Goal: Information Seeking & Learning: Learn about a topic

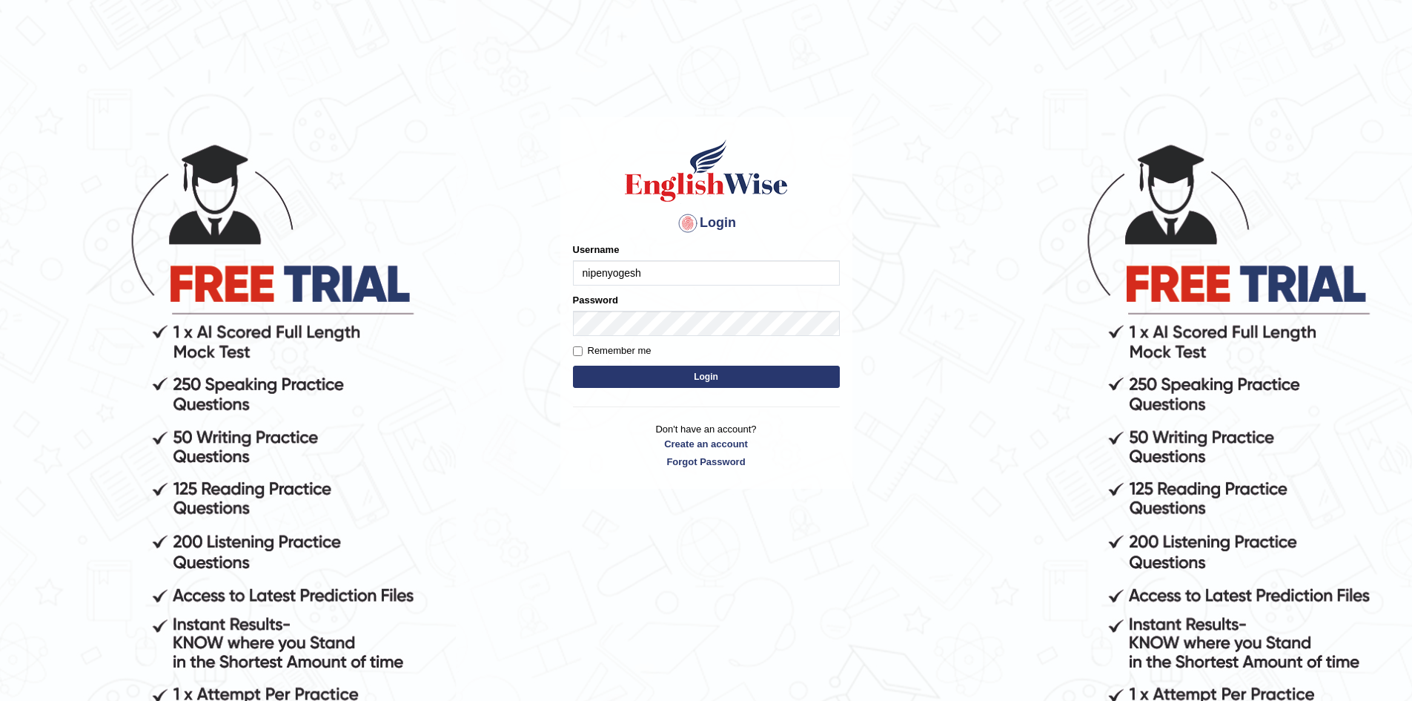
type input "nipenyogesh"
click at [573, 366] on button "Login" at bounding box center [706, 377] width 267 height 22
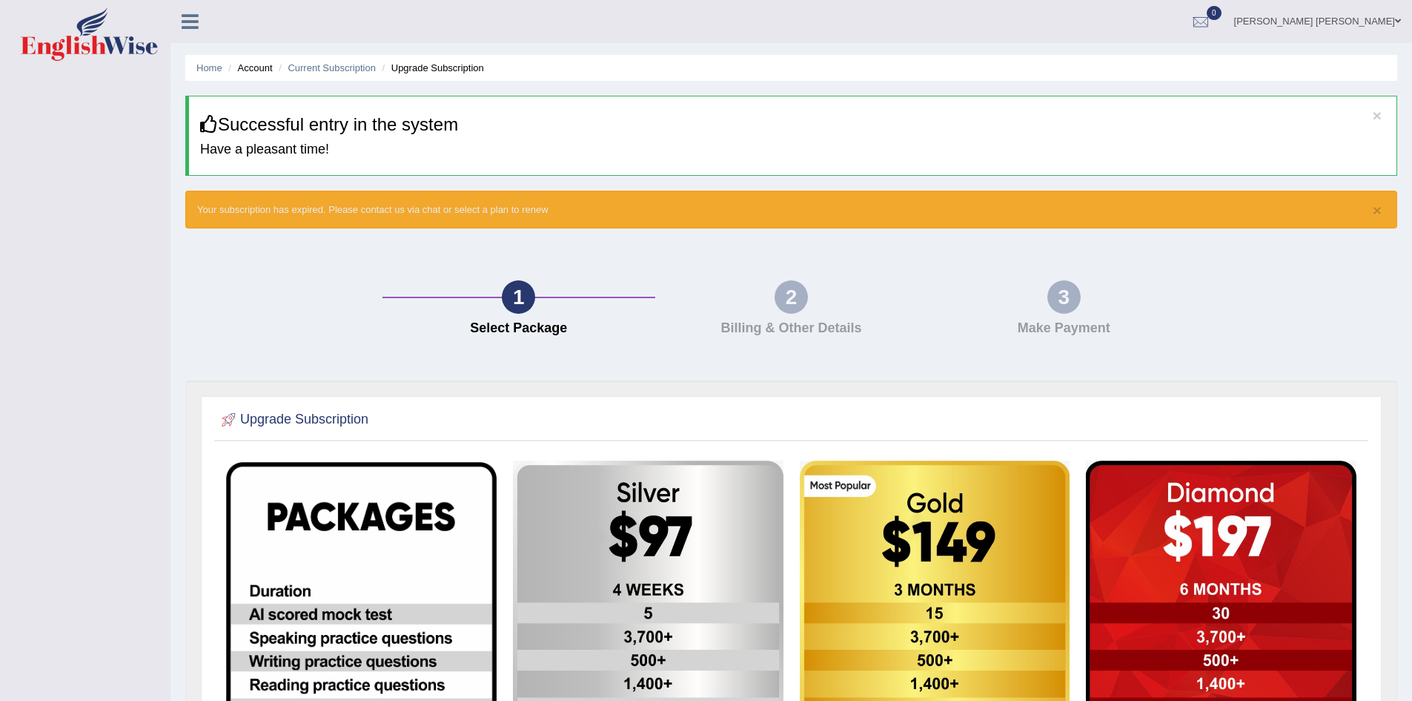
click at [1363, 24] on link "Nipen Yogesh Mehta" at bounding box center [1317, 19] width 189 height 39
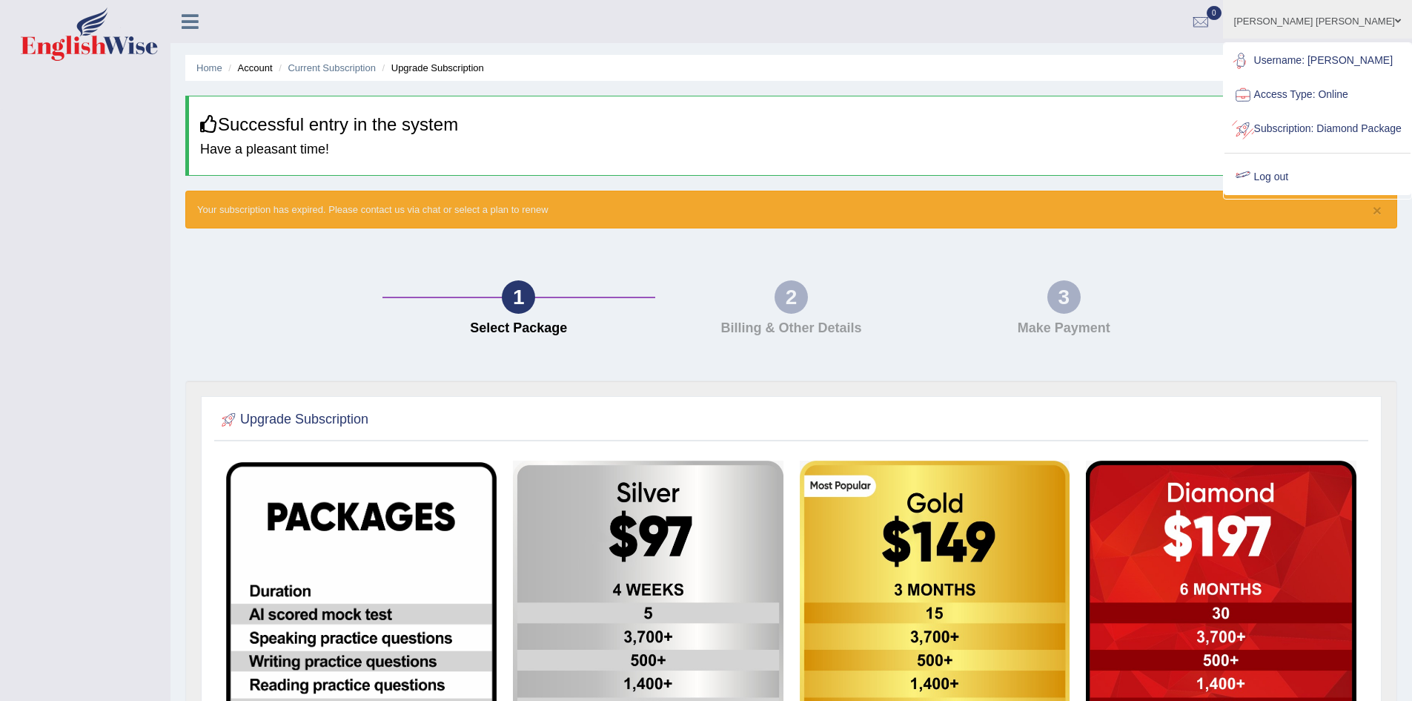
click at [1300, 190] on link "Log out" at bounding box center [1318, 177] width 186 height 34
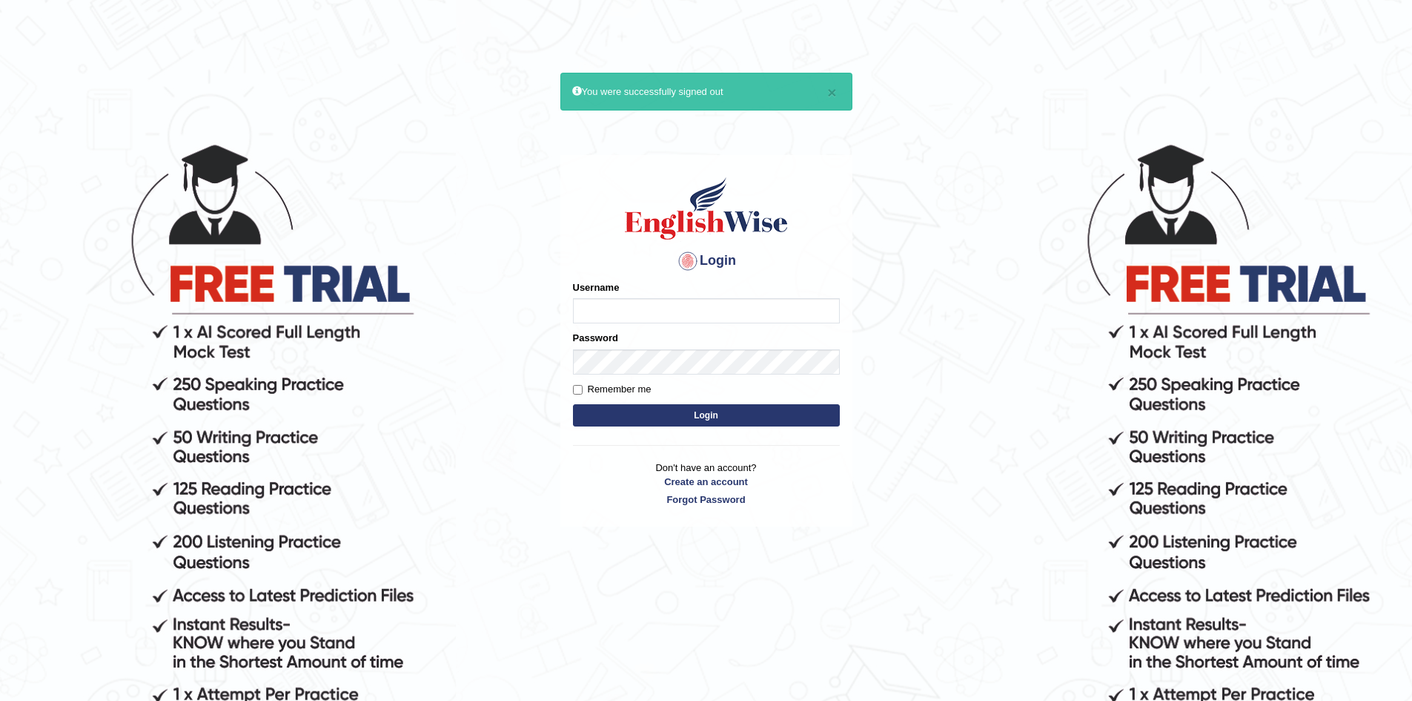
click at [646, 304] on input "Username" at bounding box center [706, 310] width 267 height 25
type input "nipenyogesh"
click at [573, 404] on button "Login" at bounding box center [706, 415] width 267 height 22
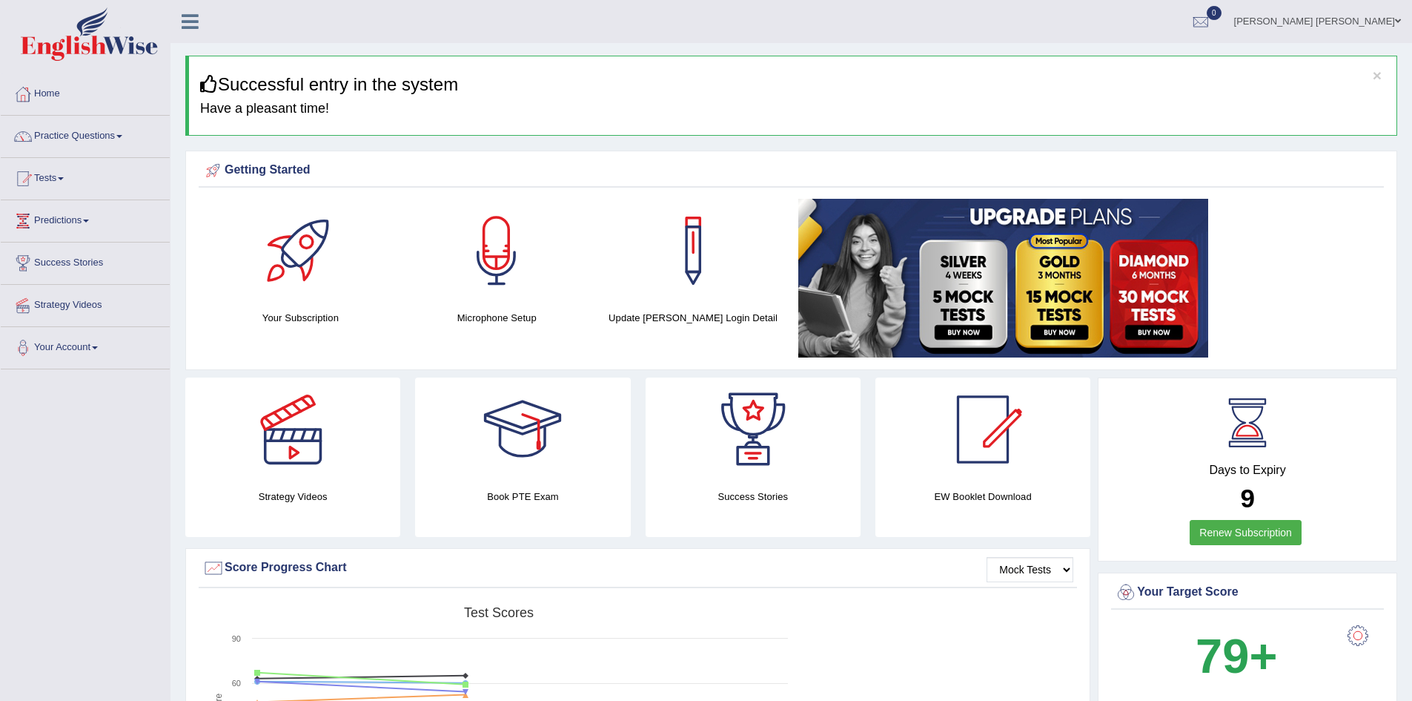
drag, startPoint x: 85, startPoint y: 136, endPoint x: 93, endPoint y: 136, distance: 8.9
click at [85, 136] on link "Practice Questions" at bounding box center [85, 134] width 169 height 37
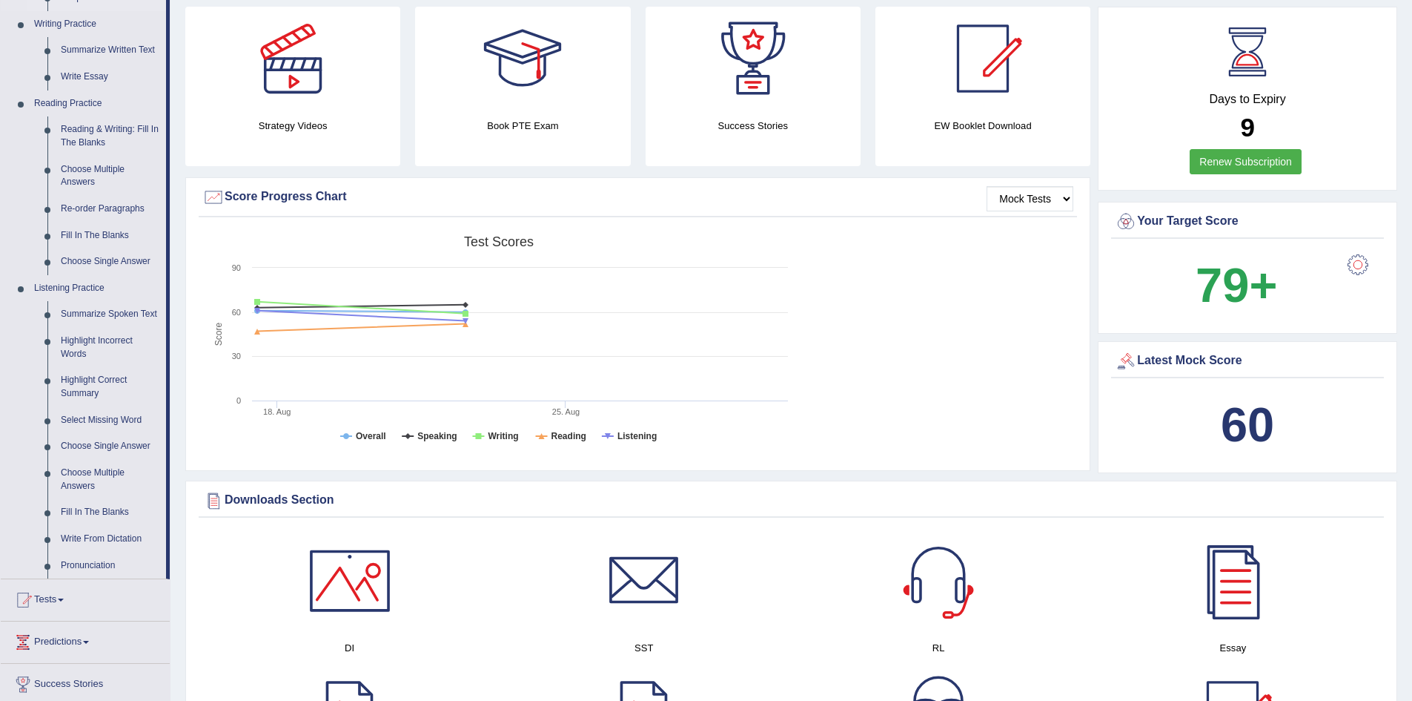
scroll to position [148, 0]
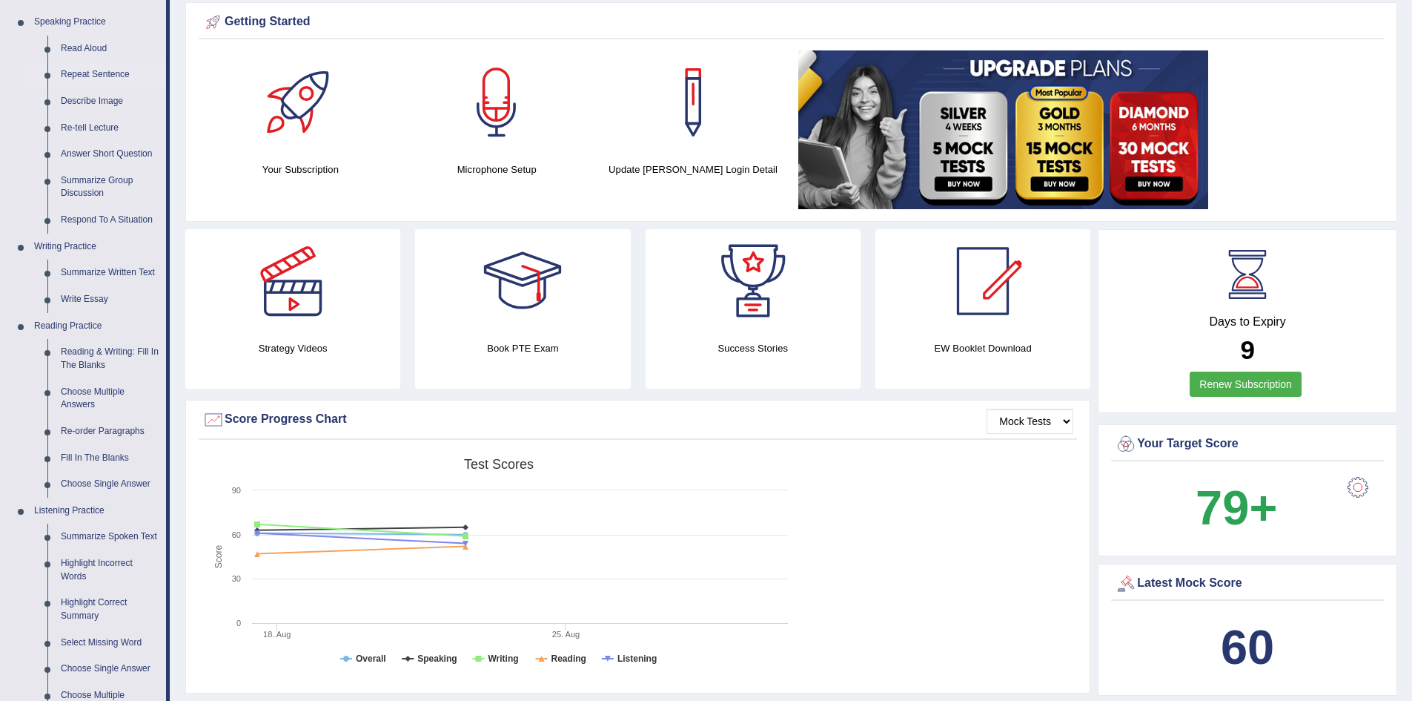
click at [93, 73] on link "Repeat Sentence" at bounding box center [110, 75] width 112 height 27
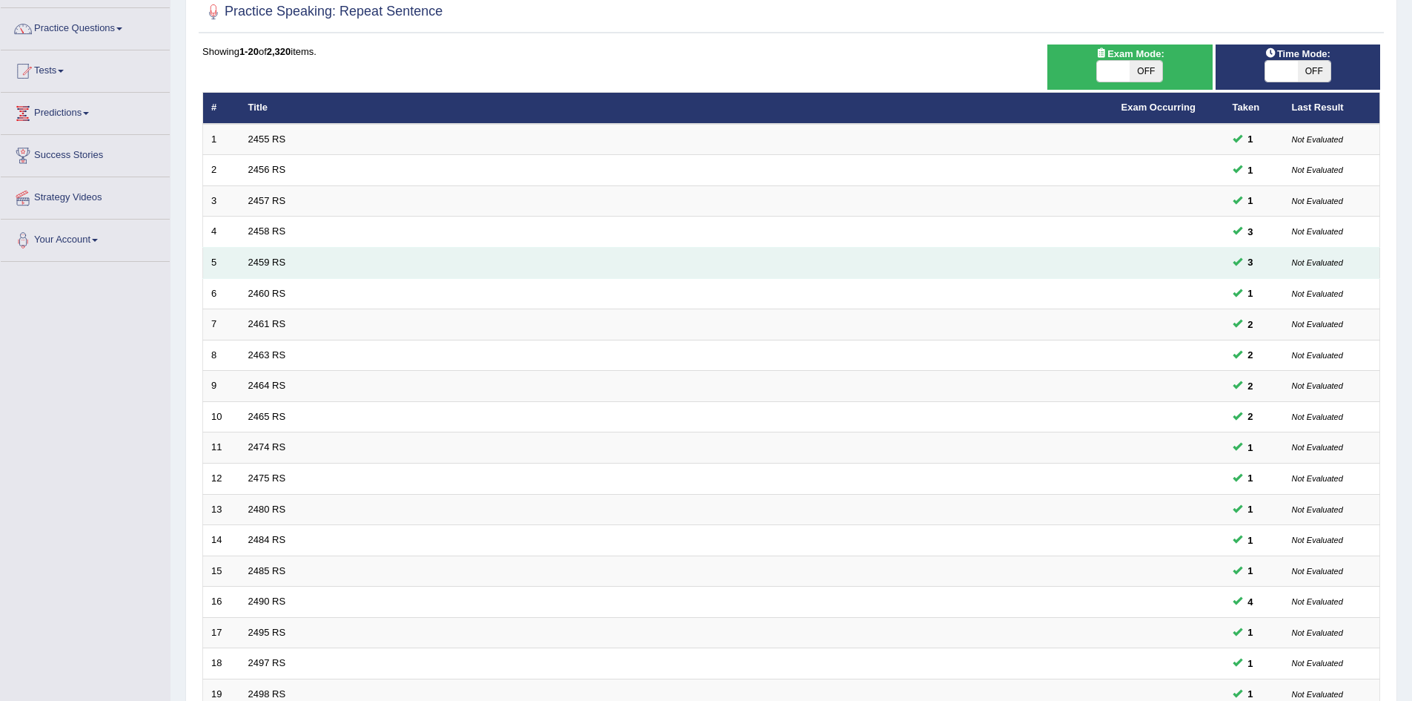
scroll to position [281, 0]
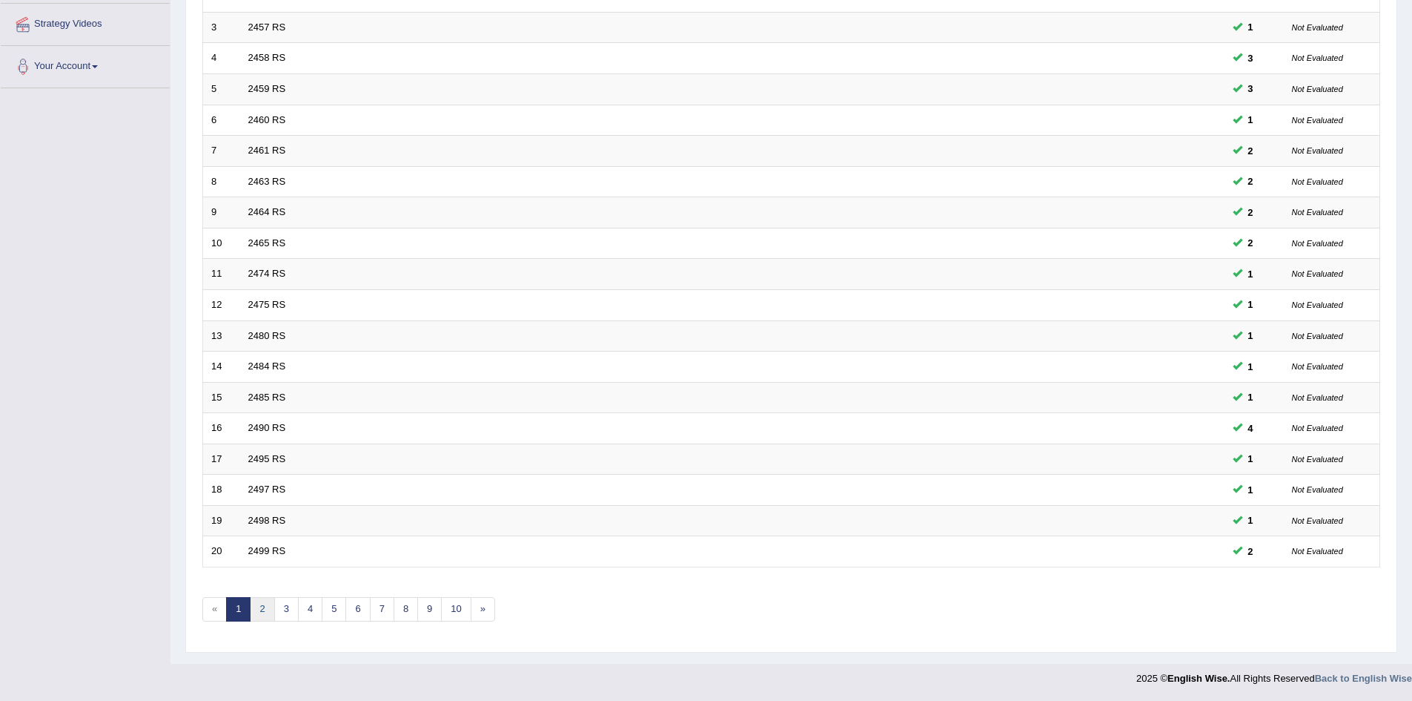
click at [261, 606] on link "2" at bounding box center [262, 609] width 24 height 24
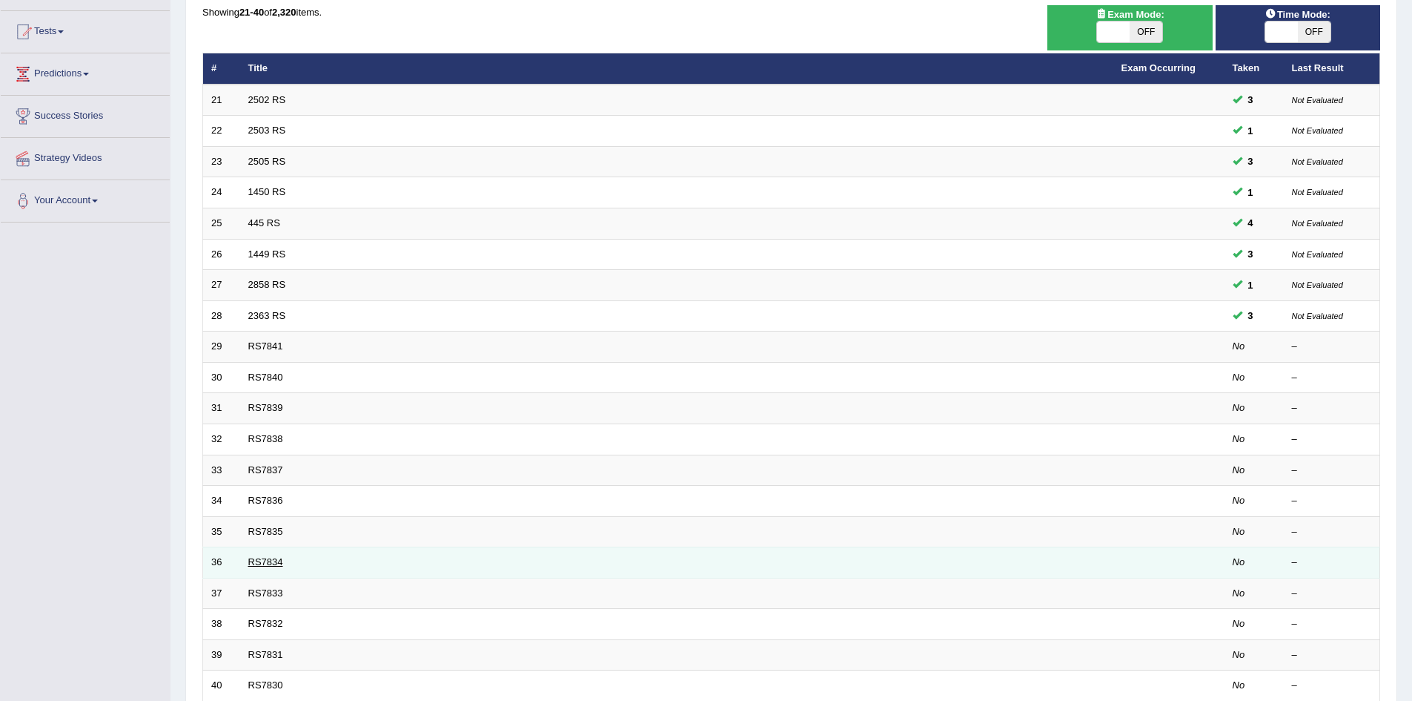
scroll to position [148, 0]
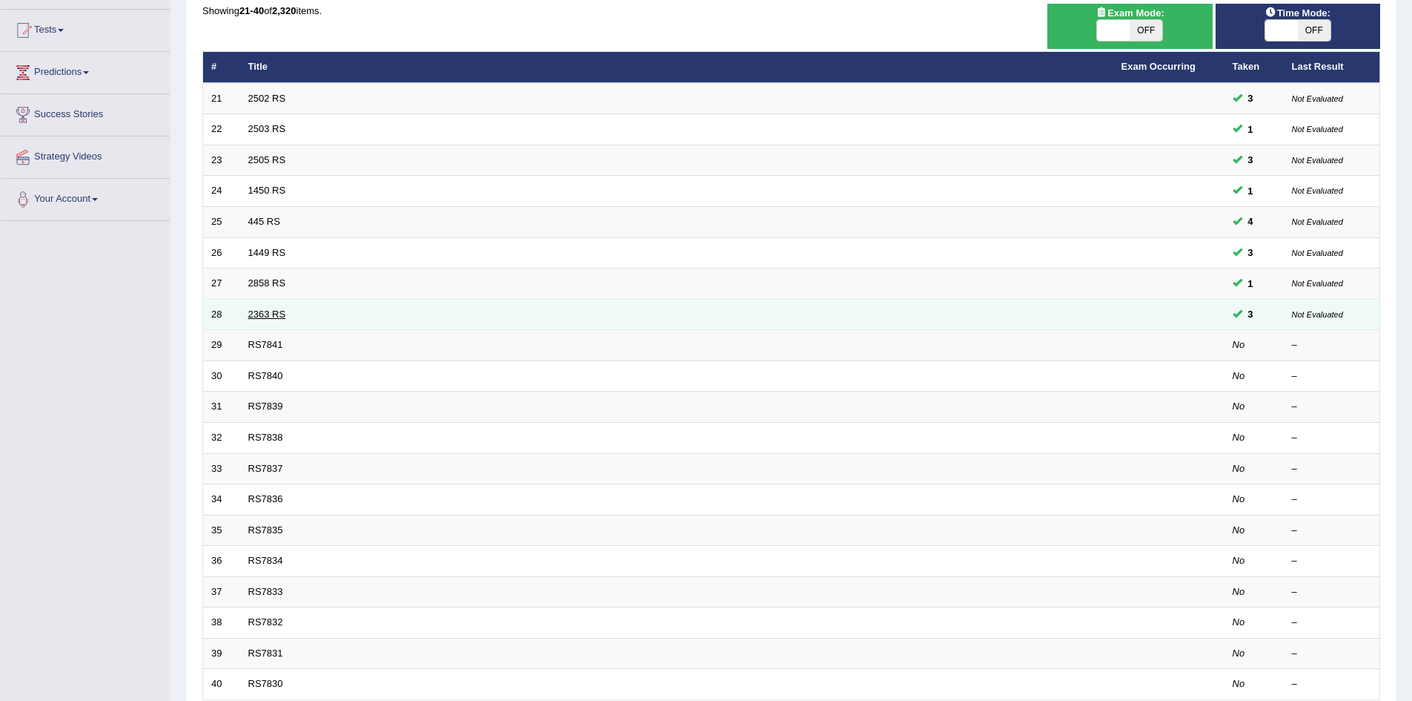
click at [265, 314] on link "2363 RS" at bounding box center [267, 313] width 38 height 11
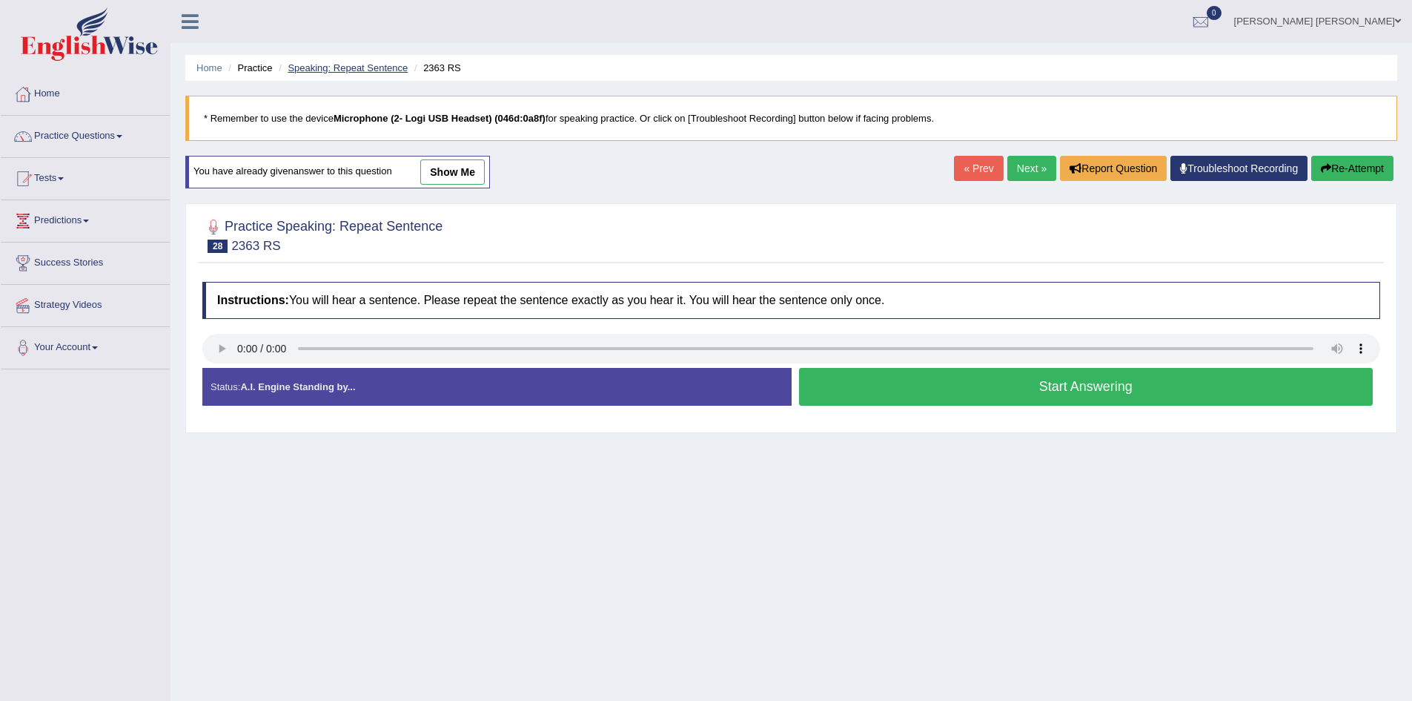
click at [373, 70] on link "Speaking: Repeat Sentence" at bounding box center [348, 67] width 120 height 11
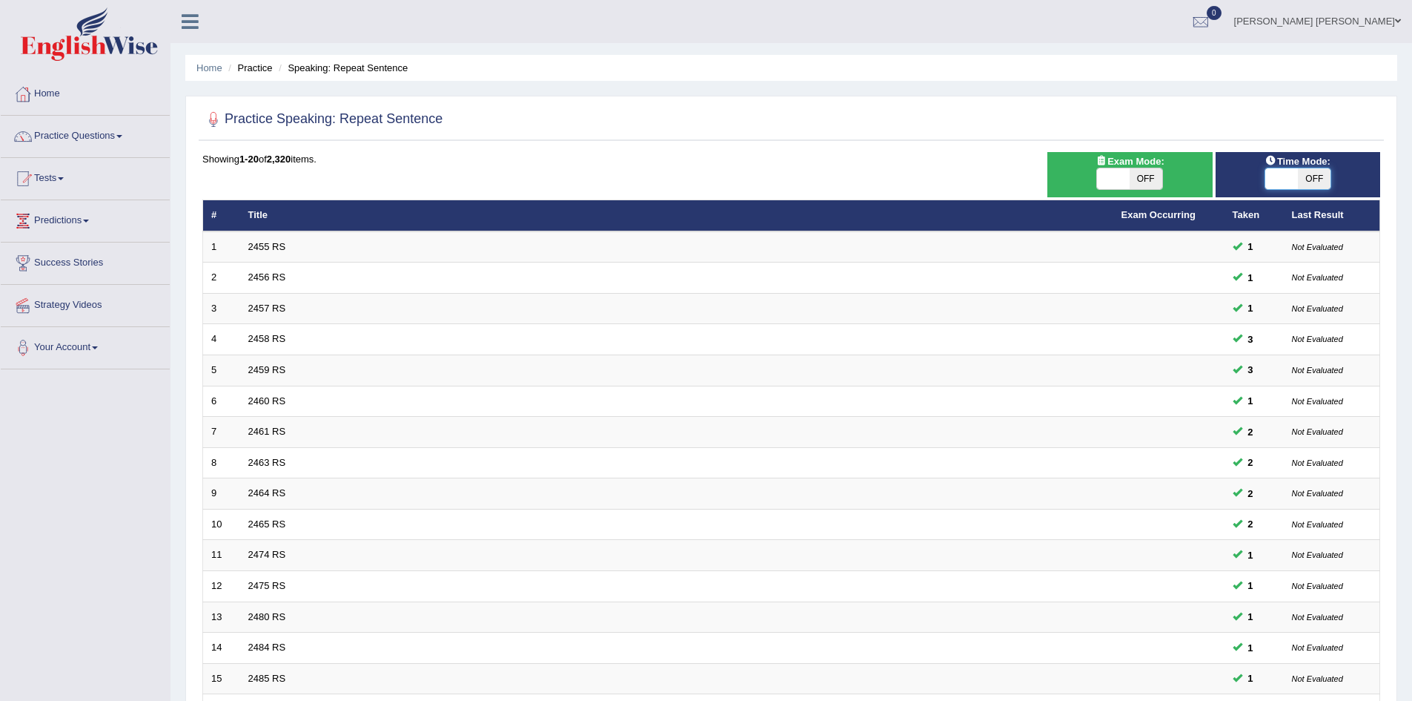
click at [1289, 175] on span at bounding box center [1282, 178] width 33 height 21
checkbox input "true"
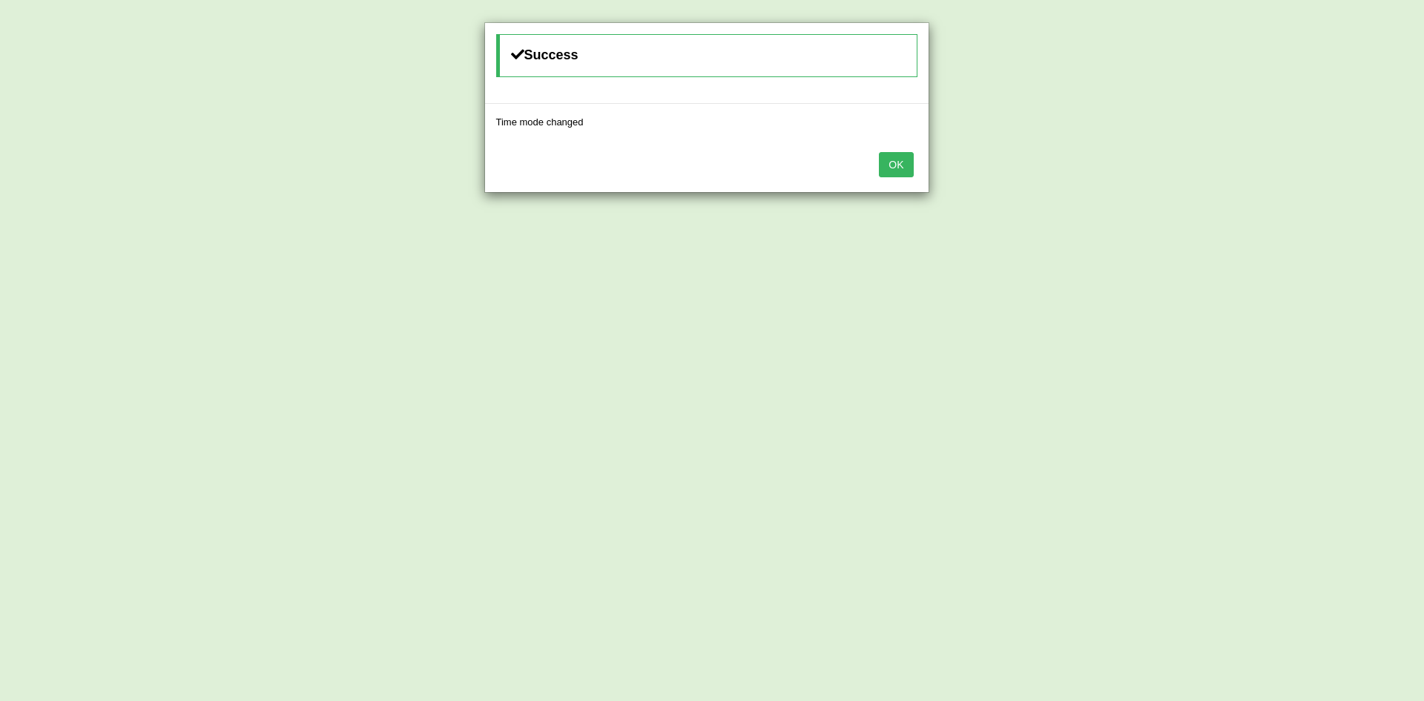
click at [903, 160] on button "OK" at bounding box center [896, 164] width 34 height 25
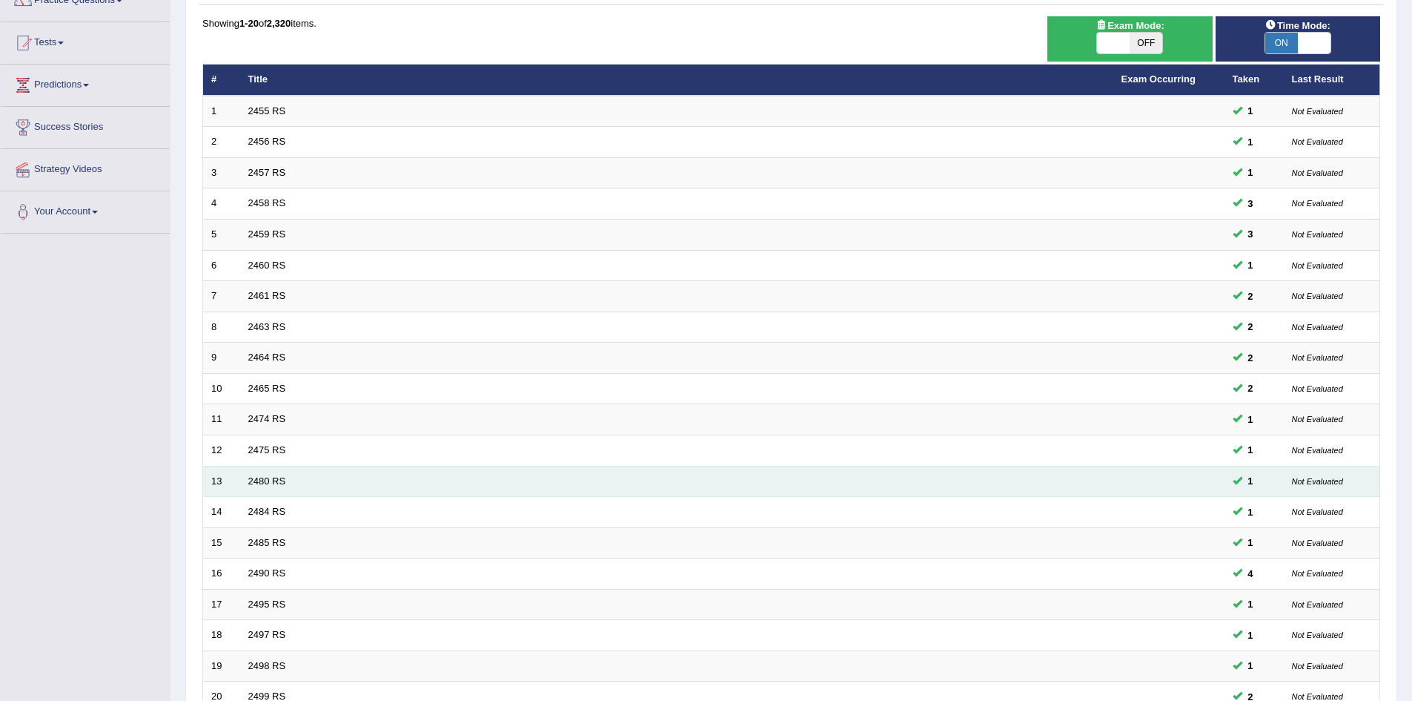
scroll to position [281, 0]
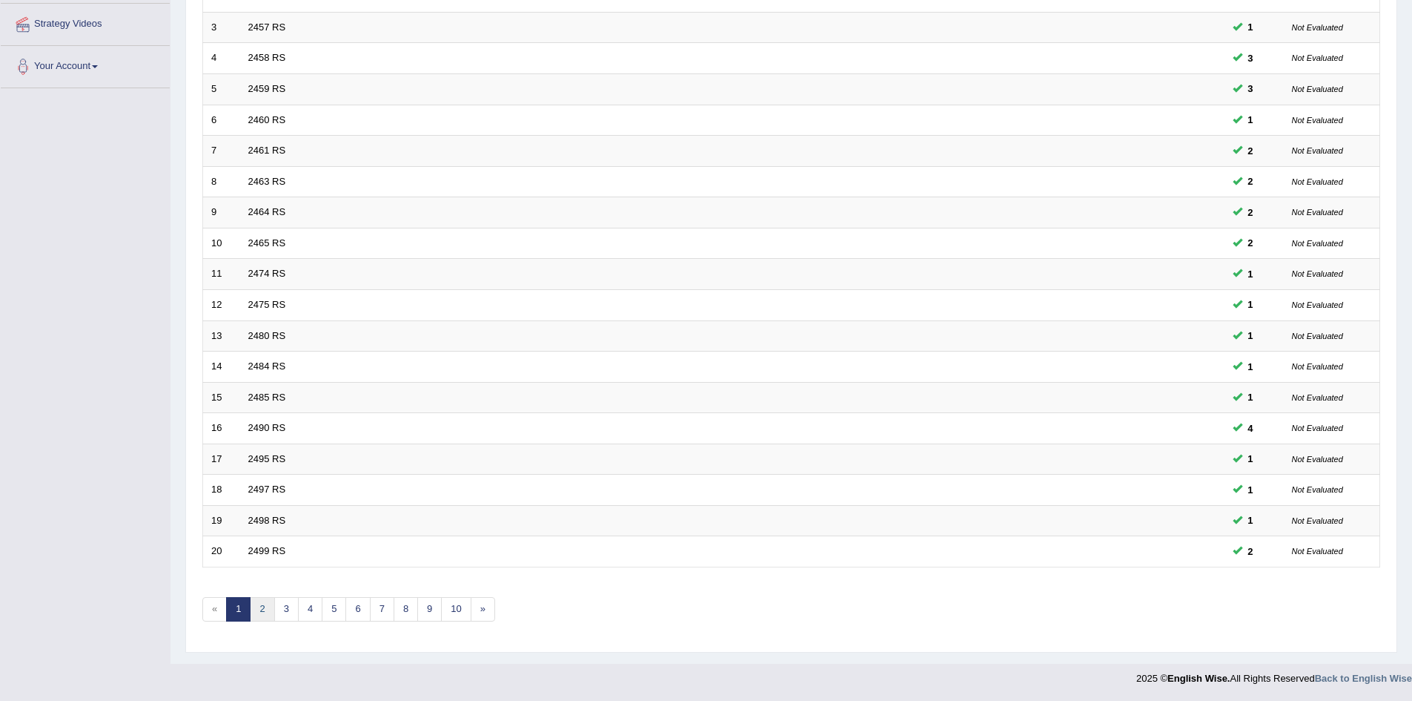
click at [256, 610] on link "2" at bounding box center [262, 609] width 24 height 24
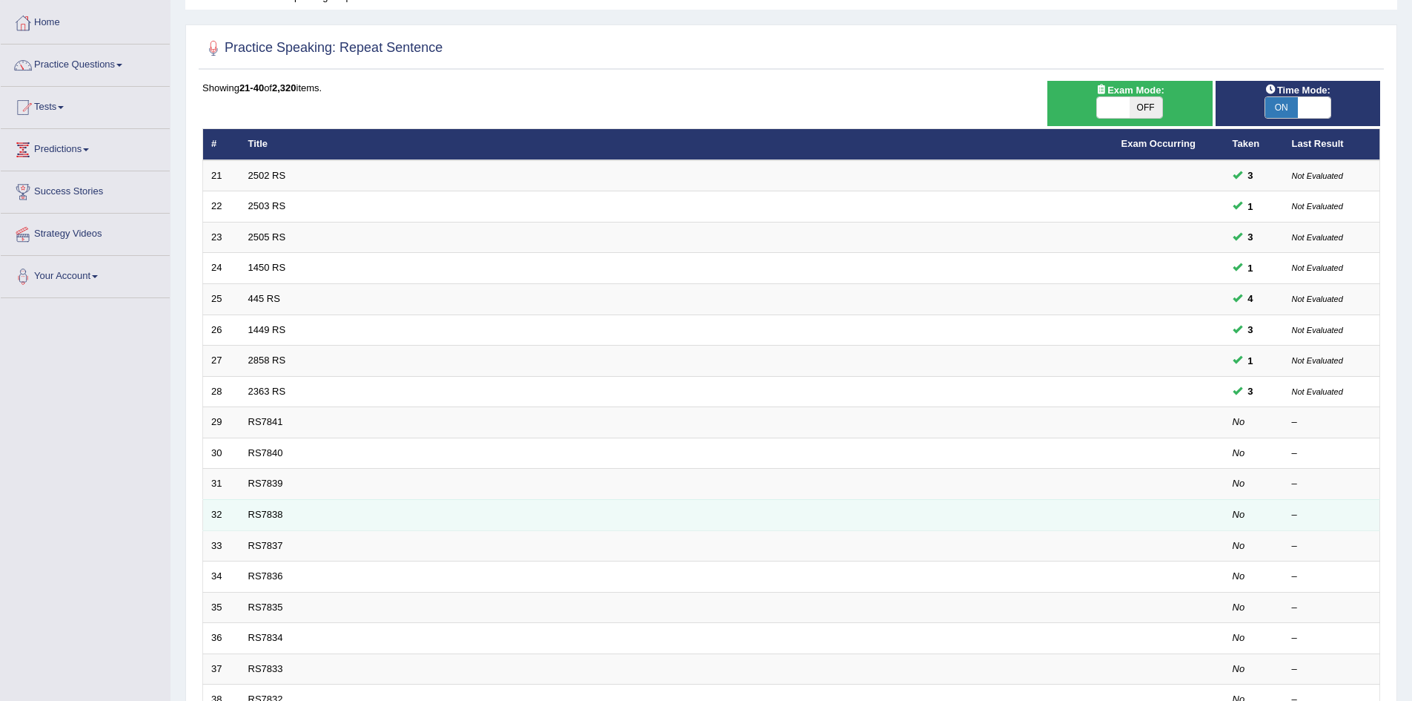
scroll to position [222, 0]
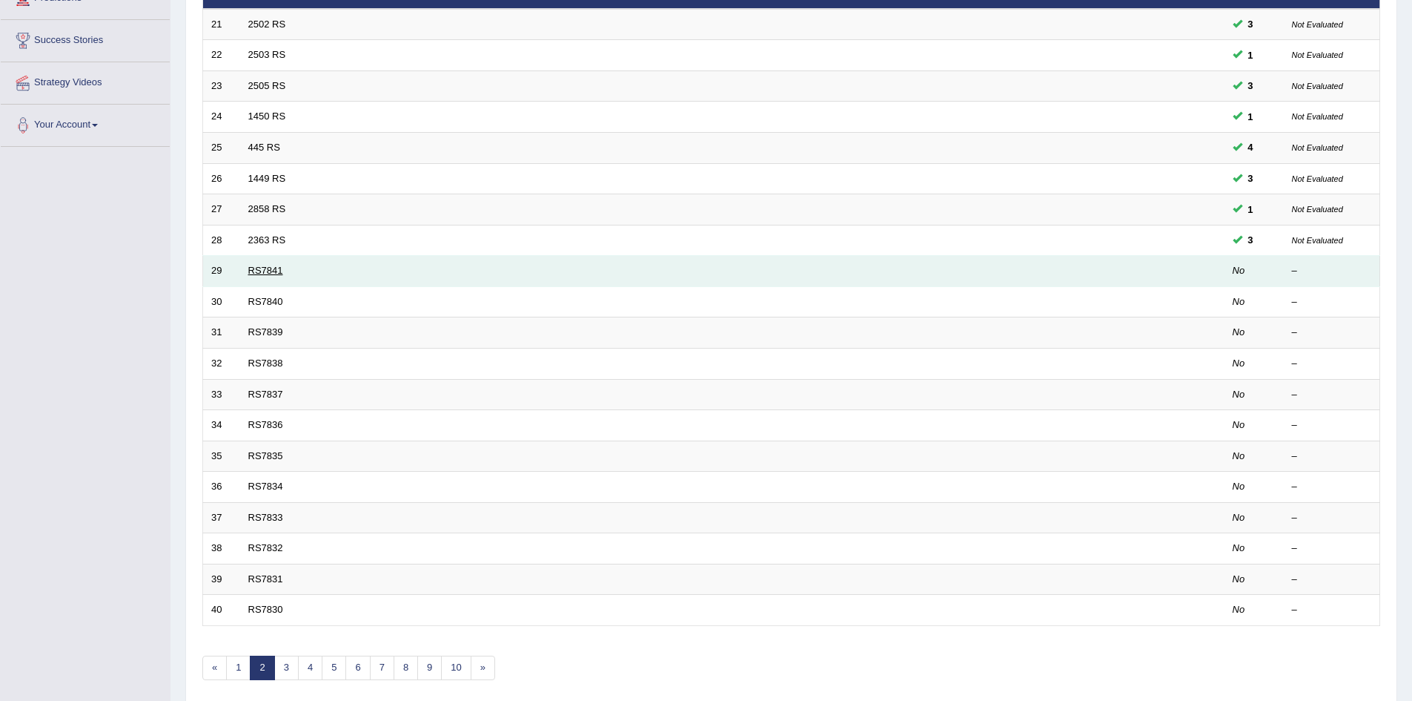
click at [257, 270] on link "RS7841" at bounding box center [265, 270] width 35 height 11
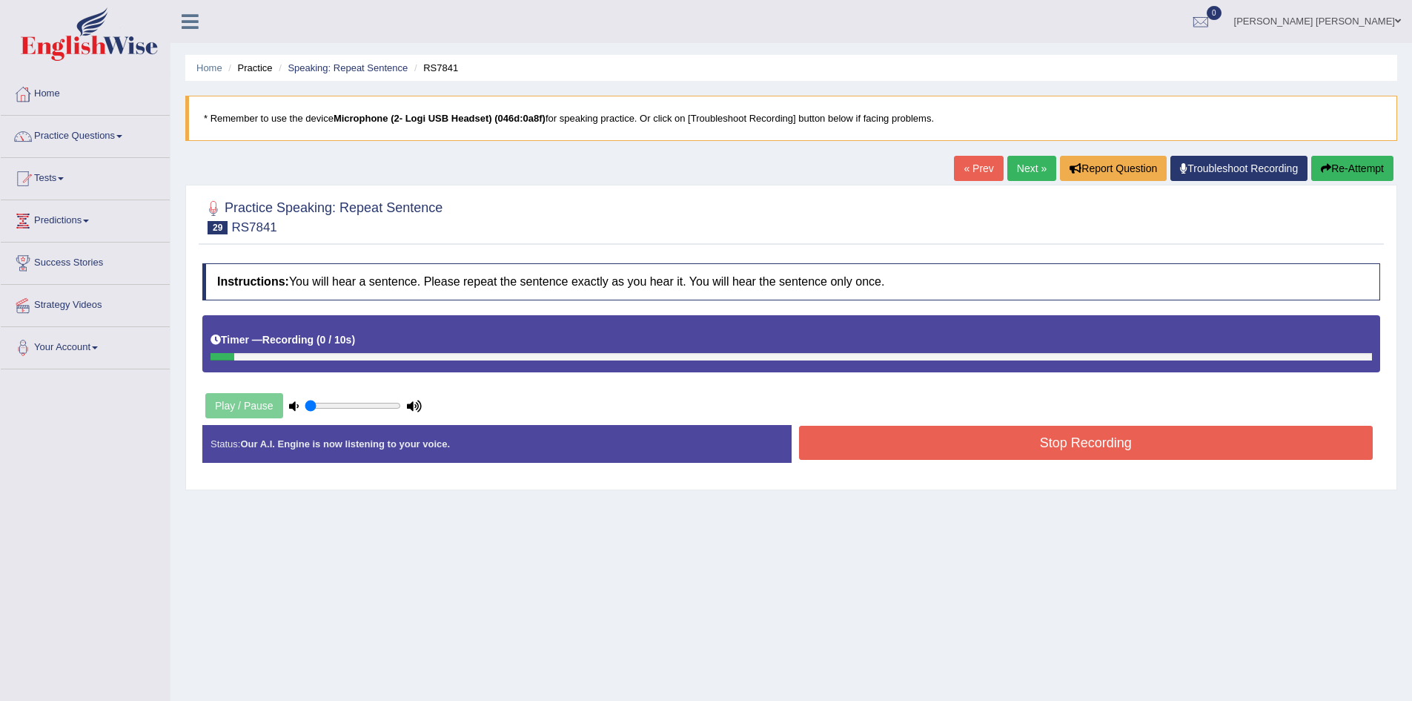
click at [1340, 169] on button "Re-Attempt" at bounding box center [1353, 168] width 82 height 25
click at [1077, 446] on button "Stop Recording" at bounding box center [1086, 443] width 575 height 34
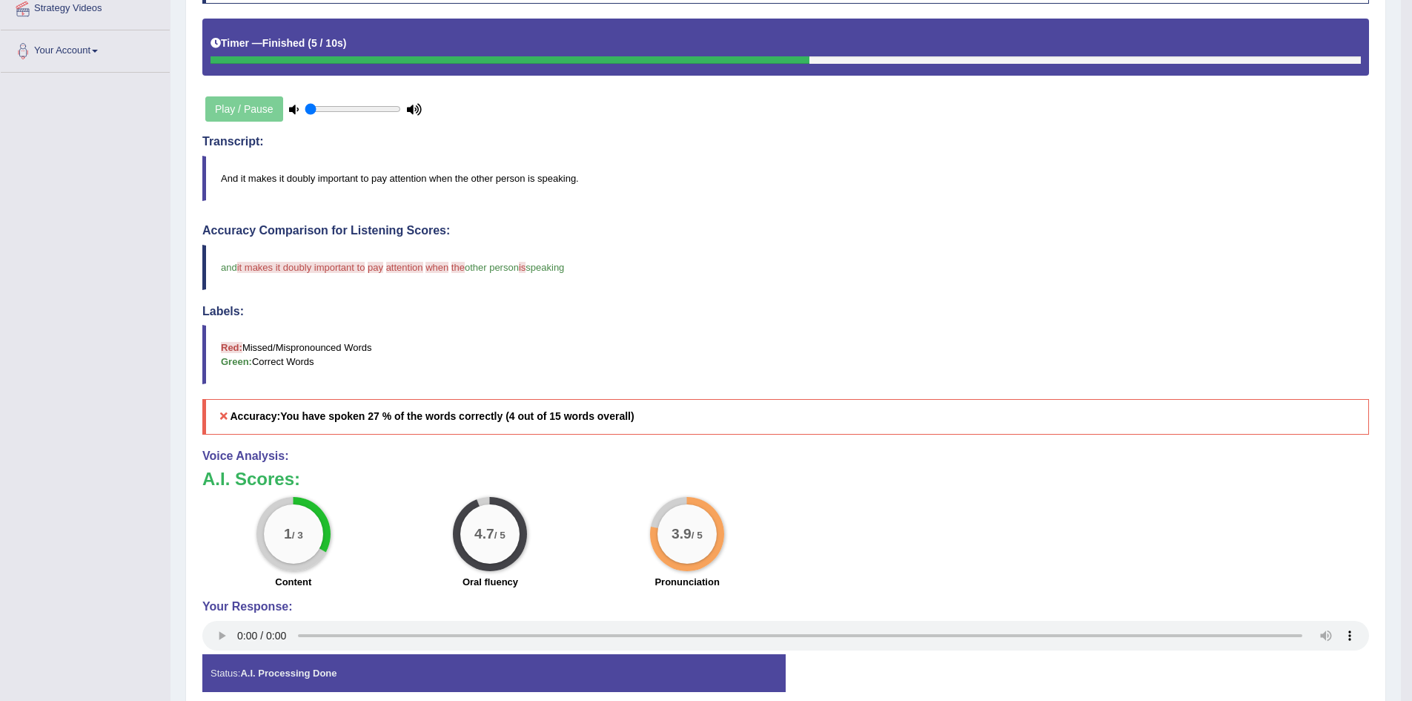
scroll to position [74, 0]
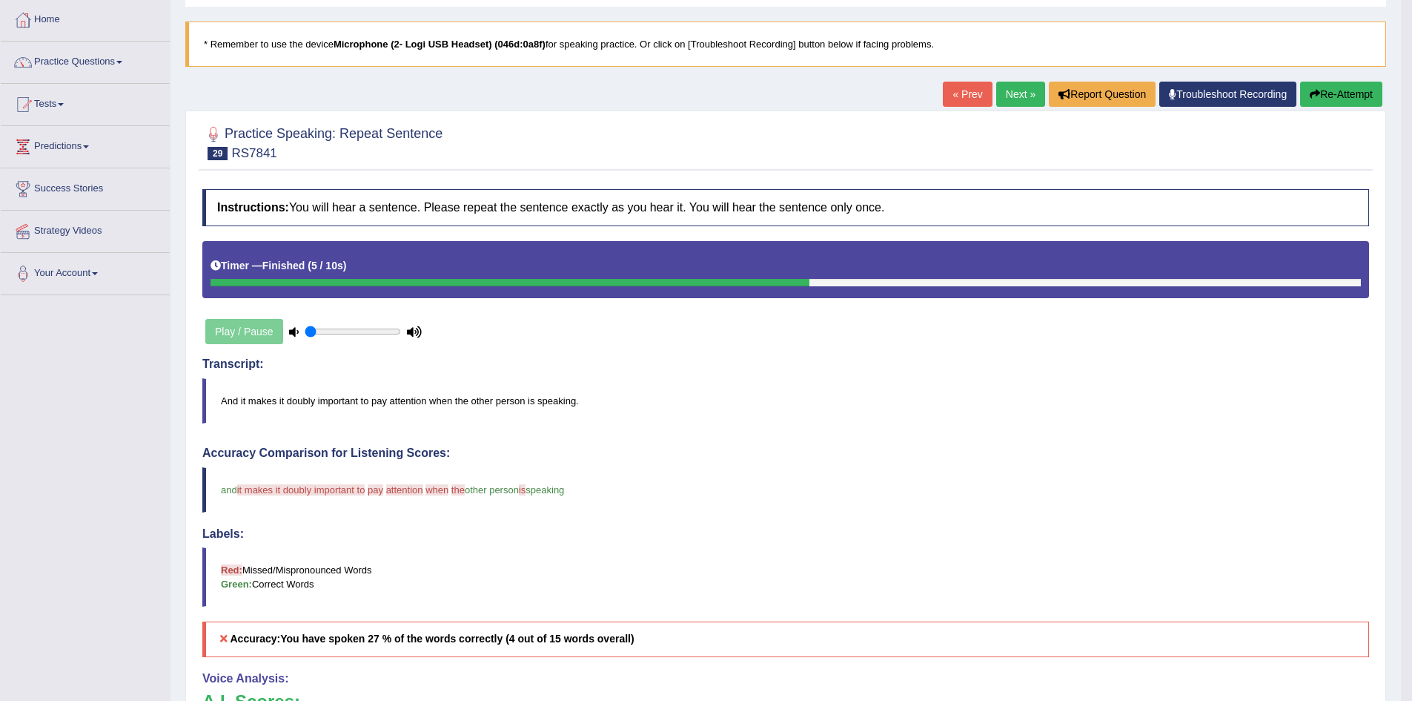
click at [1352, 93] on button "Re-Attempt" at bounding box center [1341, 94] width 82 height 25
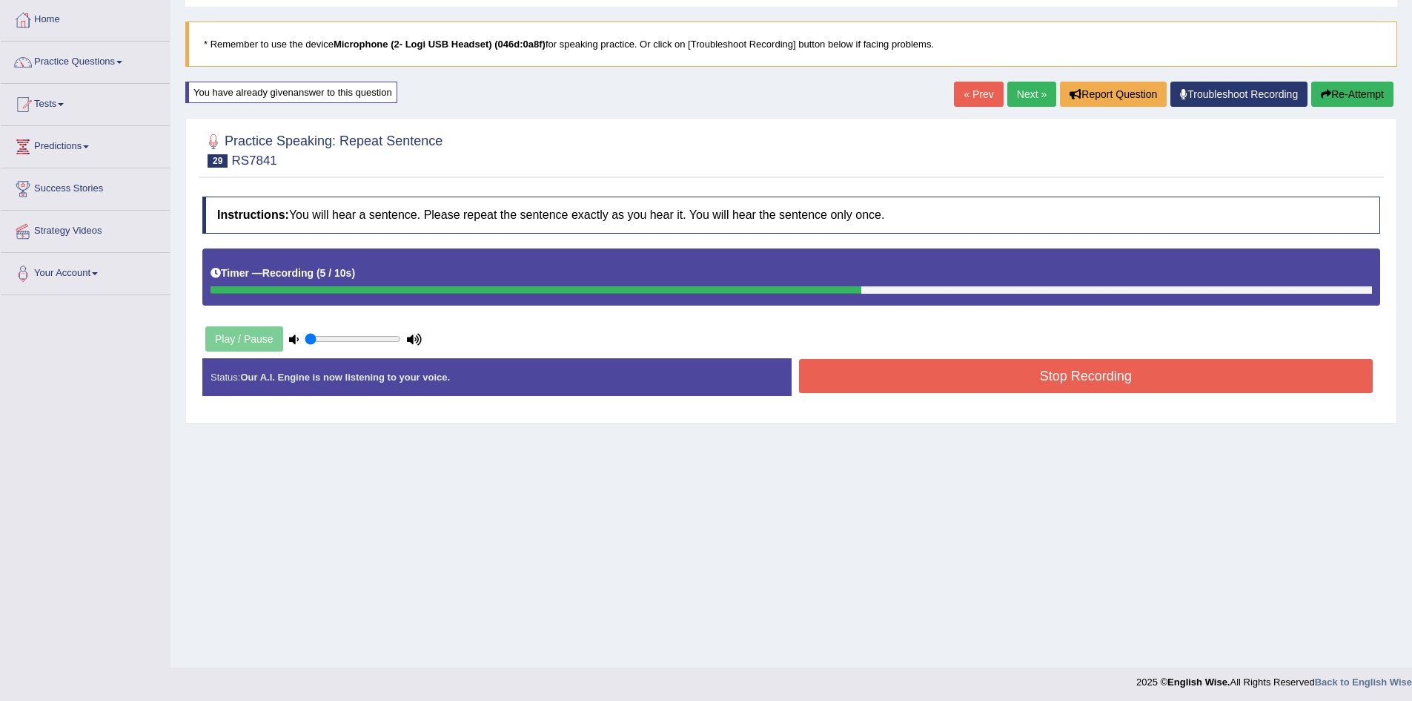
click at [1051, 385] on button "Stop Recording" at bounding box center [1086, 376] width 575 height 34
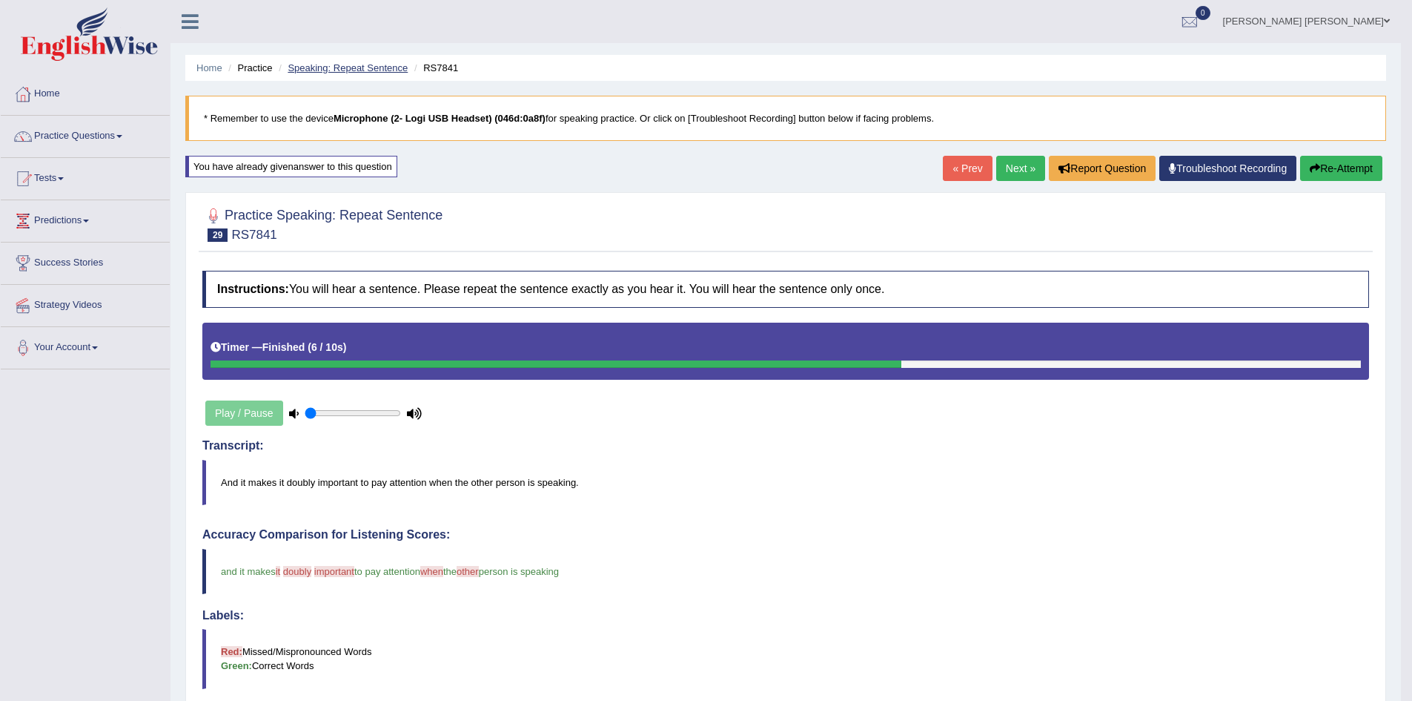
click at [389, 68] on link "Speaking: Repeat Sentence" at bounding box center [348, 67] width 120 height 11
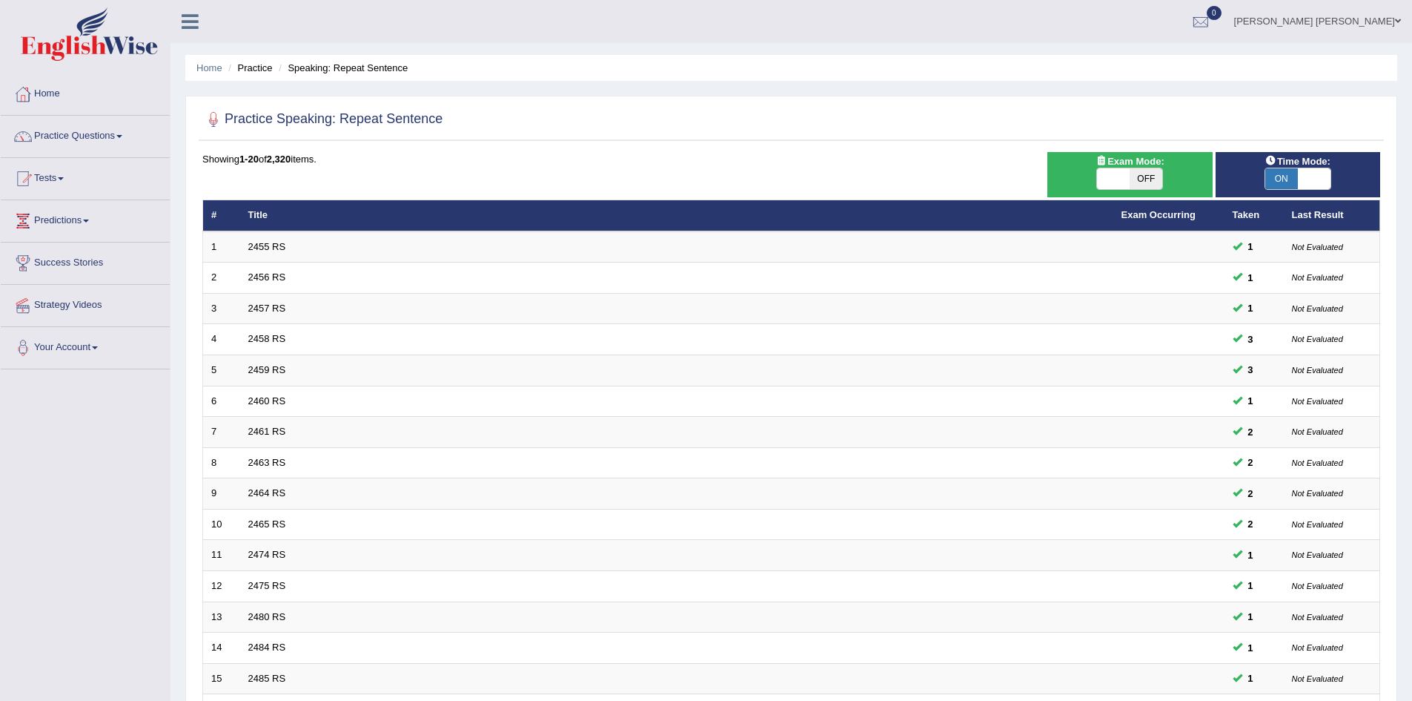
click at [1125, 182] on span at bounding box center [1113, 178] width 33 height 21
click at [1148, 176] on span "OFF" at bounding box center [1146, 178] width 33 height 21
checkbox input "true"
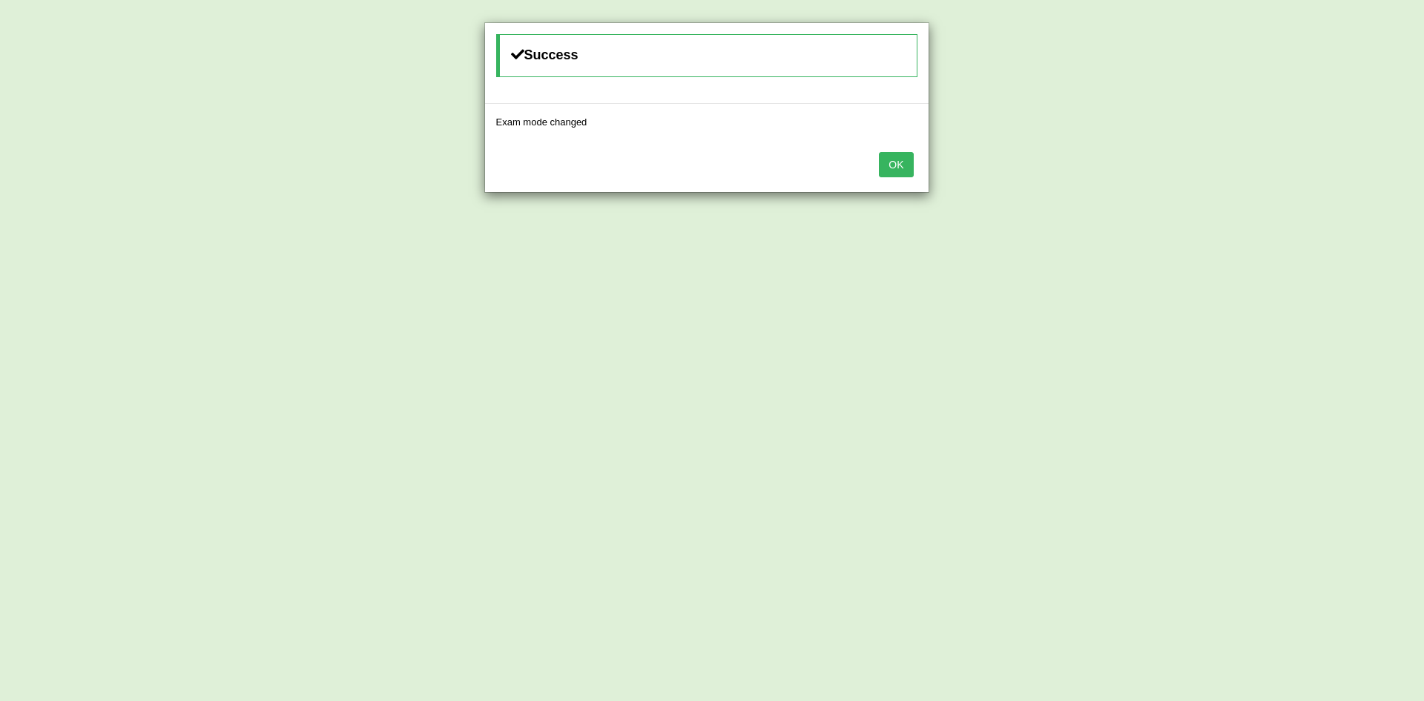
click at [899, 171] on button "OK" at bounding box center [896, 164] width 34 height 25
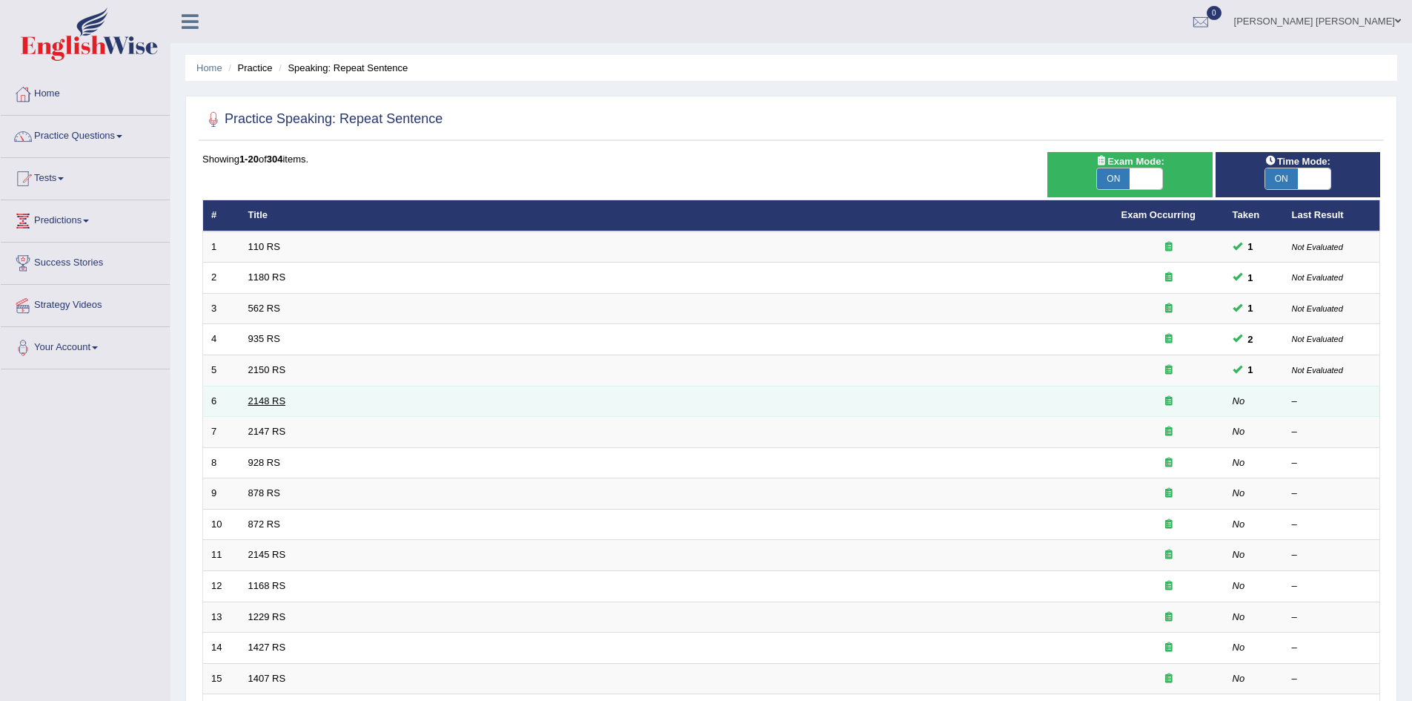
click at [276, 397] on link "2148 RS" at bounding box center [267, 400] width 38 height 11
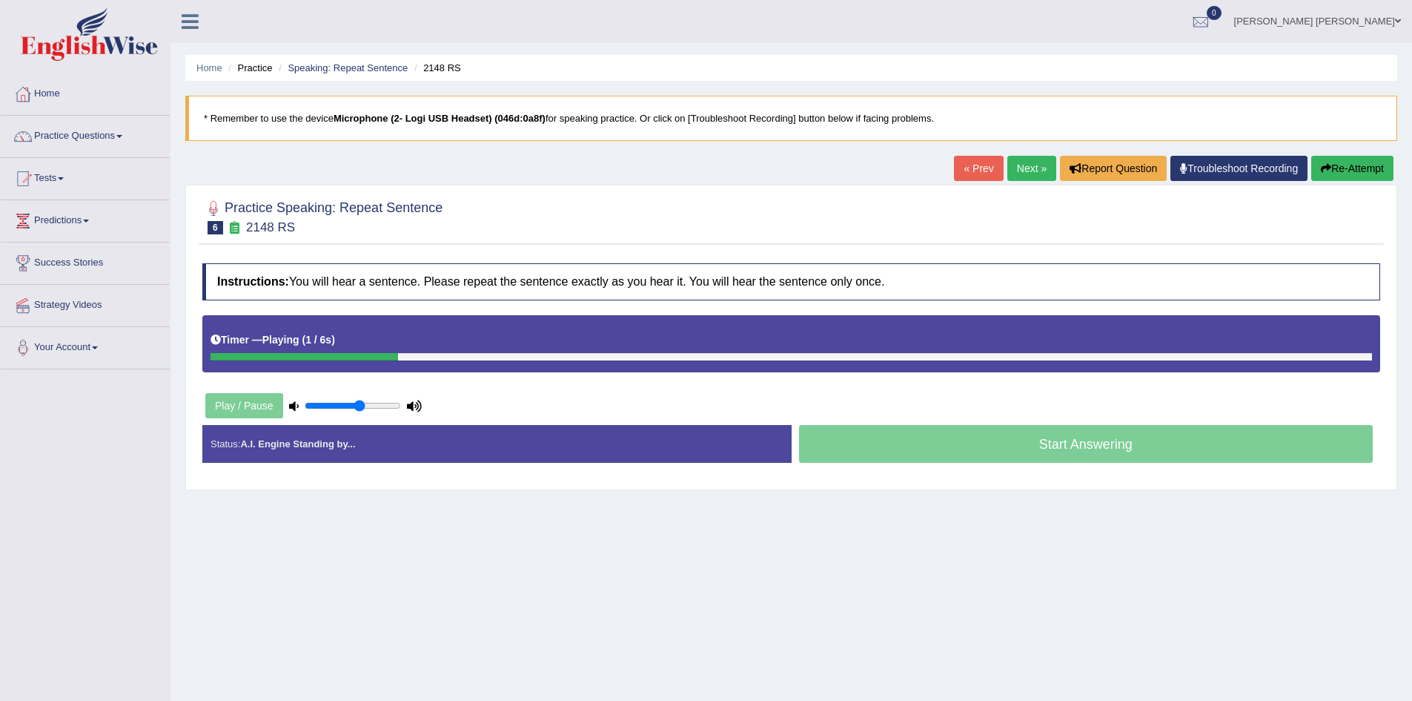
drag, startPoint x: 335, startPoint y: 407, endPoint x: 361, endPoint y: 406, distance: 26.0
type input "0.6"
click at [361, 406] on input "range" at bounding box center [353, 406] width 96 height 12
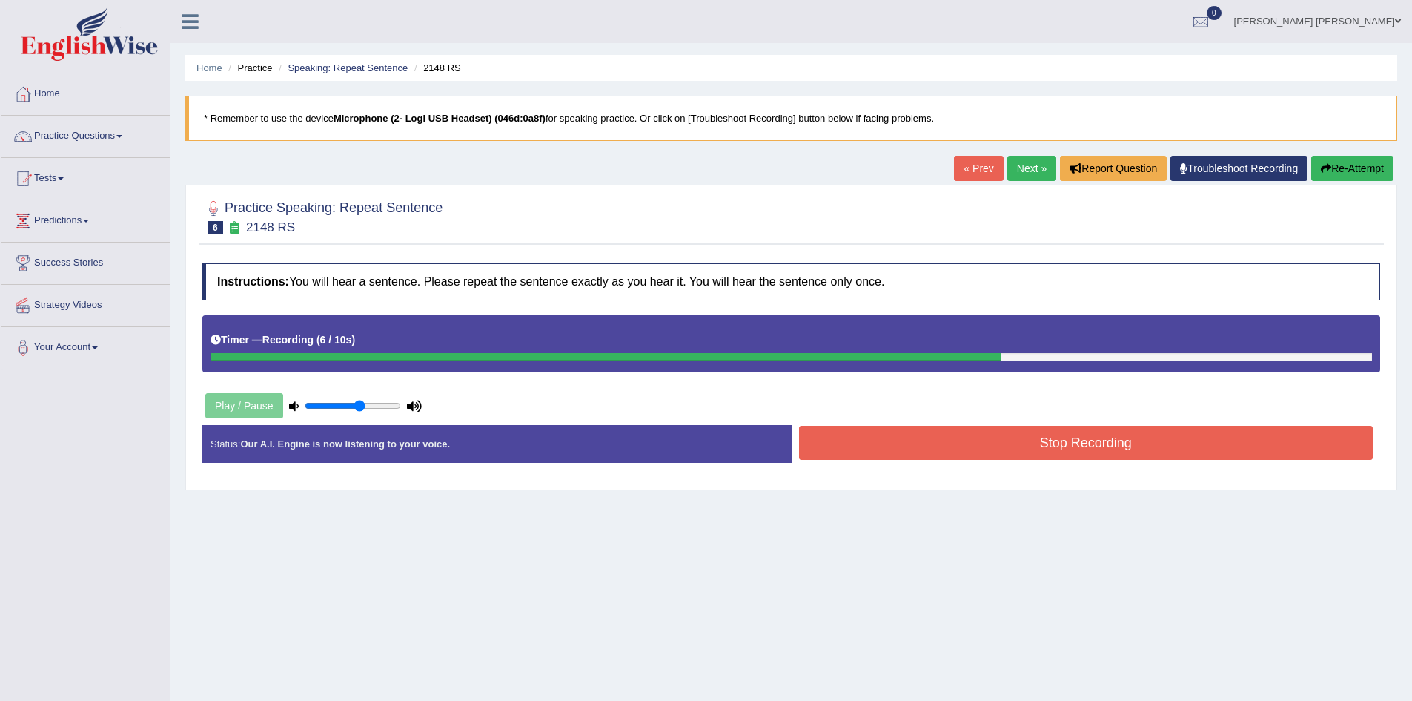
click at [1088, 439] on button "Stop Recording" at bounding box center [1086, 443] width 575 height 34
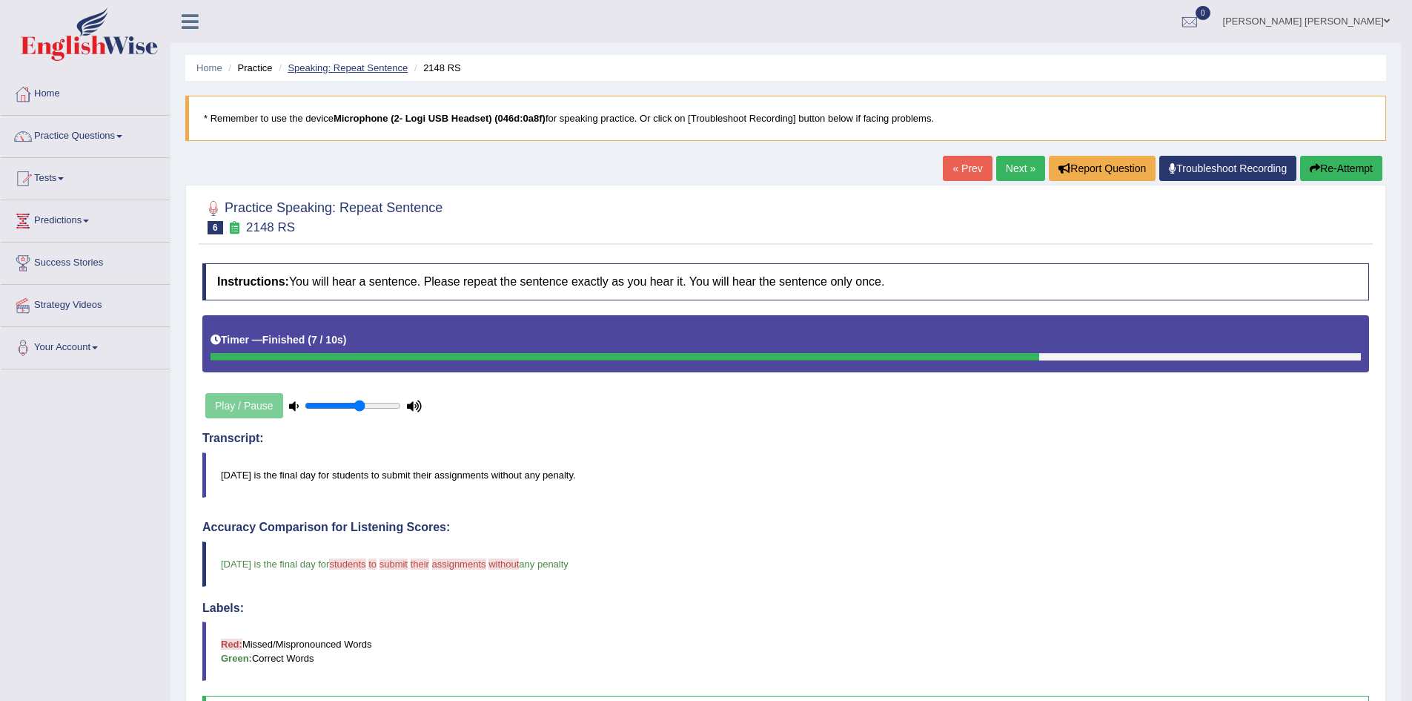
click at [369, 66] on link "Speaking: Repeat Sentence" at bounding box center [348, 67] width 120 height 11
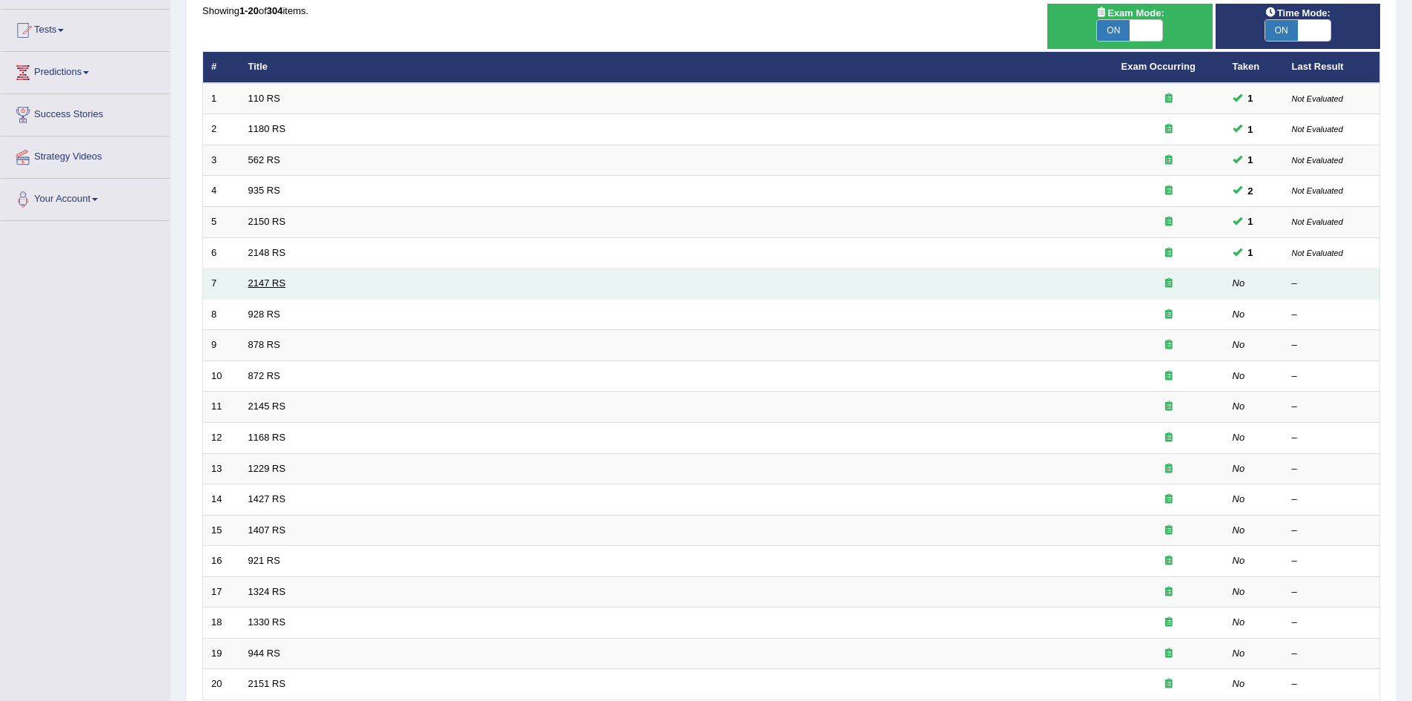
click at [265, 280] on link "2147 RS" at bounding box center [267, 282] width 38 height 11
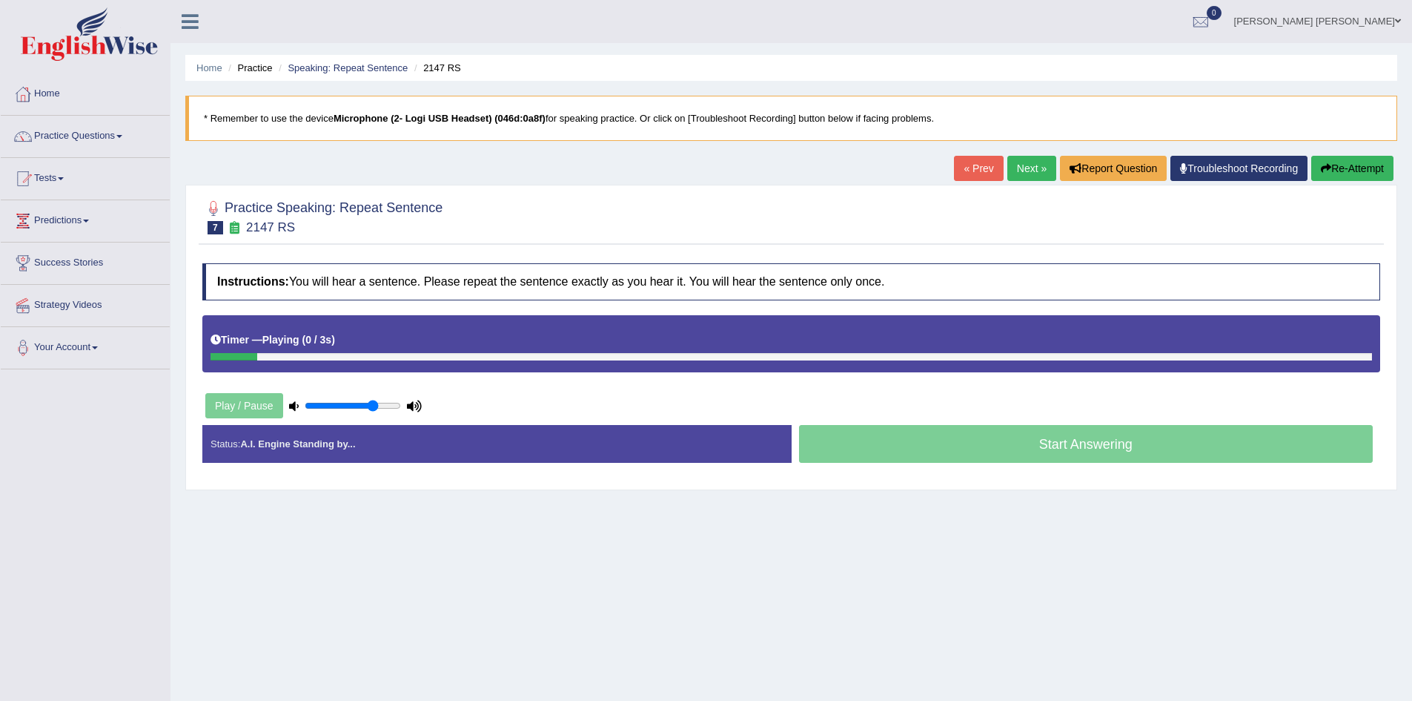
drag, startPoint x: 358, startPoint y: 406, endPoint x: 373, endPoint y: 406, distance: 14.8
type input "0.75"
click at [373, 406] on input "range" at bounding box center [353, 406] width 96 height 12
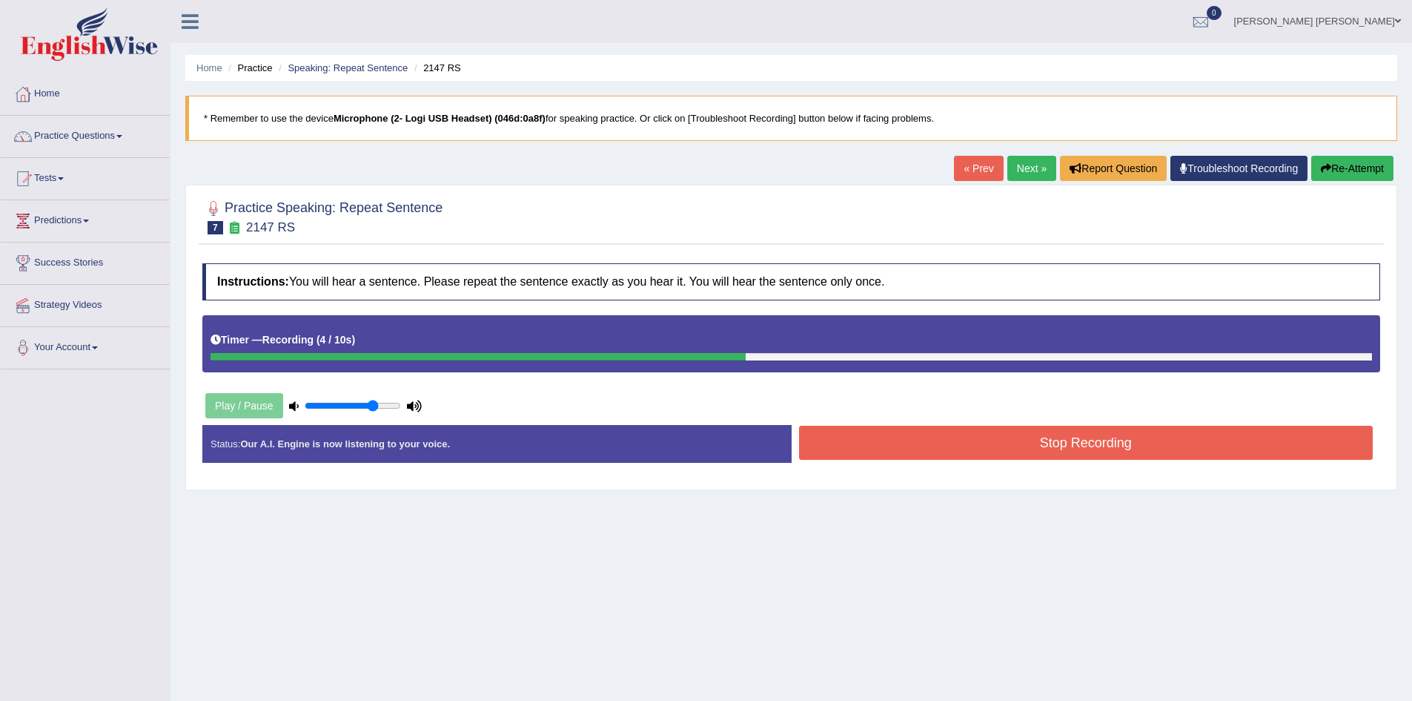
click at [1098, 441] on button "Stop Recording" at bounding box center [1086, 443] width 575 height 34
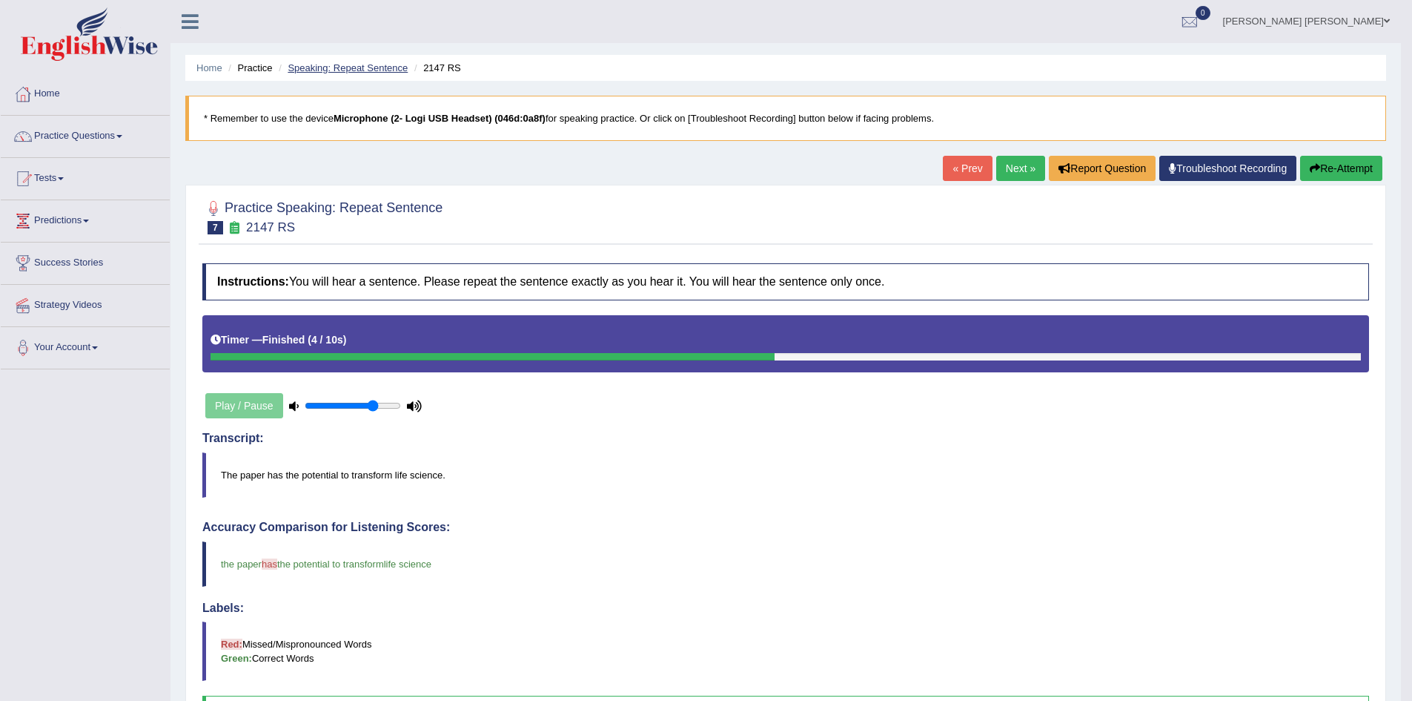
click at [358, 70] on link "Speaking: Repeat Sentence" at bounding box center [348, 67] width 120 height 11
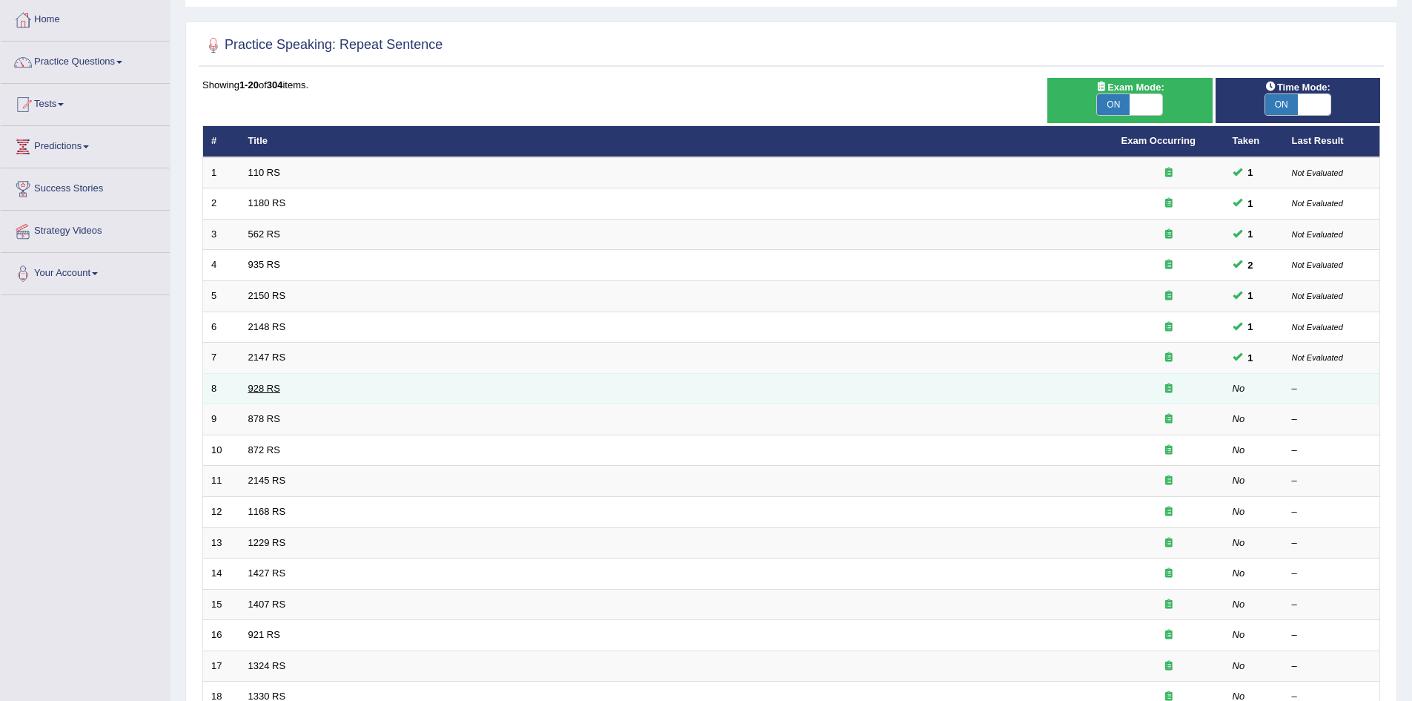
click at [265, 384] on link "928 RS" at bounding box center [264, 388] width 32 height 11
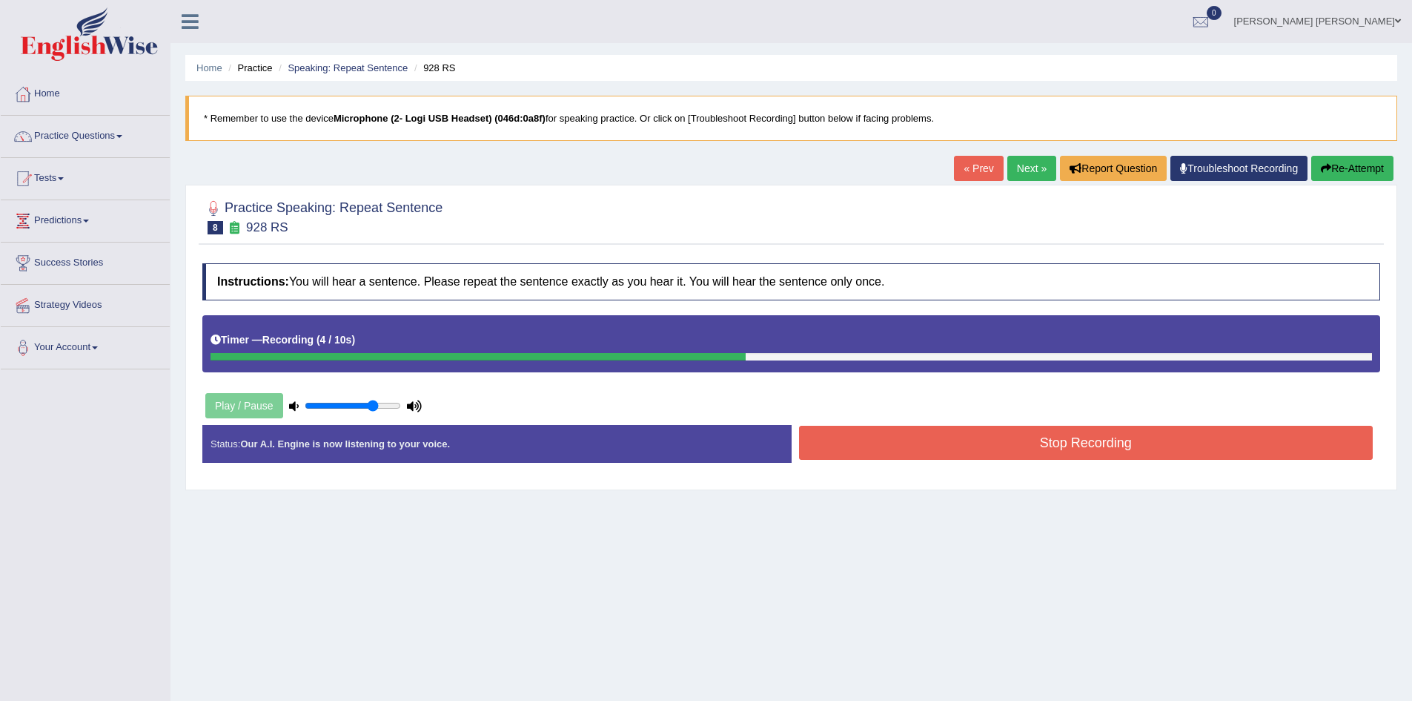
click at [1090, 438] on button "Stop Recording" at bounding box center [1086, 443] width 575 height 34
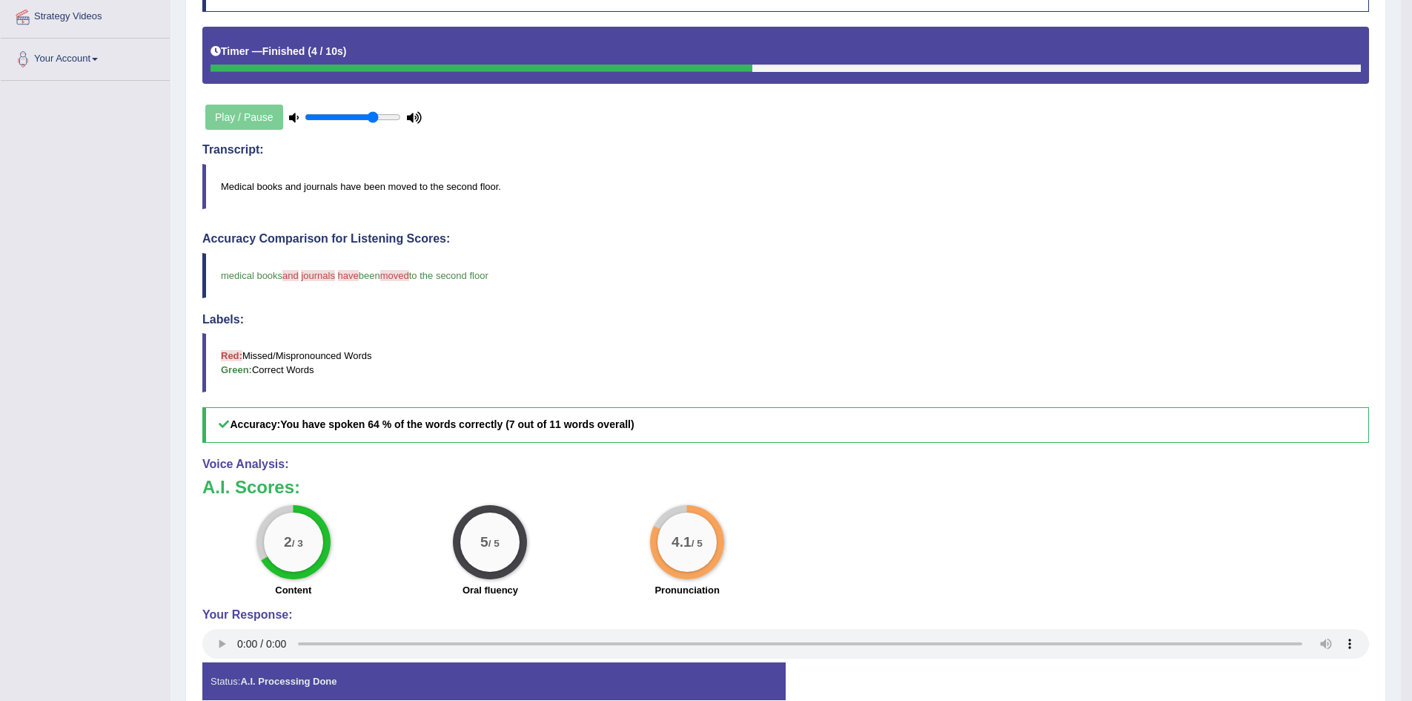
scroll to position [297, 0]
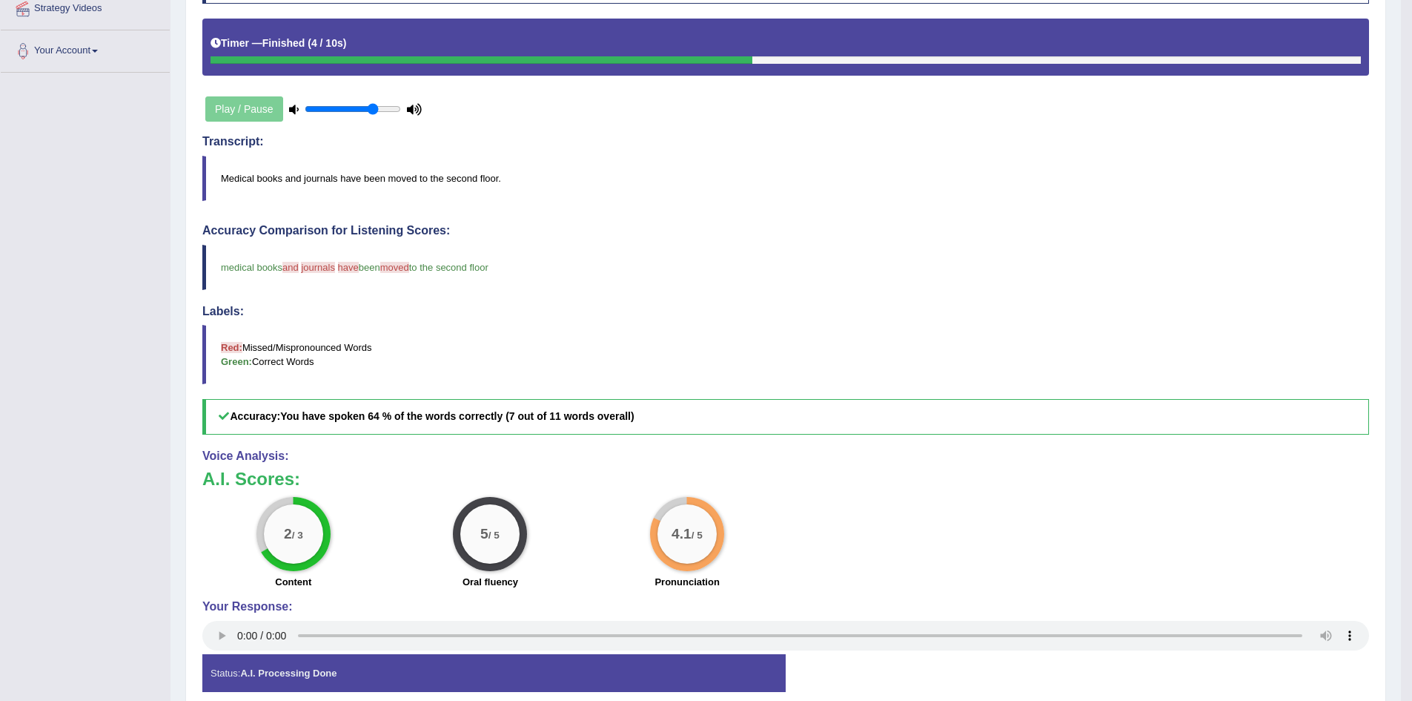
click at [403, 270] on span "moved" at bounding box center [394, 267] width 29 height 11
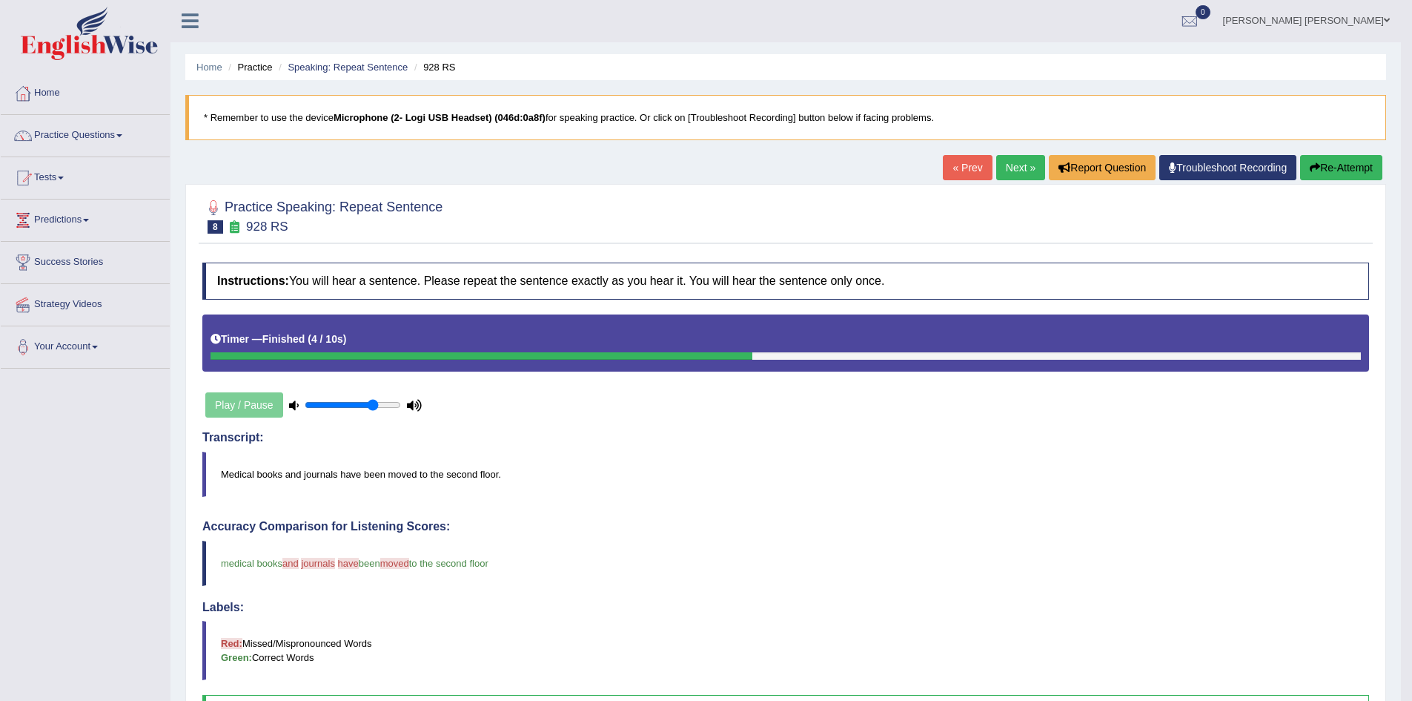
scroll to position [0, 0]
click at [376, 66] on link "Speaking: Repeat Sentence" at bounding box center [348, 67] width 120 height 11
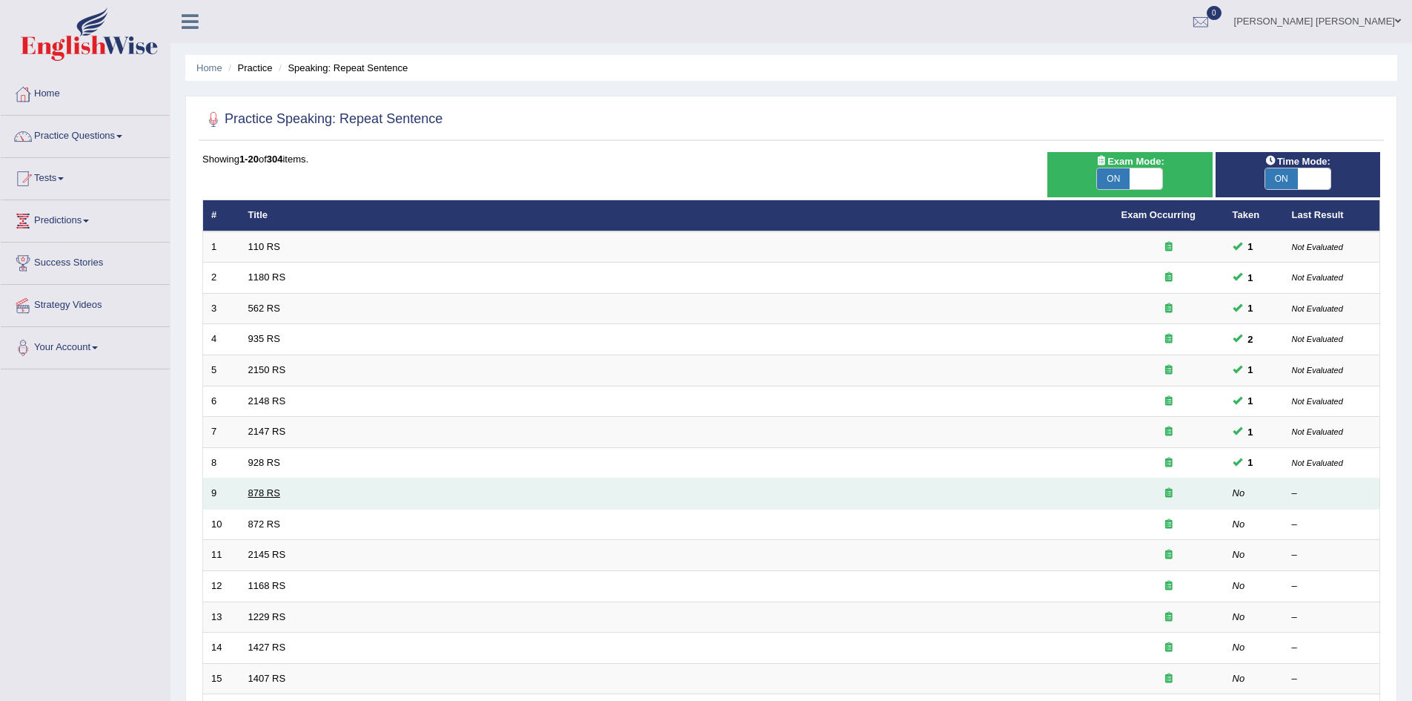
click at [254, 493] on link "878 RS" at bounding box center [264, 492] width 32 height 11
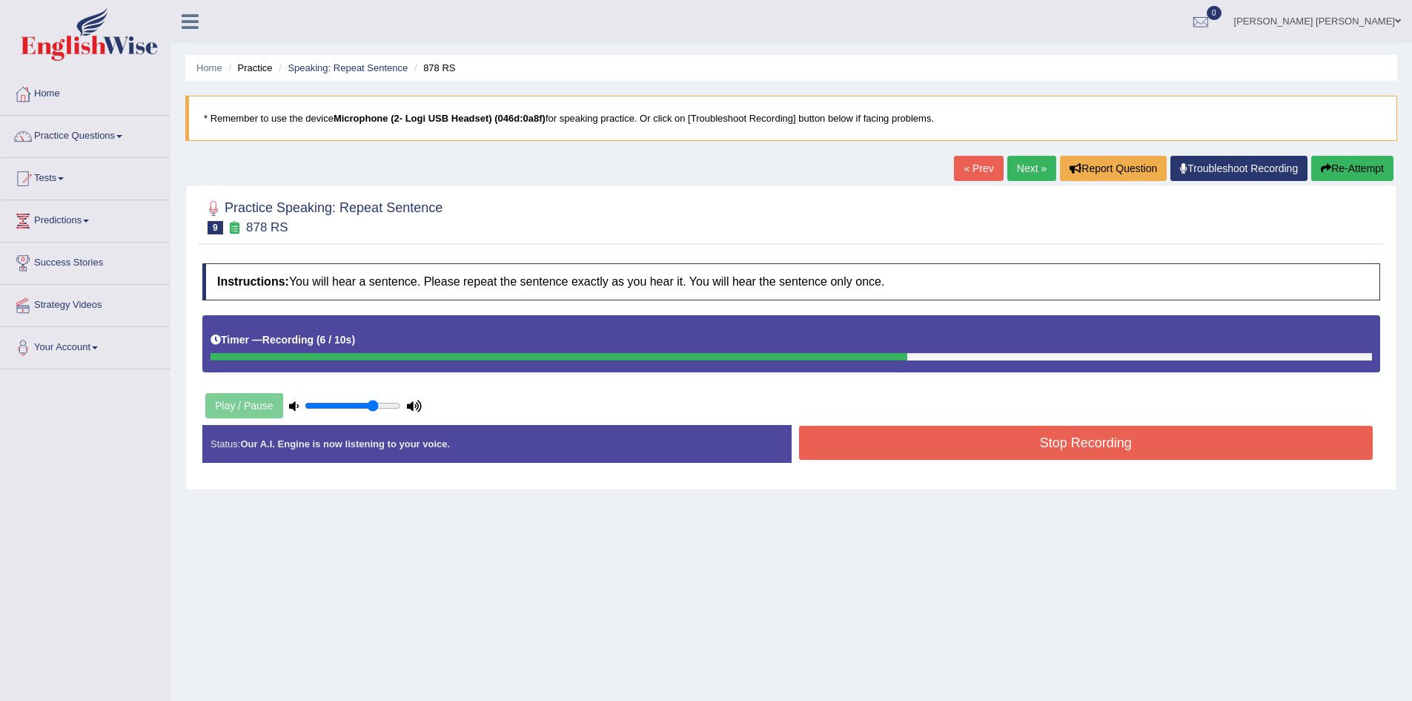
click at [1097, 440] on button "Stop Recording" at bounding box center [1086, 443] width 575 height 34
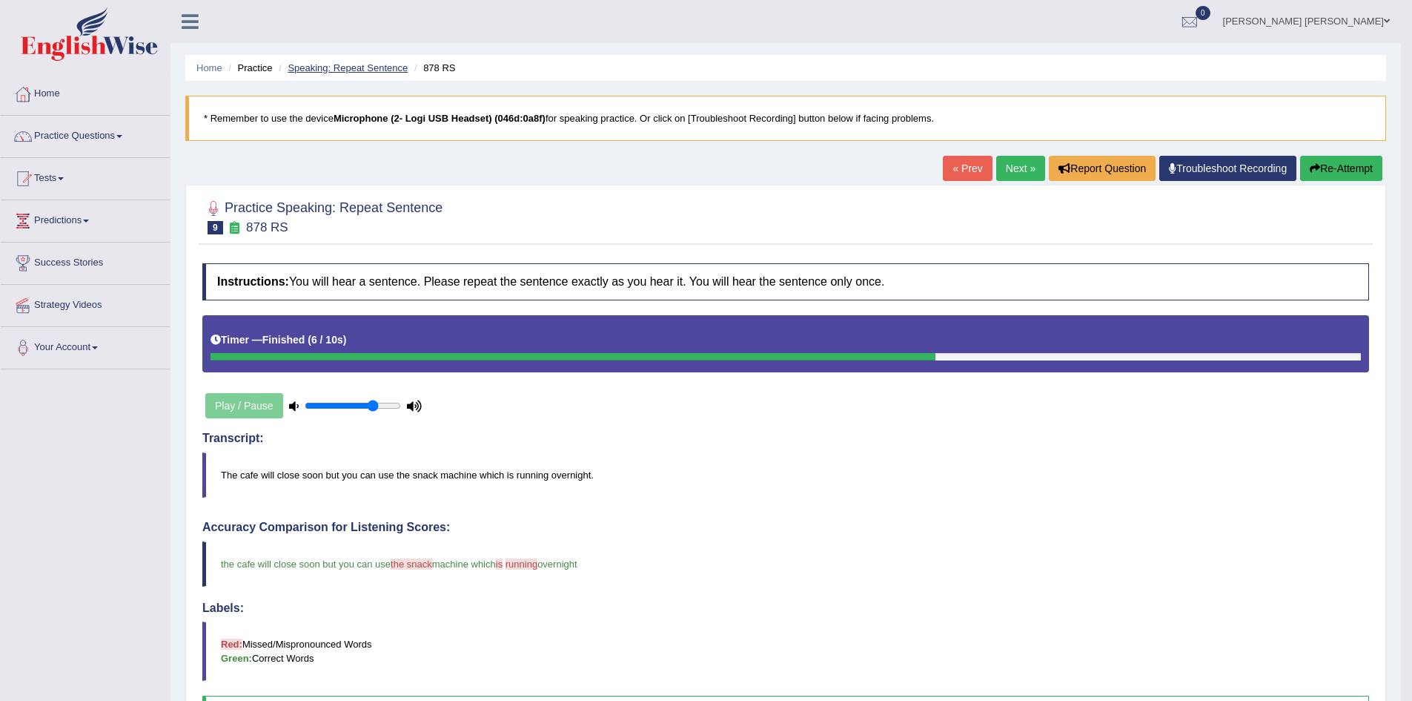
click at [368, 66] on link "Speaking: Repeat Sentence" at bounding box center [348, 67] width 120 height 11
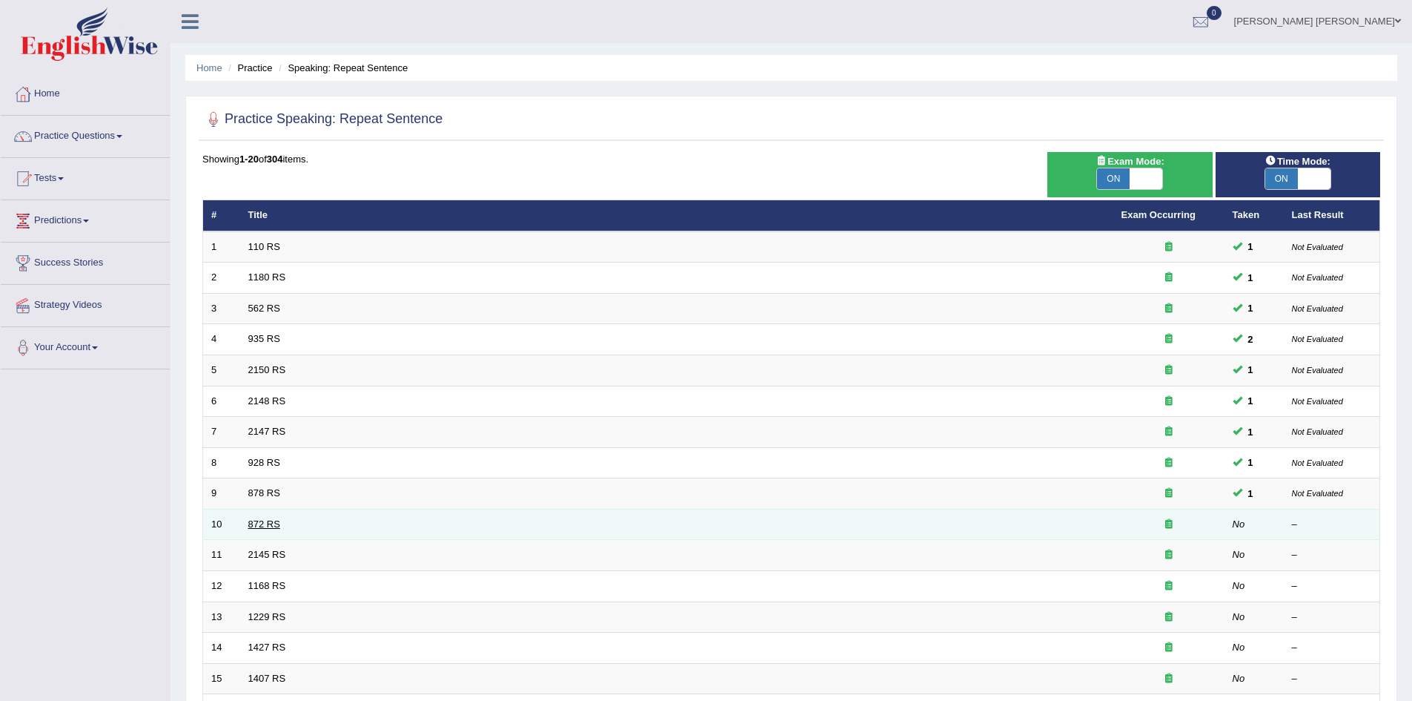
click at [261, 521] on link "872 RS" at bounding box center [264, 523] width 32 height 11
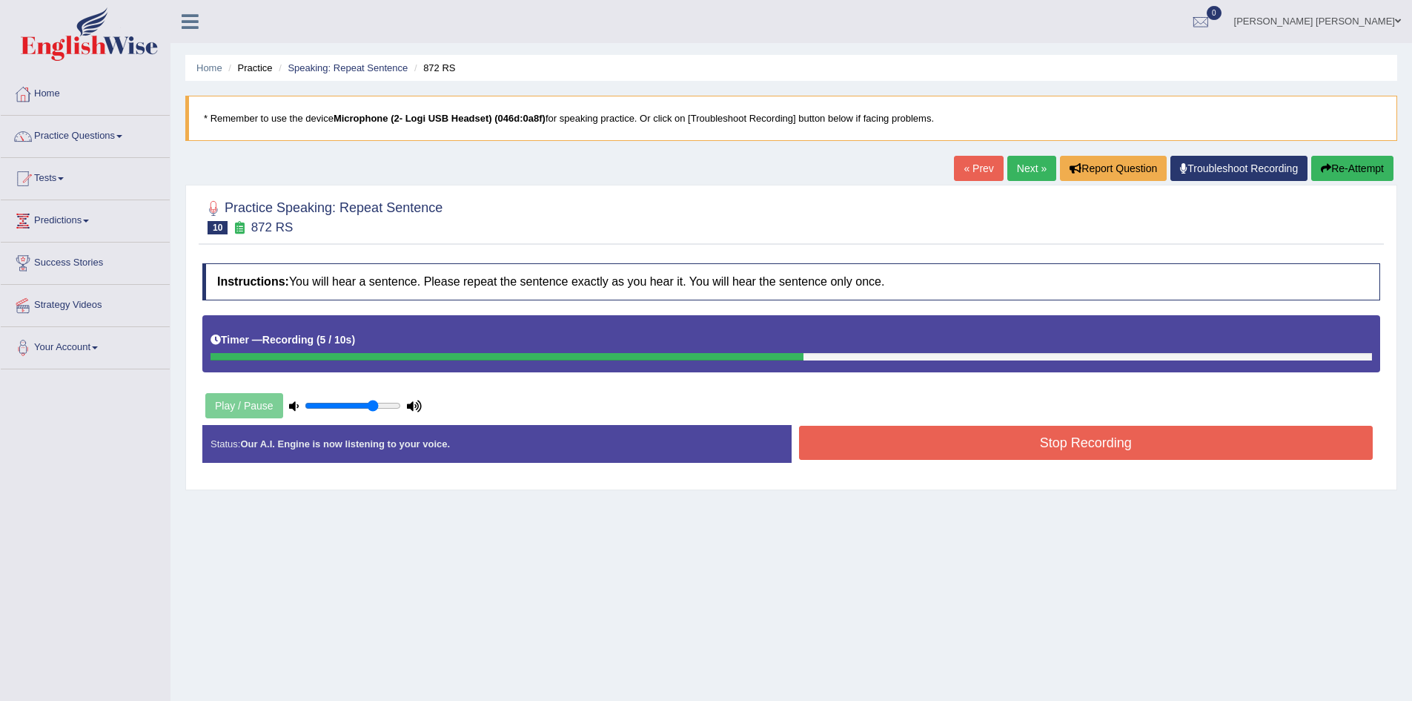
click at [980, 438] on button "Stop Recording" at bounding box center [1086, 443] width 575 height 34
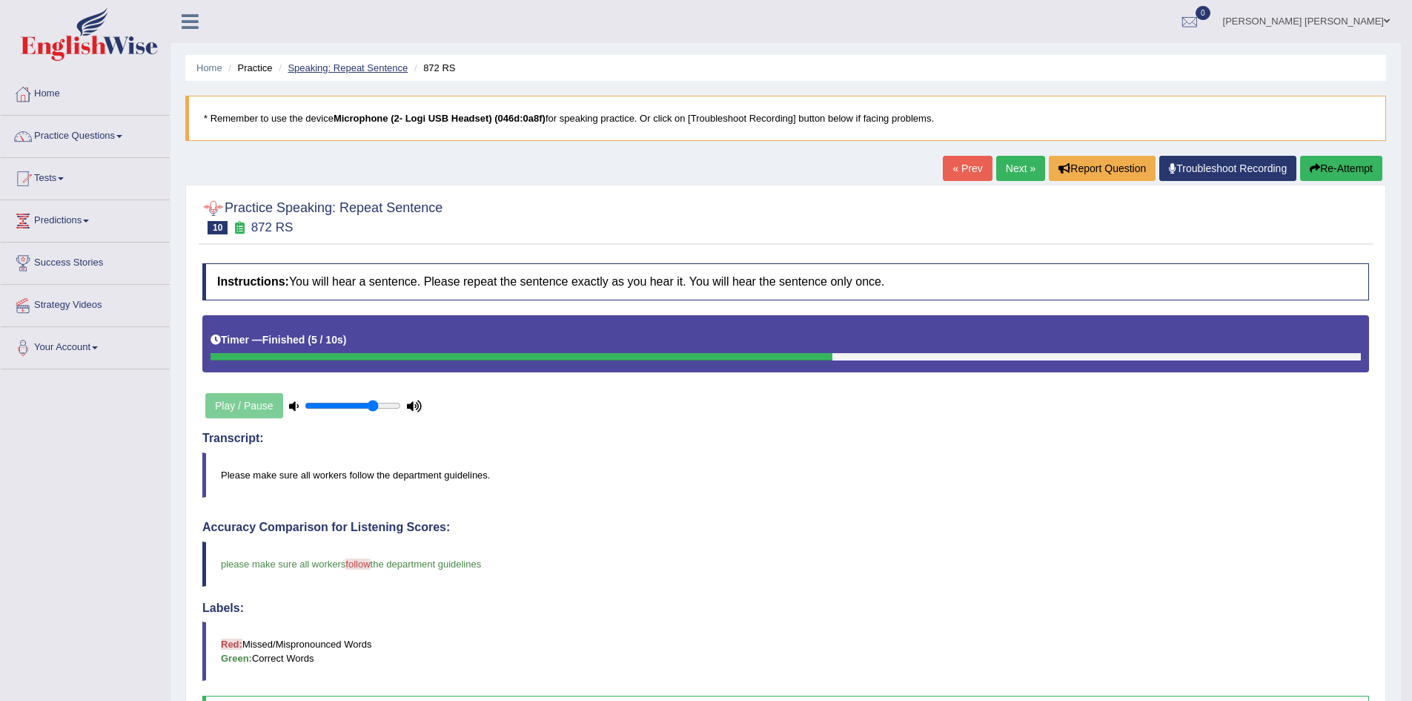
click at [388, 66] on link "Speaking: Repeat Sentence" at bounding box center [348, 67] width 120 height 11
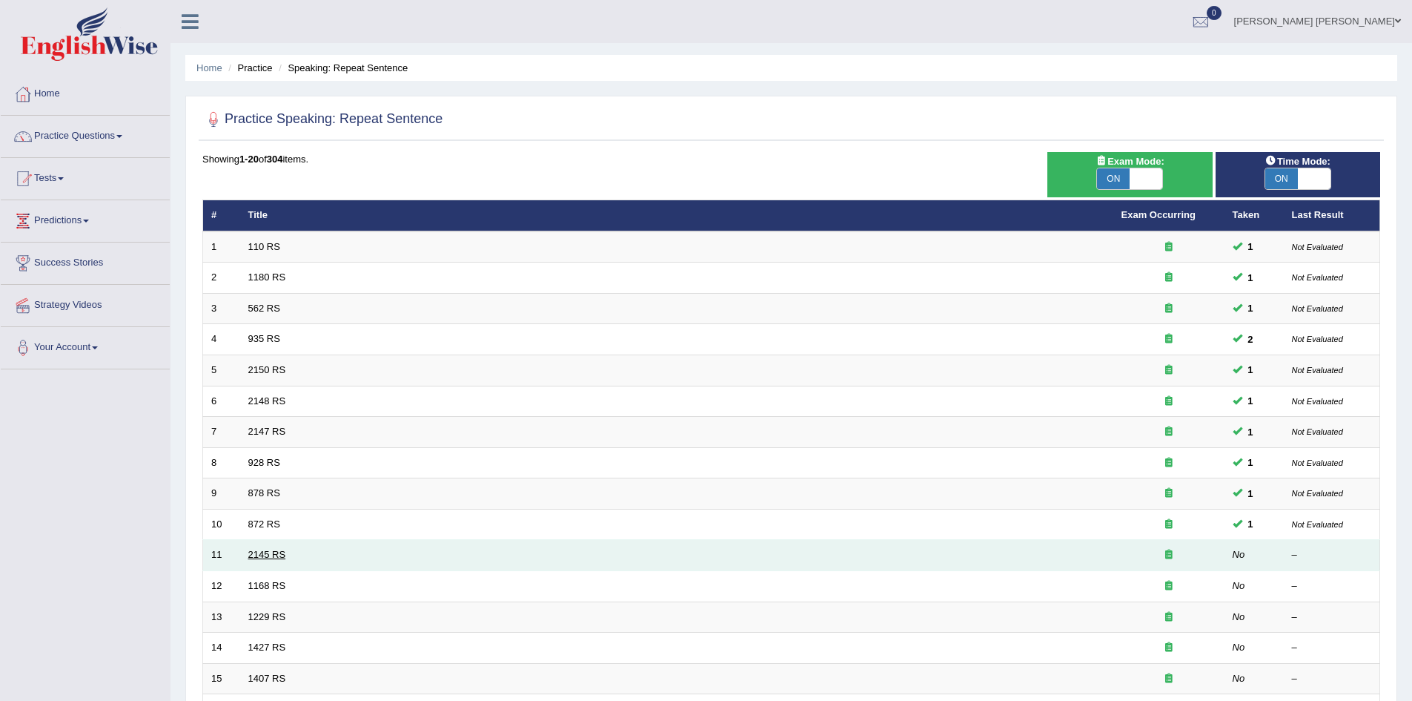
click at [271, 552] on link "2145 RS" at bounding box center [267, 554] width 38 height 11
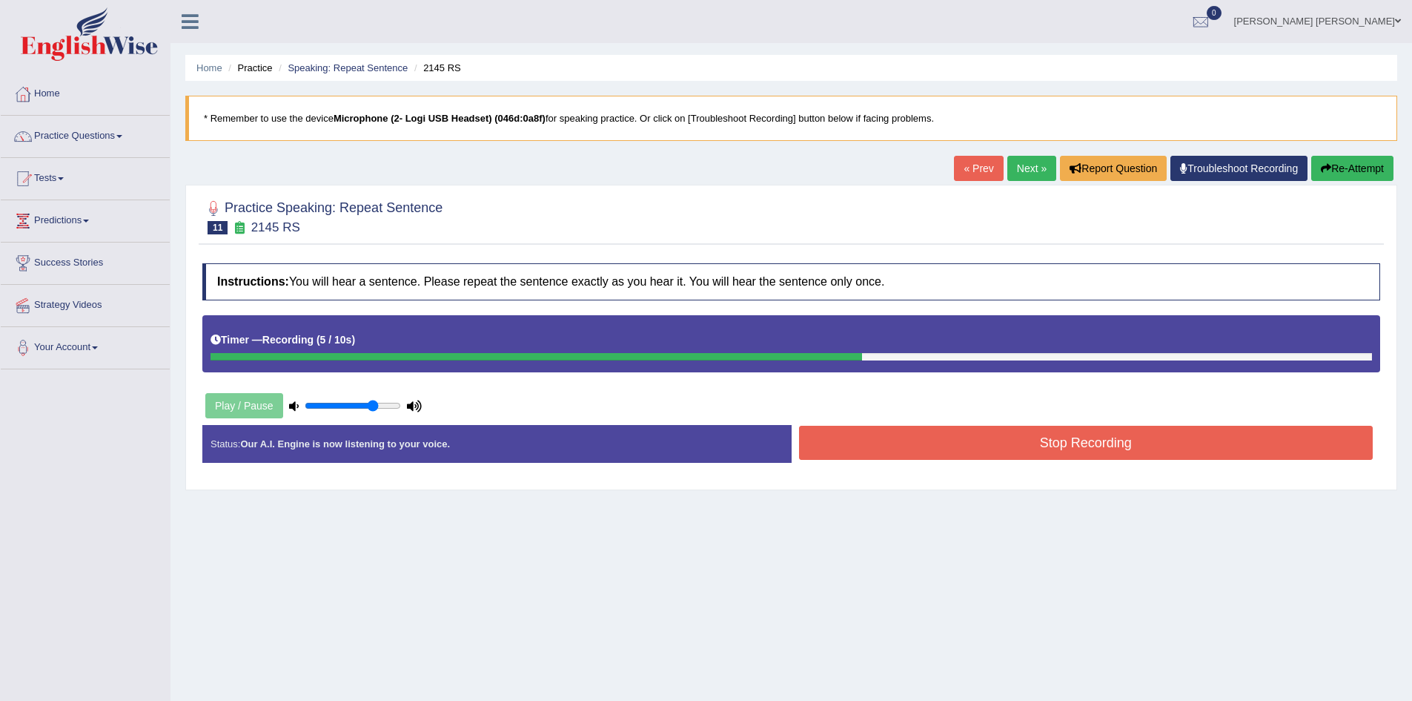
drag, startPoint x: 998, startPoint y: 458, endPoint x: 1005, endPoint y: 452, distance: 10.0
click at [999, 457] on button "Stop Recording" at bounding box center [1086, 443] width 575 height 34
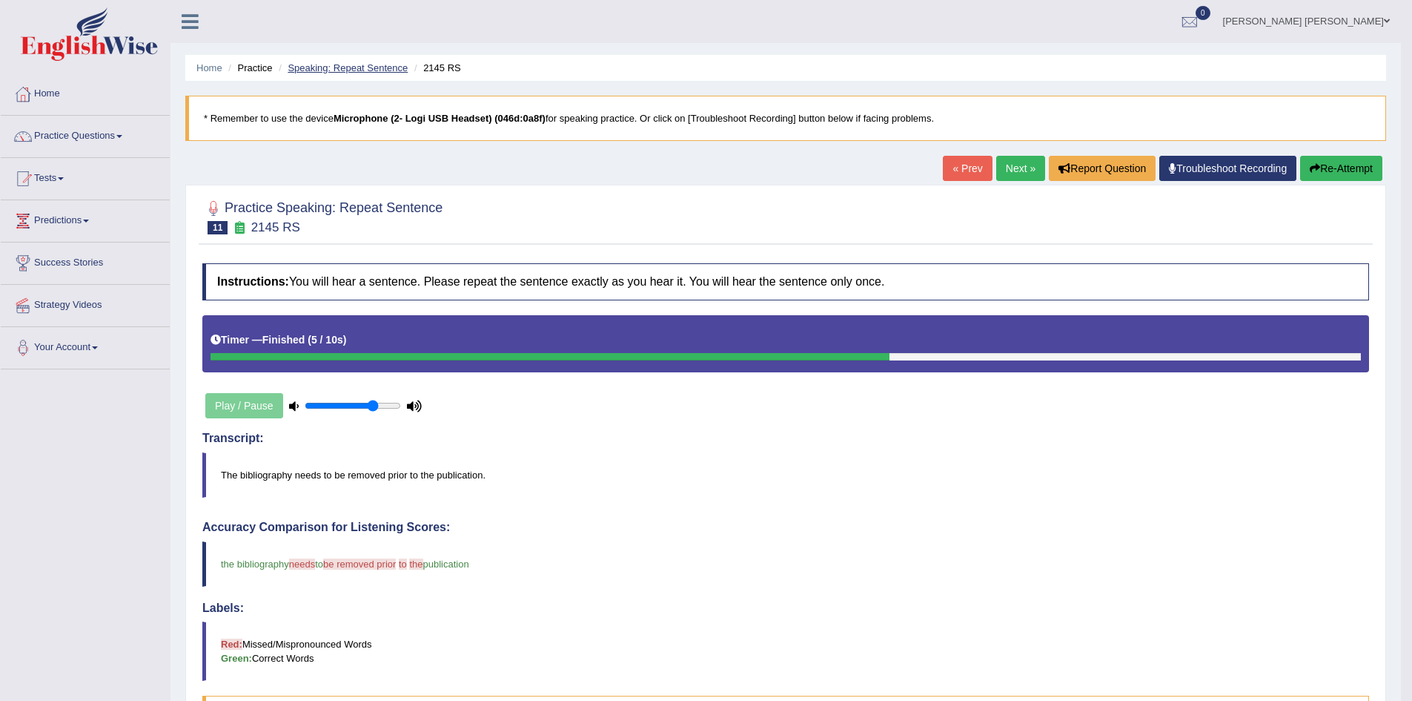
click at [356, 69] on link "Speaking: Repeat Sentence" at bounding box center [348, 67] width 120 height 11
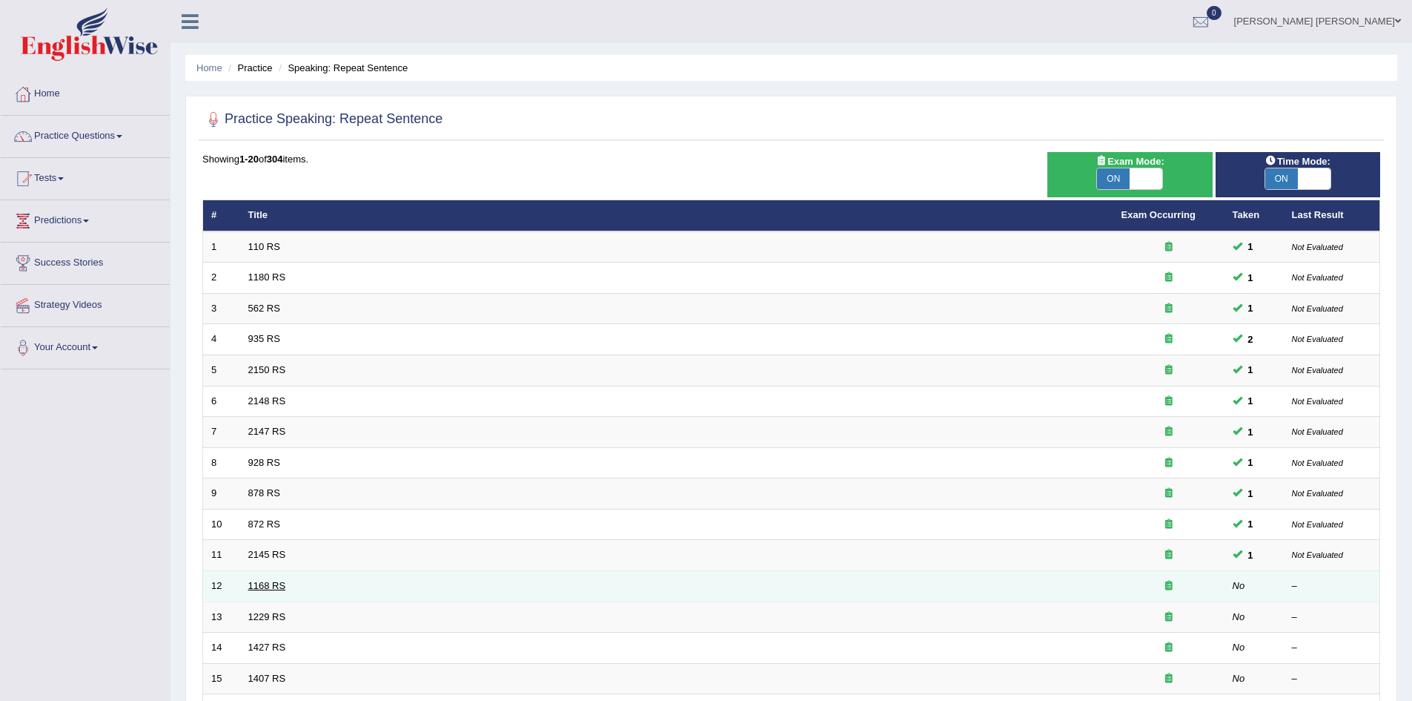
click at [260, 582] on link "1168 RS" at bounding box center [267, 585] width 38 height 11
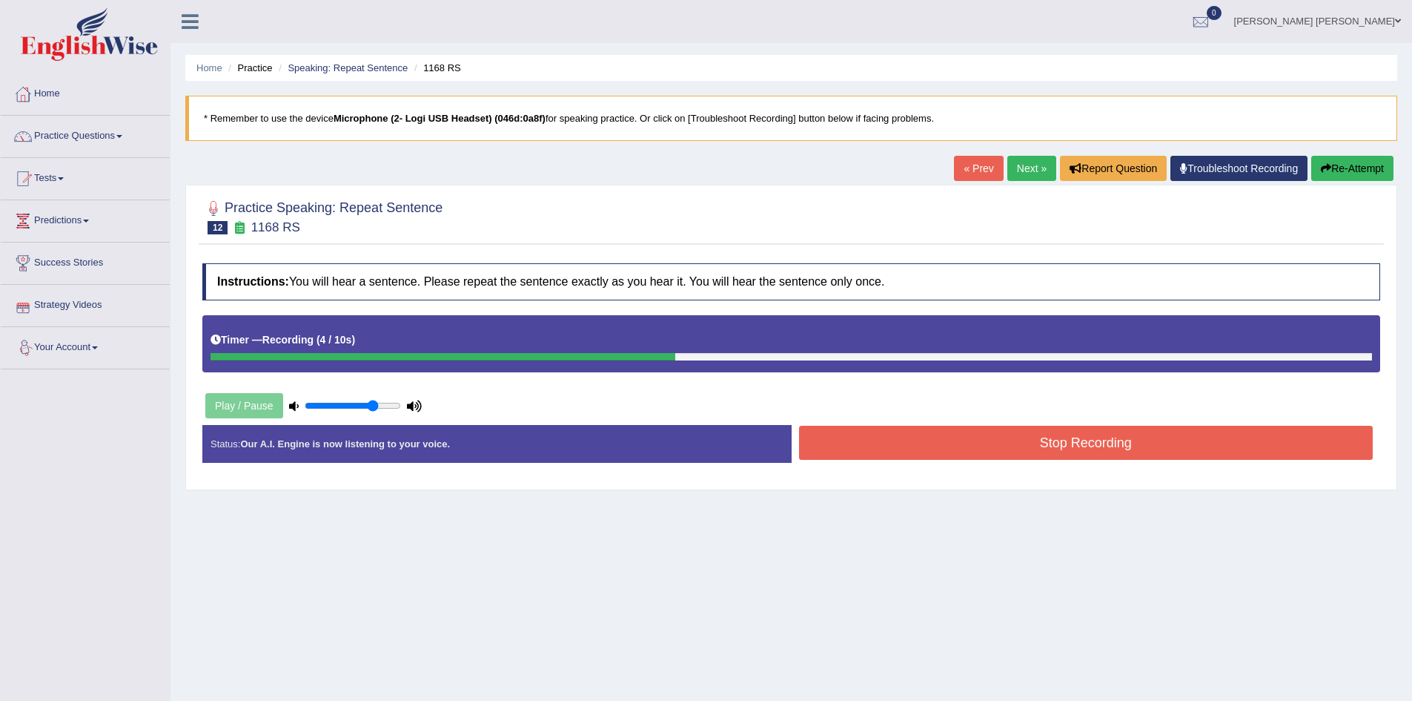
click at [937, 441] on button "Stop Recording" at bounding box center [1086, 443] width 575 height 34
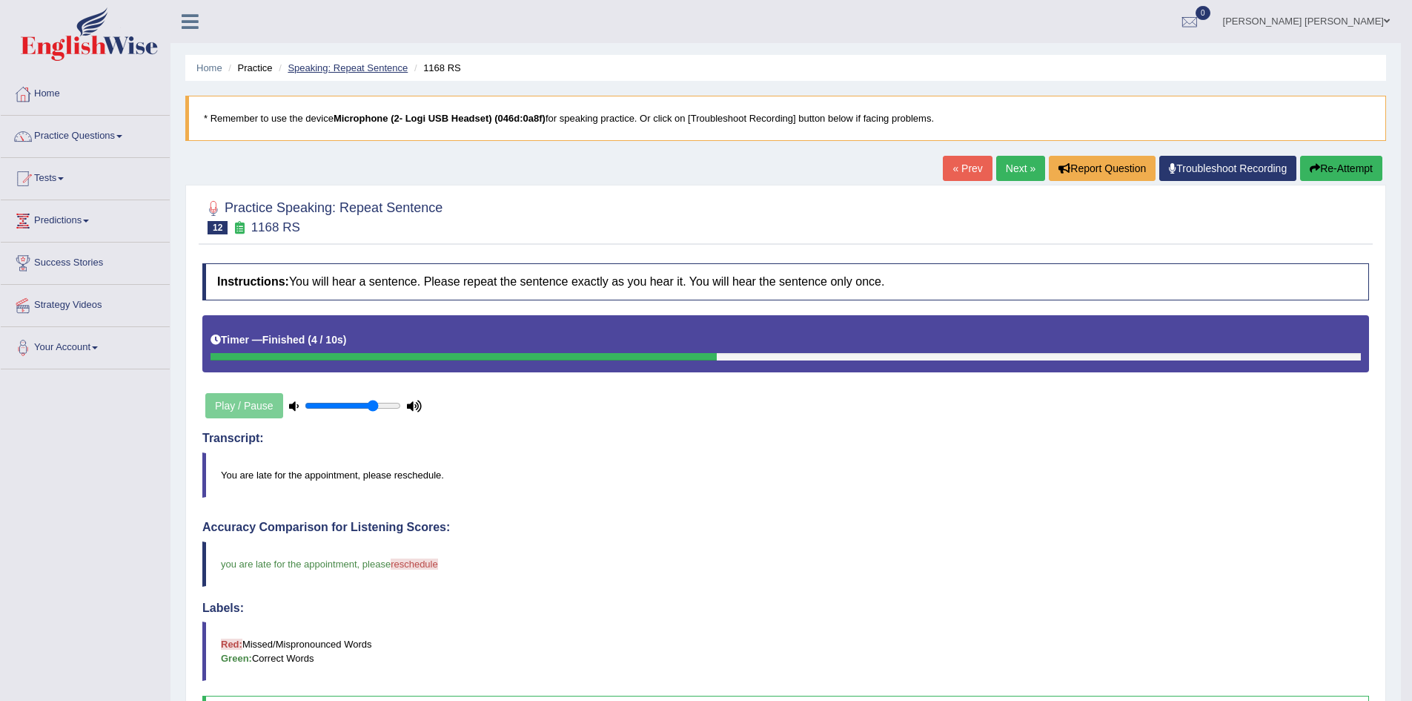
click at [342, 69] on link "Speaking: Repeat Sentence" at bounding box center [348, 67] width 120 height 11
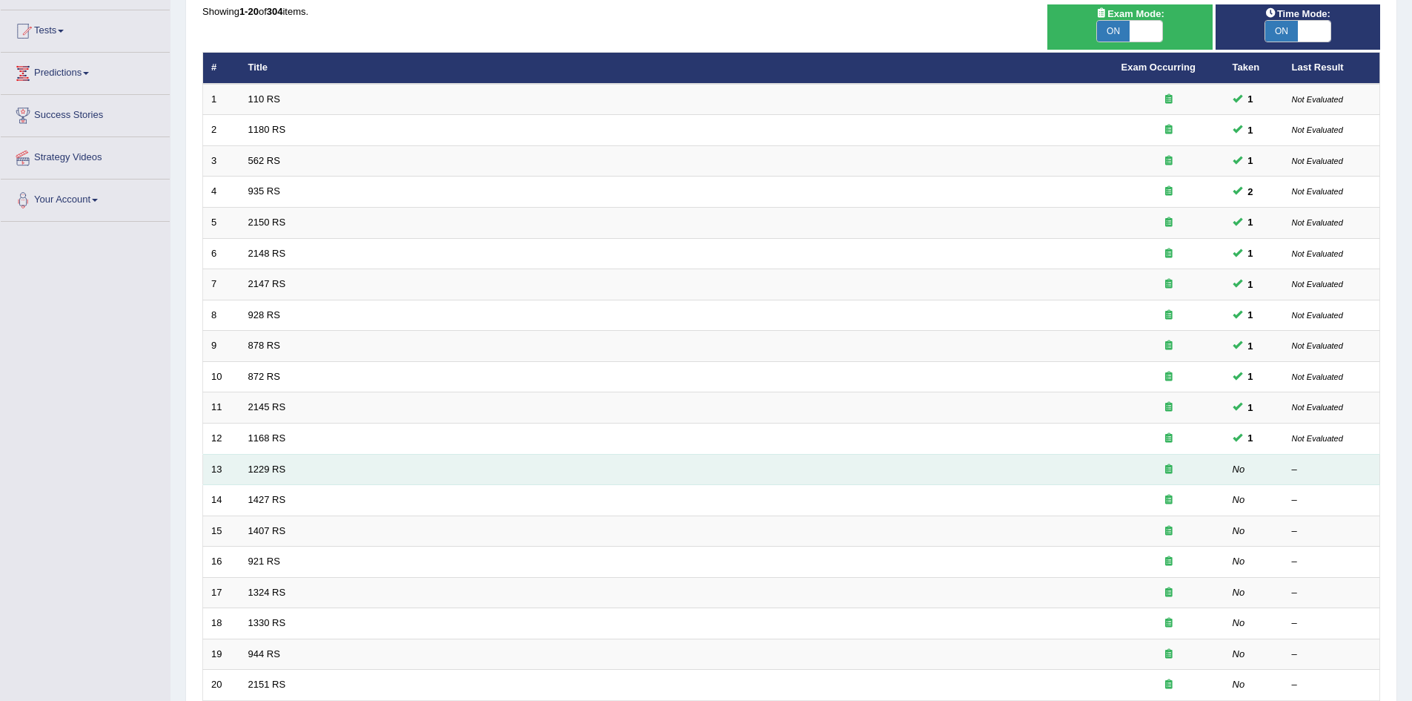
scroll to position [148, 0]
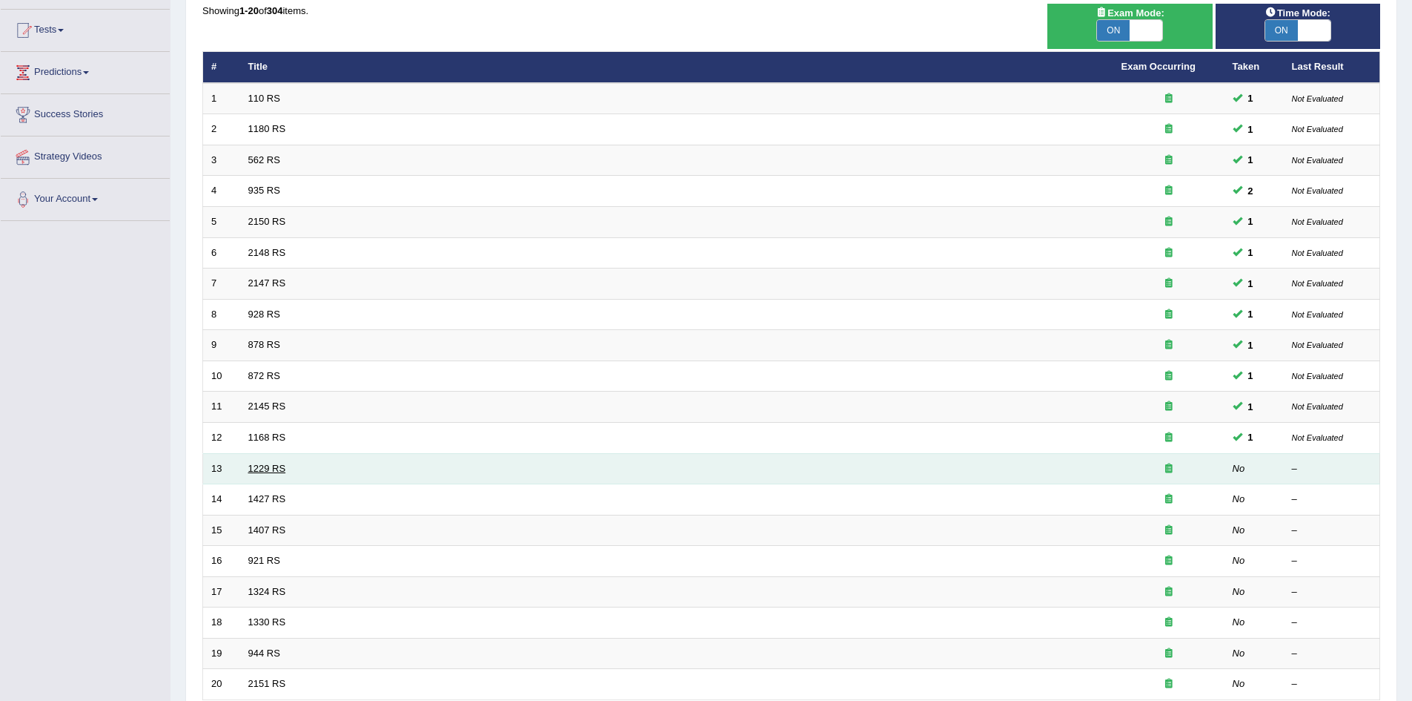
click at [269, 463] on link "1229 RS" at bounding box center [267, 468] width 38 height 11
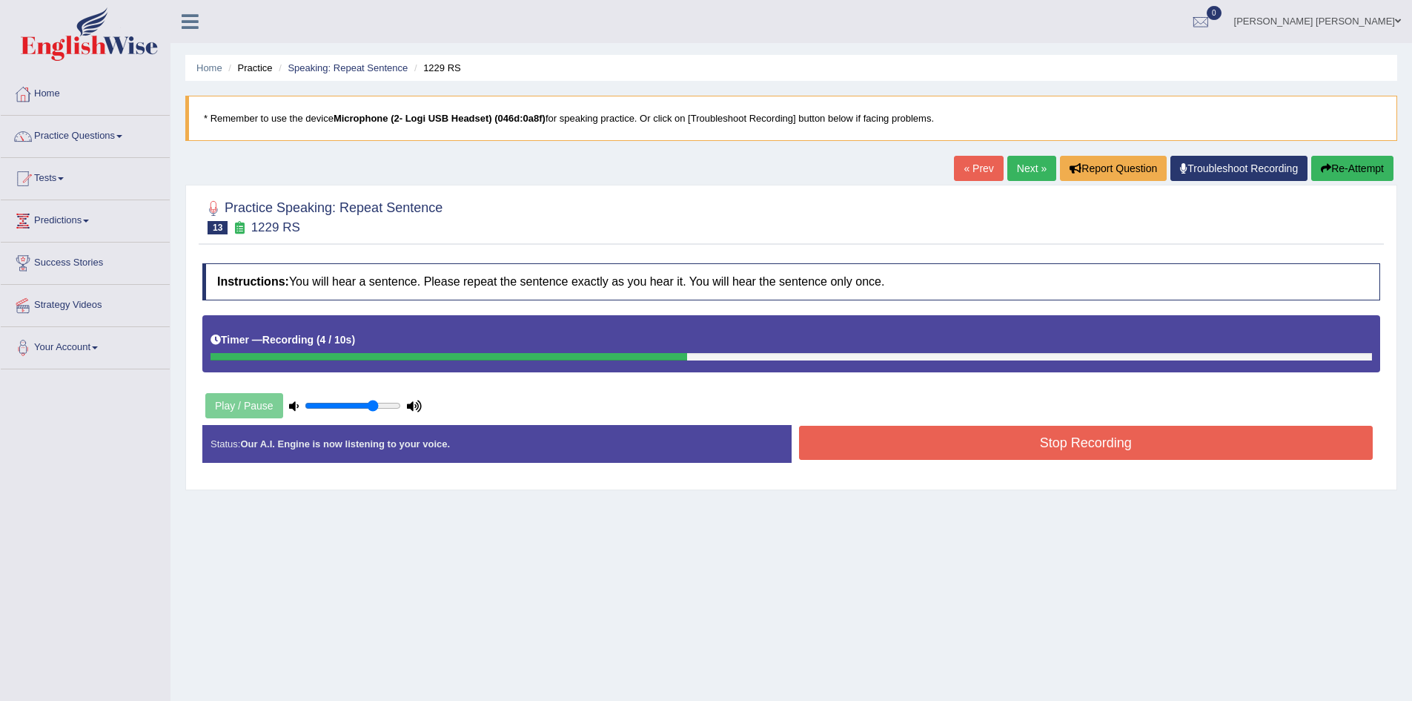
click at [890, 435] on button "Stop Recording" at bounding box center [1086, 443] width 575 height 34
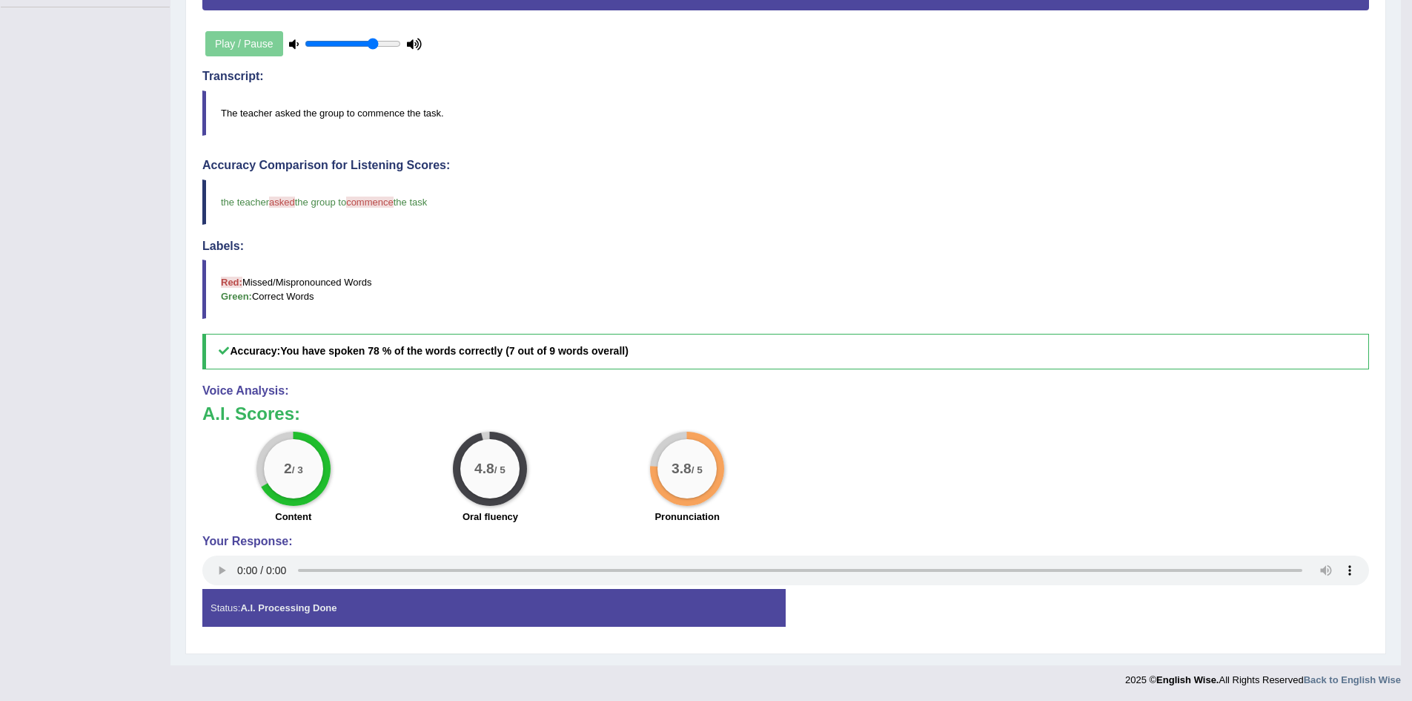
scroll to position [363, 0]
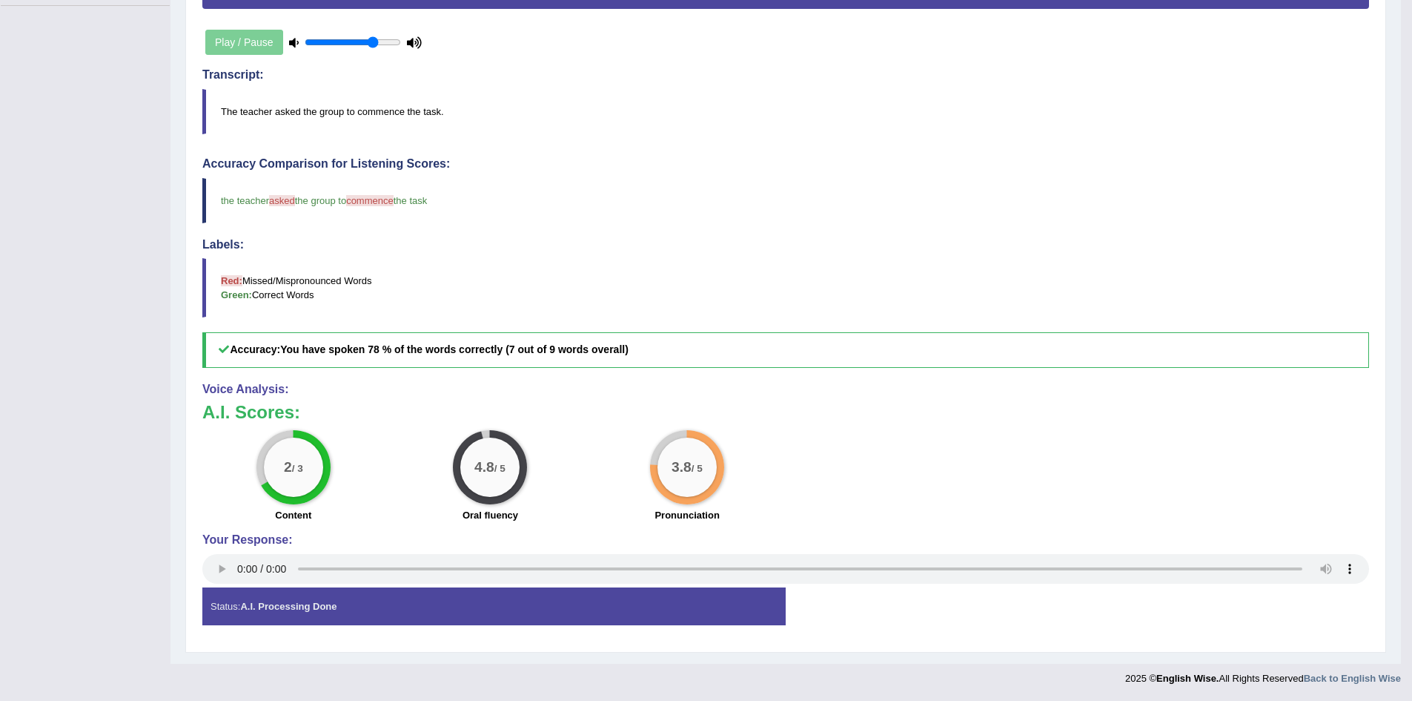
click at [372, 199] on span "commence" at bounding box center [369, 200] width 47 height 11
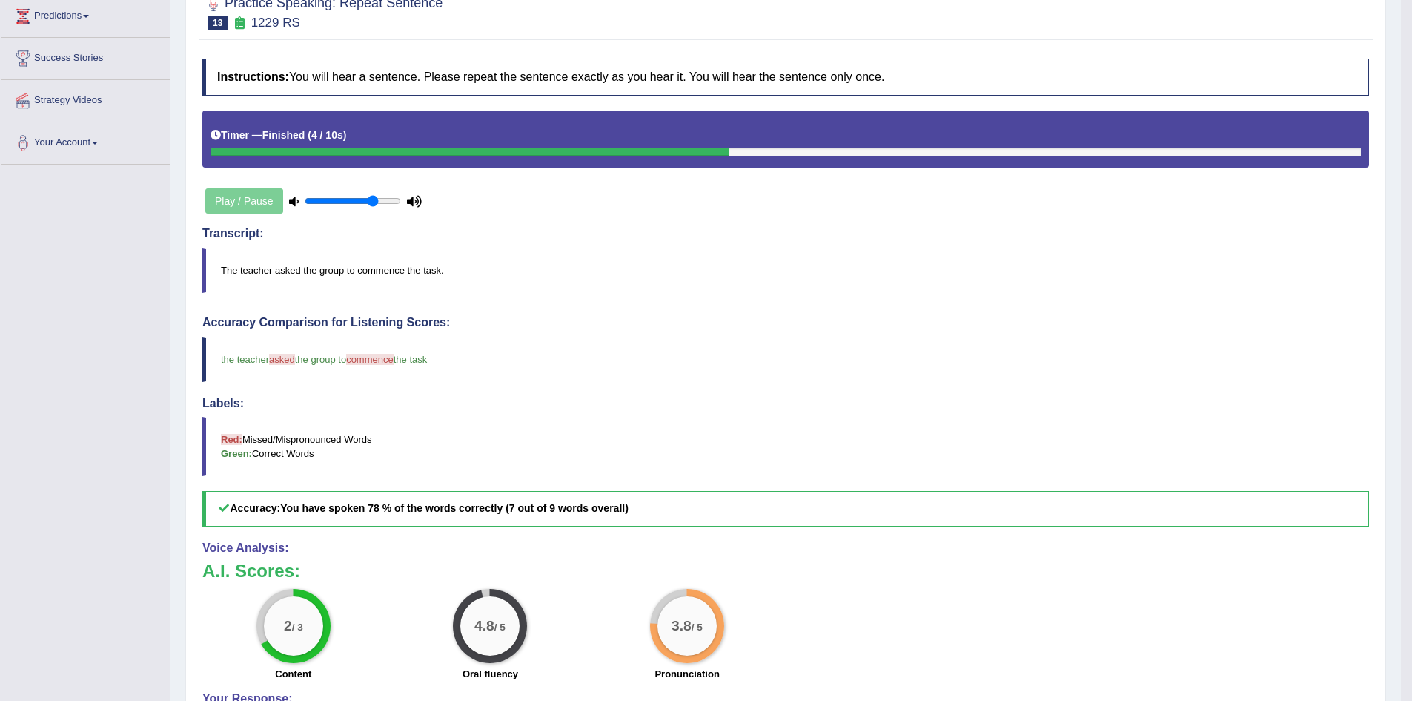
scroll to position [0, 0]
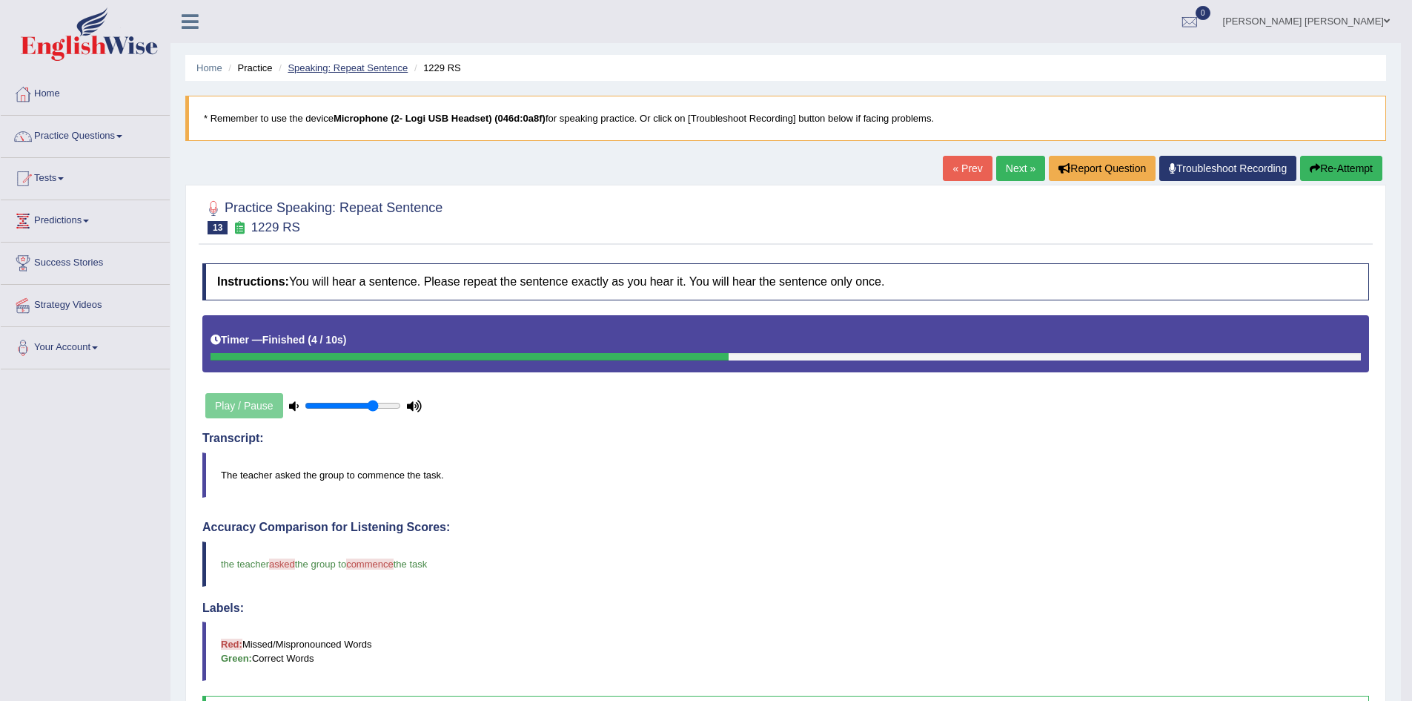
click at [344, 64] on link "Speaking: Repeat Sentence" at bounding box center [348, 67] width 120 height 11
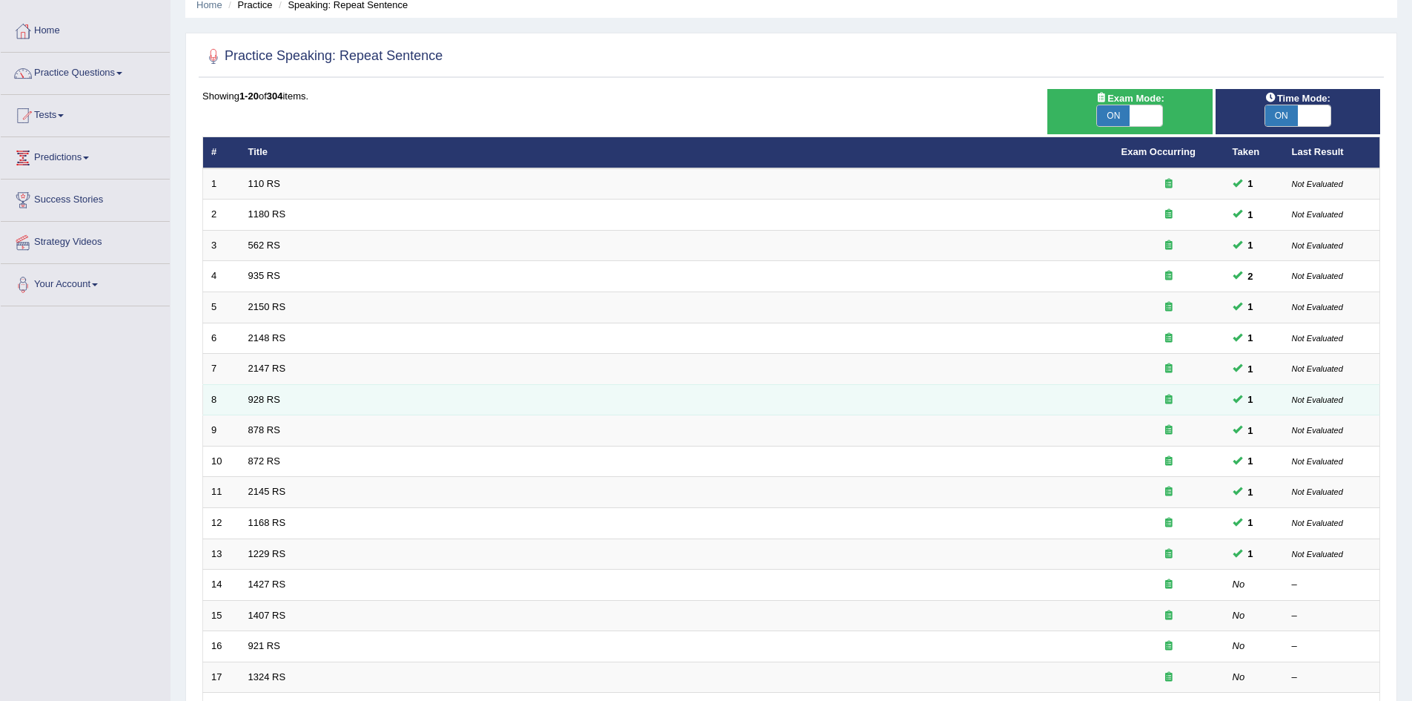
scroll to position [148, 0]
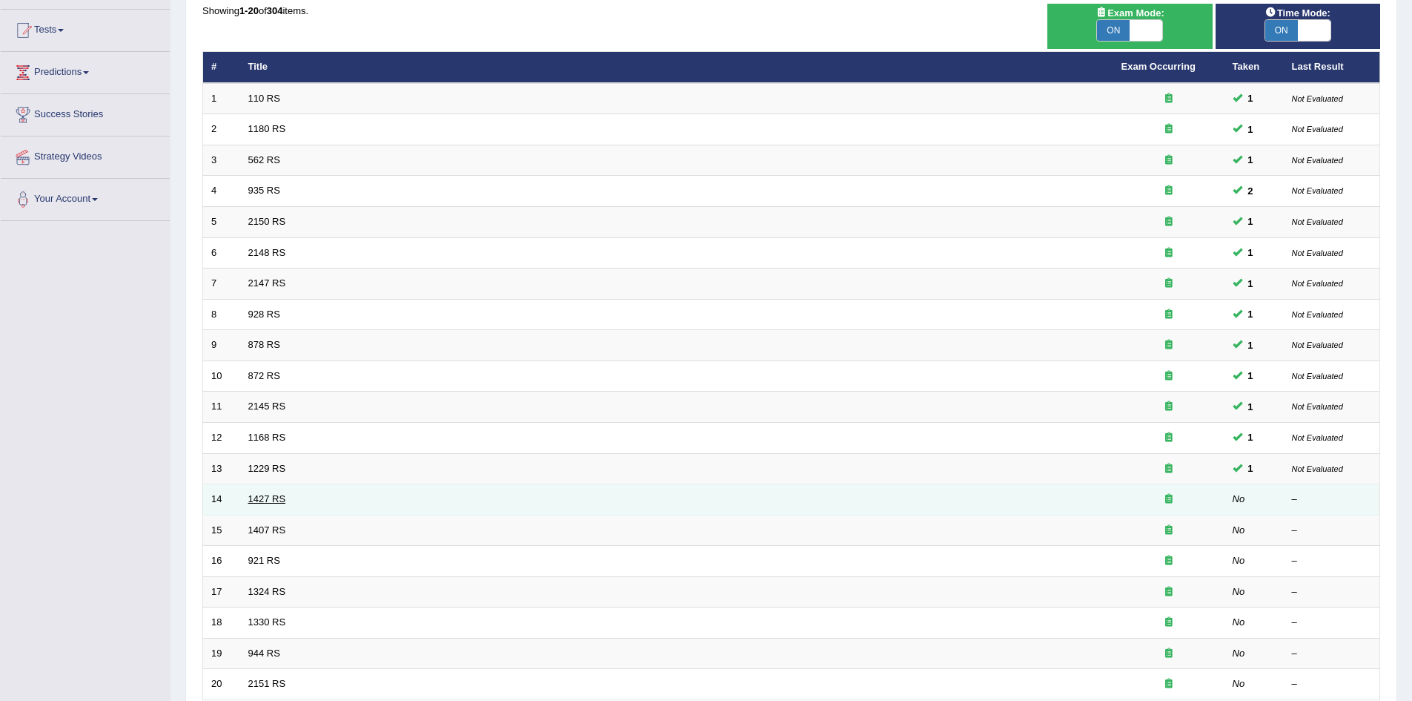
click at [263, 495] on link "1427 RS" at bounding box center [267, 498] width 38 height 11
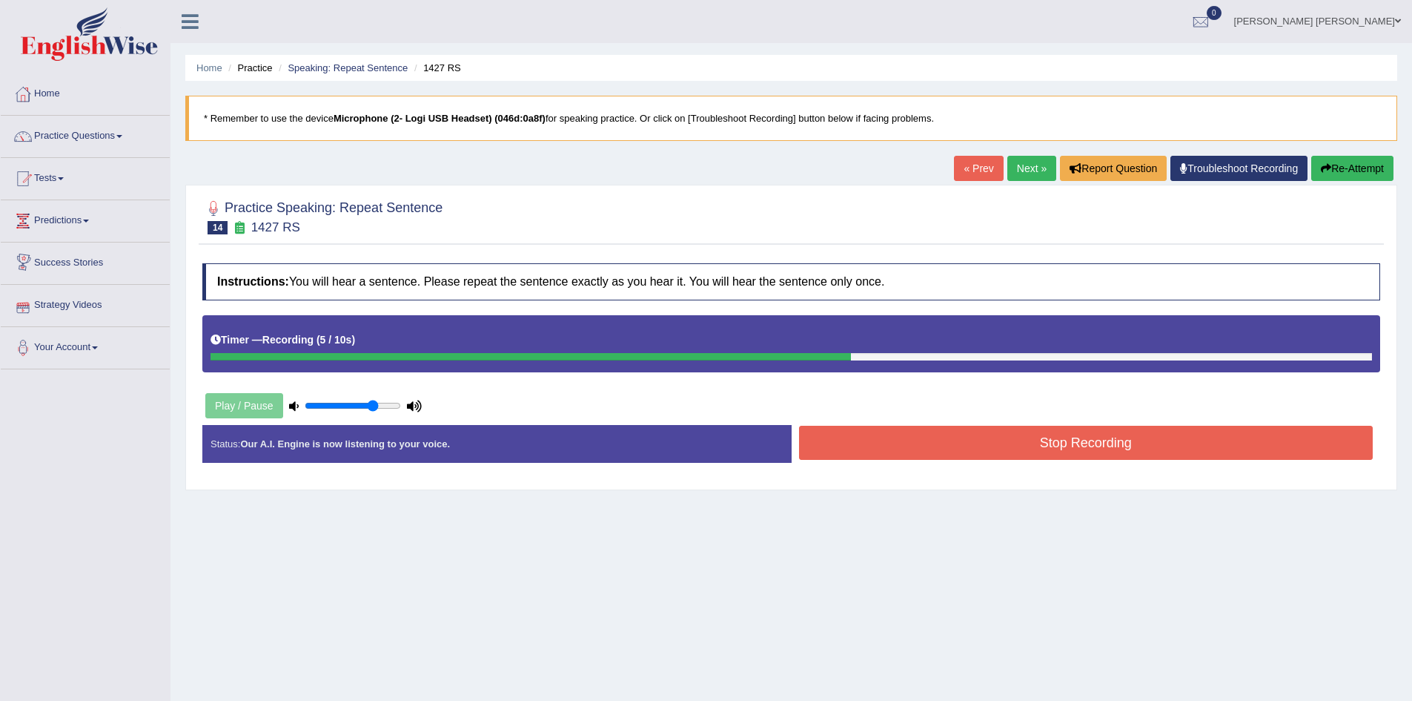
click at [1032, 445] on button "Stop Recording" at bounding box center [1086, 443] width 575 height 34
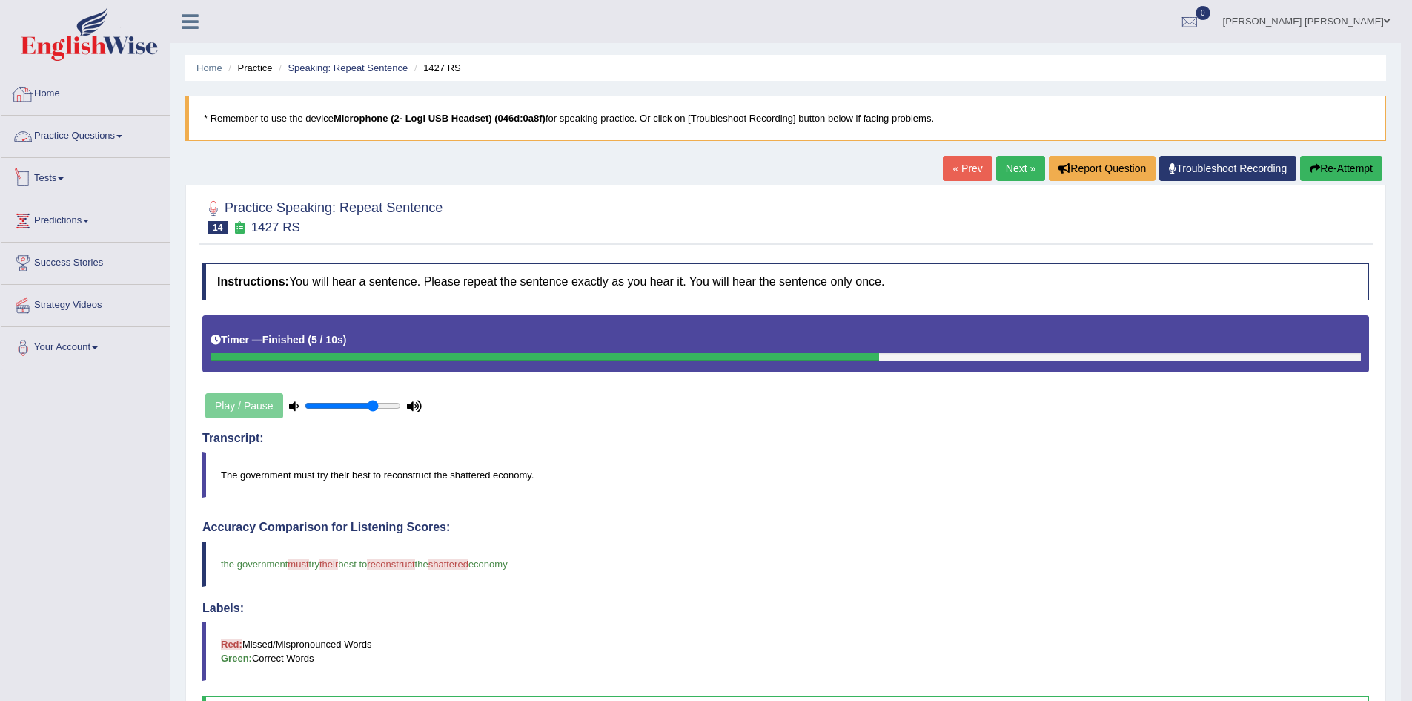
click at [82, 131] on link "Practice Questions" at bounding box center [85, 134] width 169 height 37
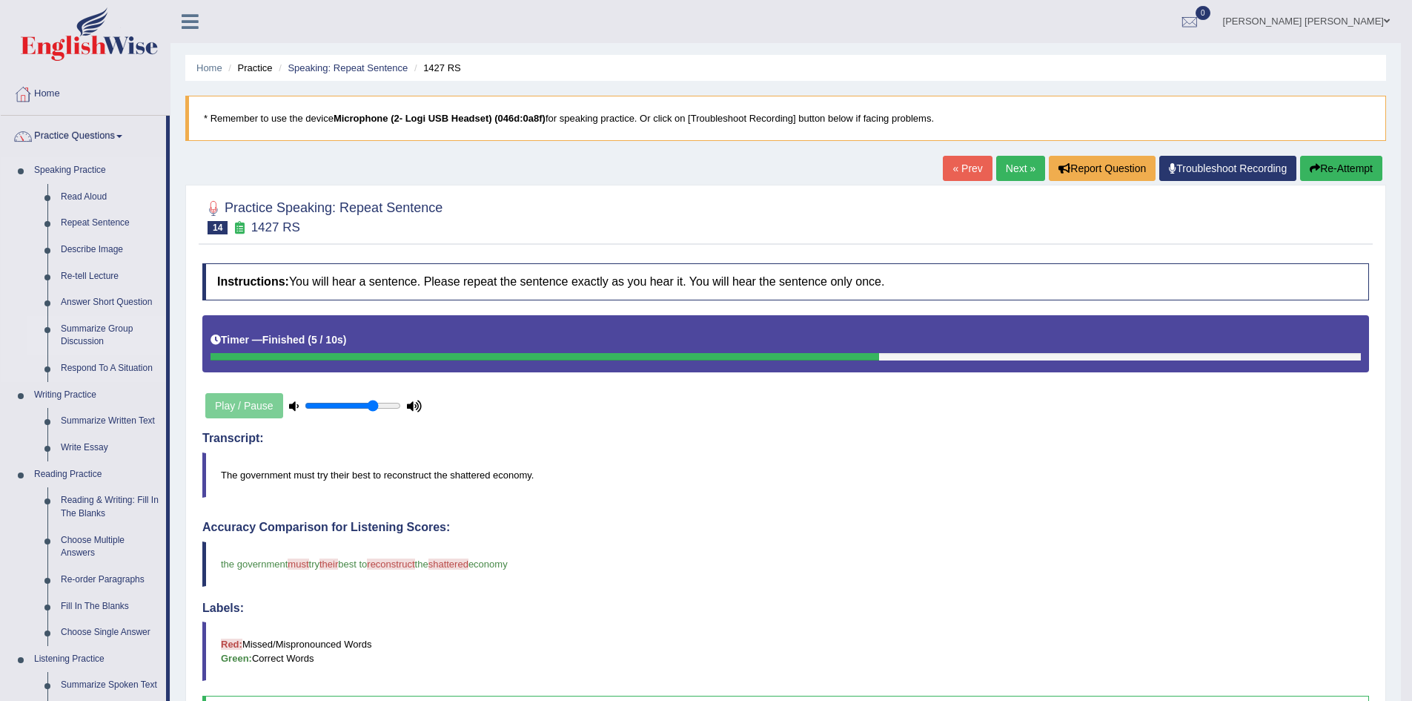
scroll to position [74, 0]
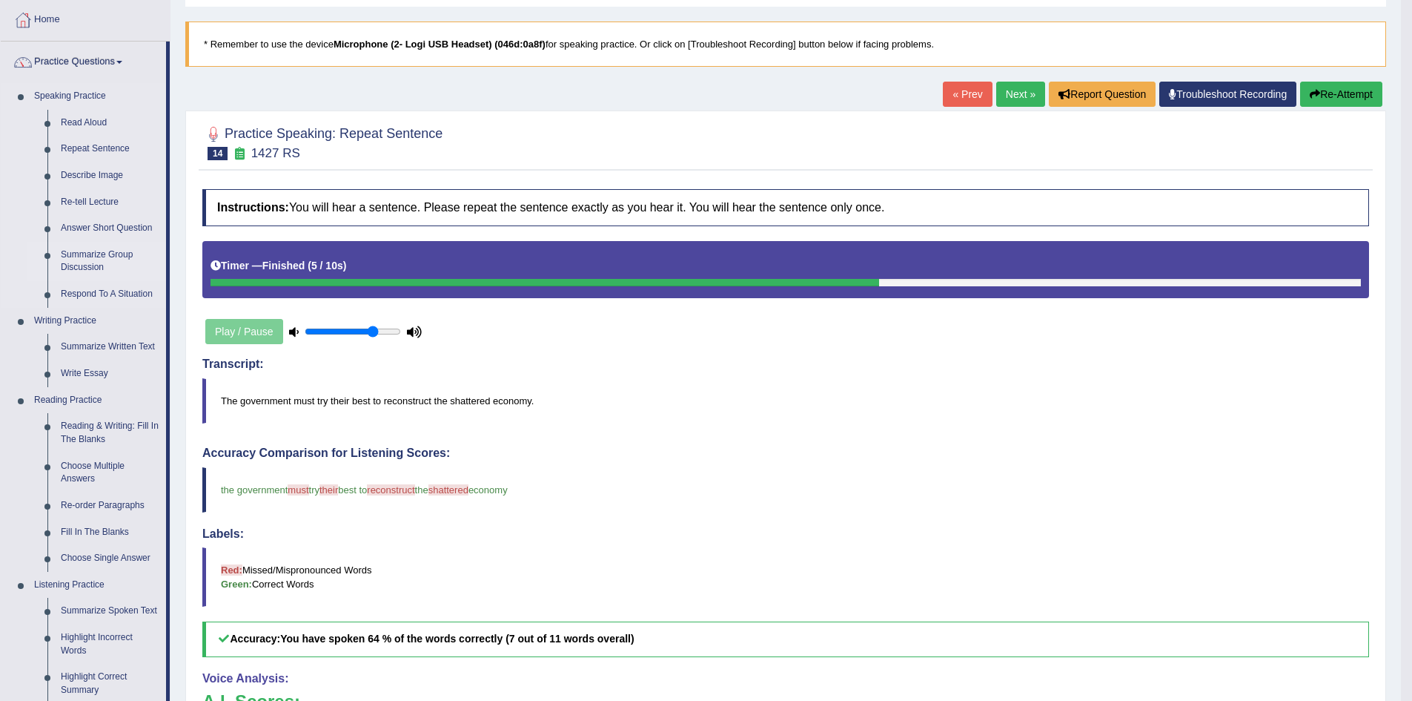
click at [77, 261] on link "Summarize Group Discussion" at bounding box center [110, 261] width 112 height 39
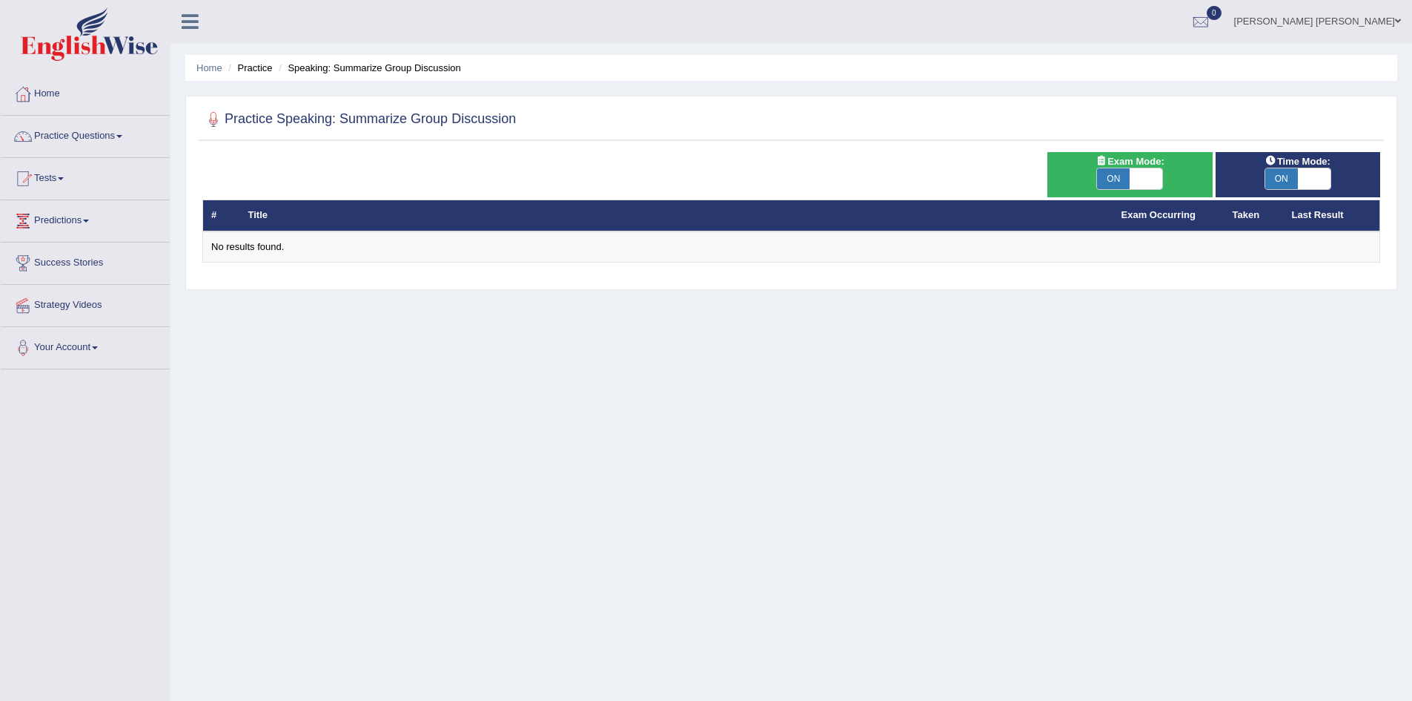
click at [1140, 170] on span at bounding box center [1146, 178] width 33 height 21
checkbox input "false"
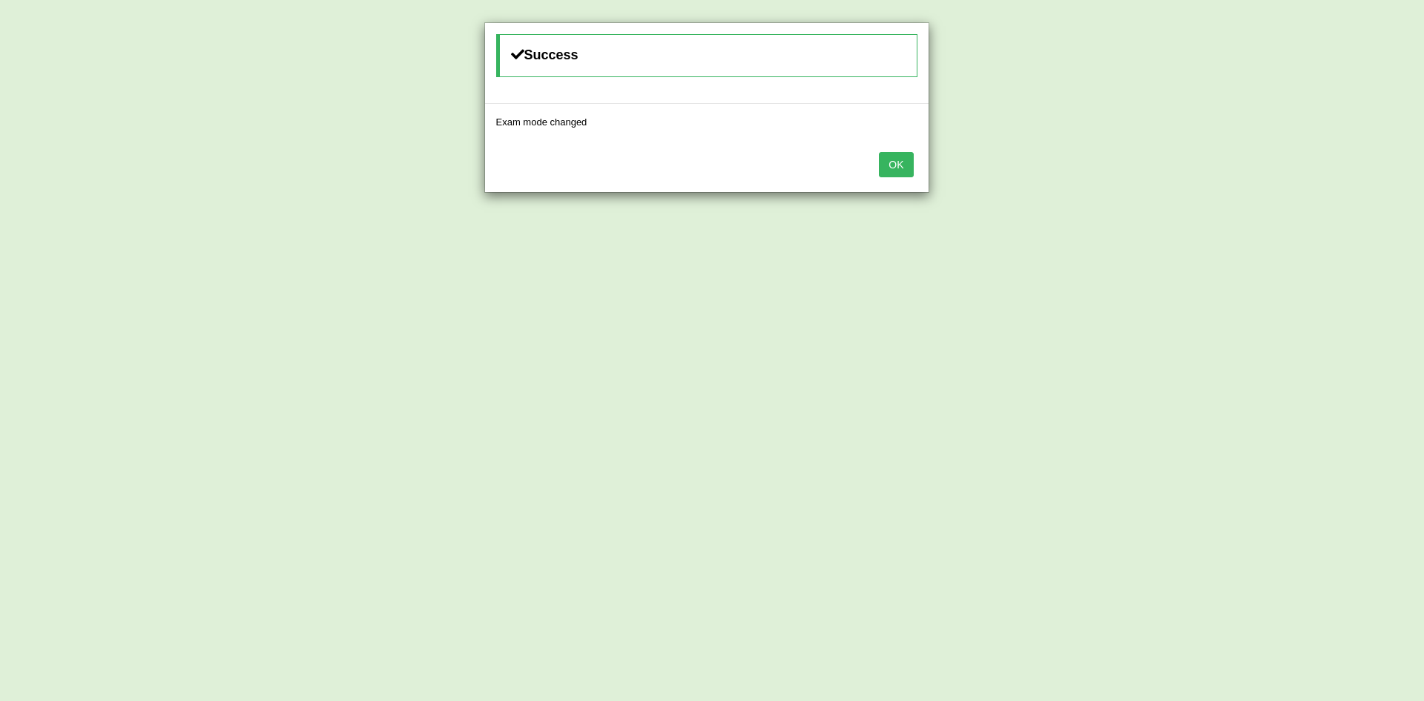
click at [903, 164] on button "OK" at bounding box center [896, 164] width 34 height 25
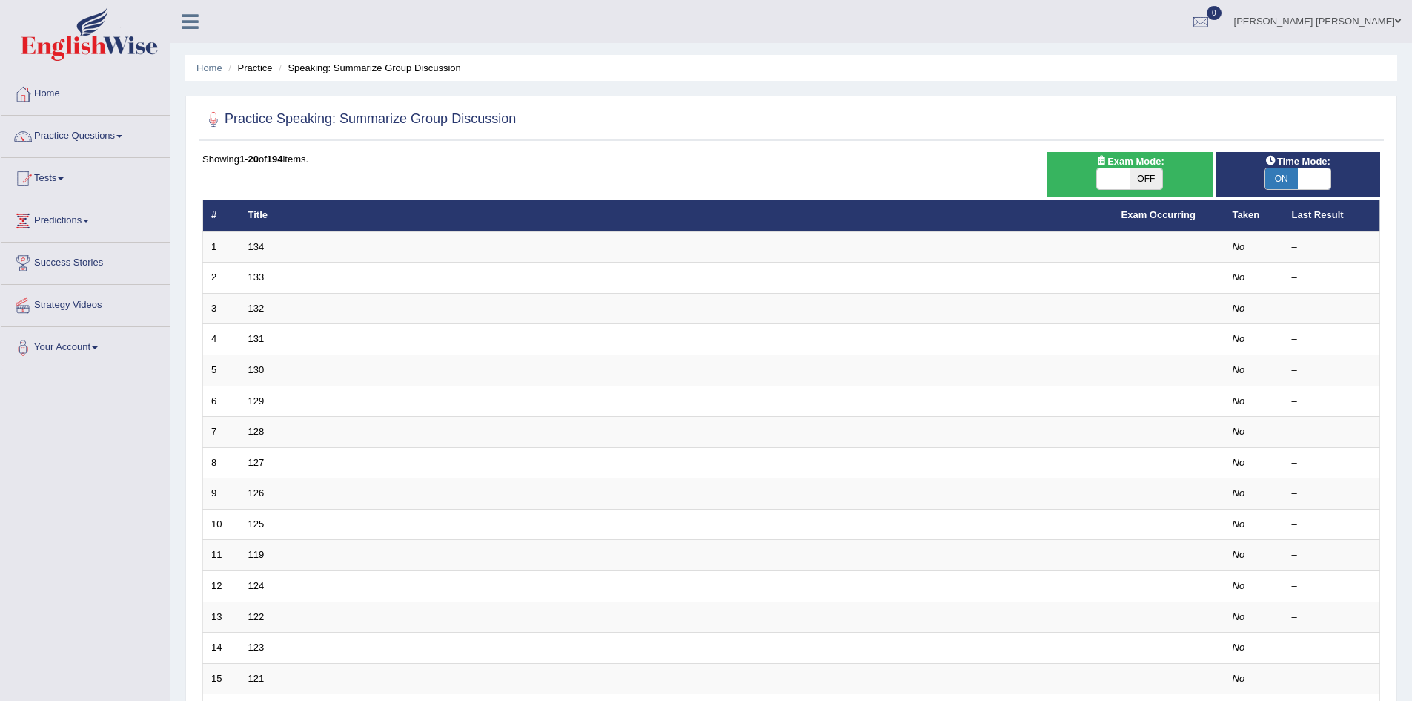
click at [1286, 176] on span "ON" at bounding box center [1282, 178] width 33 height 21
checkbox input "false"
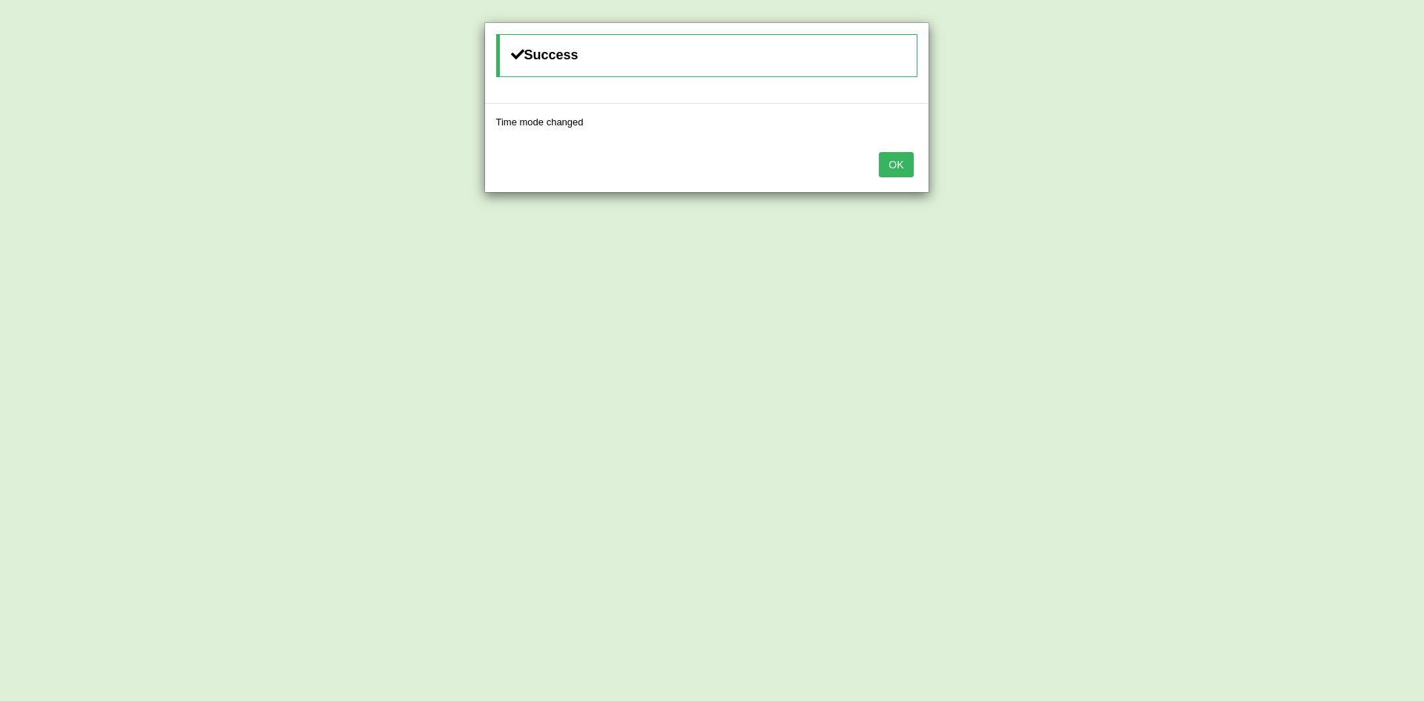
click at [890, 163] on button "OK" at bounding box center [896, 164] width 34 height 25
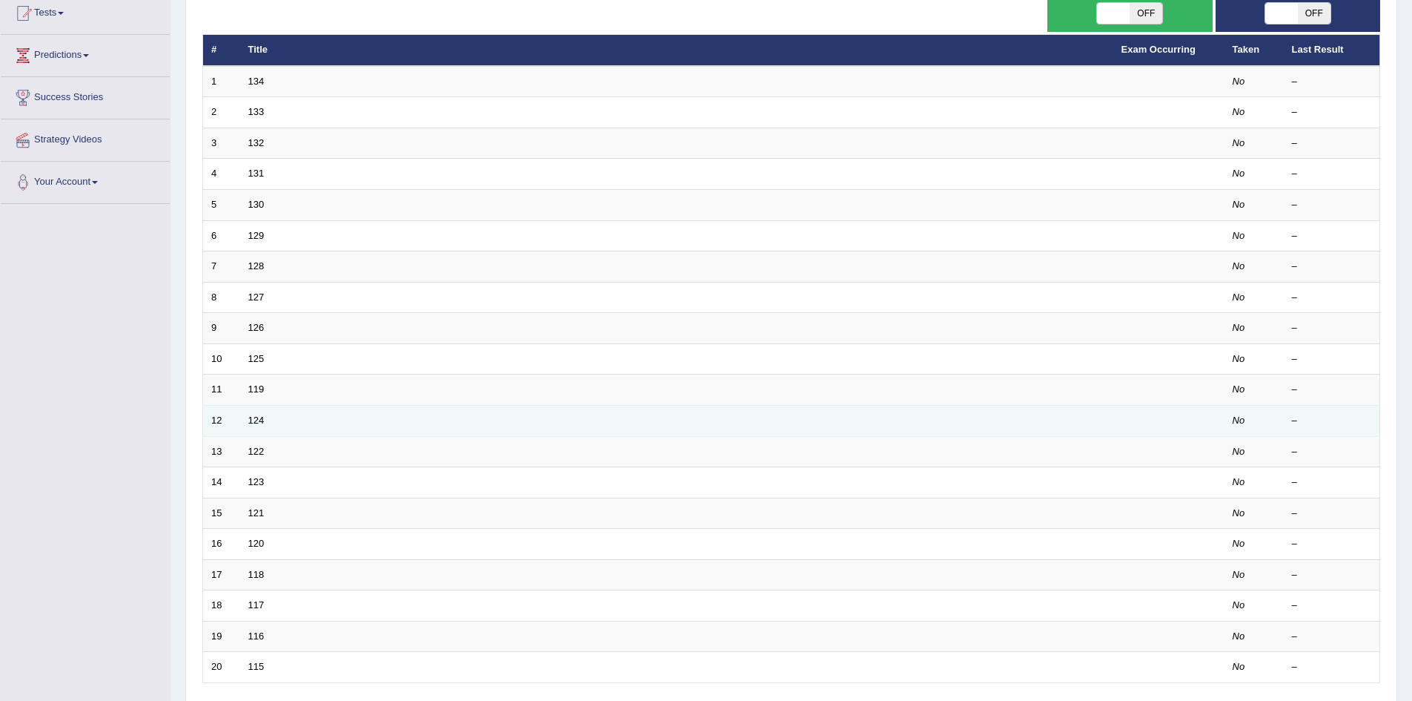
scroll to position [281, 0]
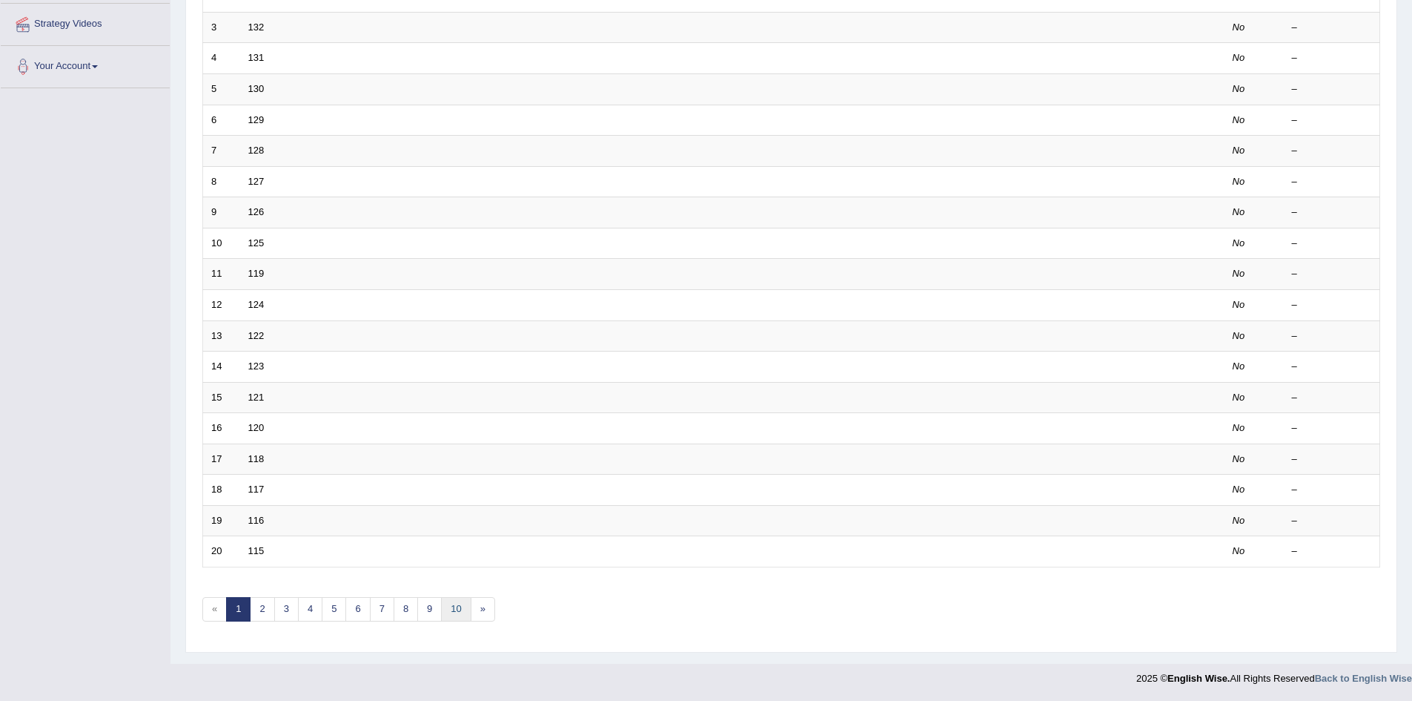
click at [453, 609] on link "10" at bounding box center [456, 609] width 30 height 24
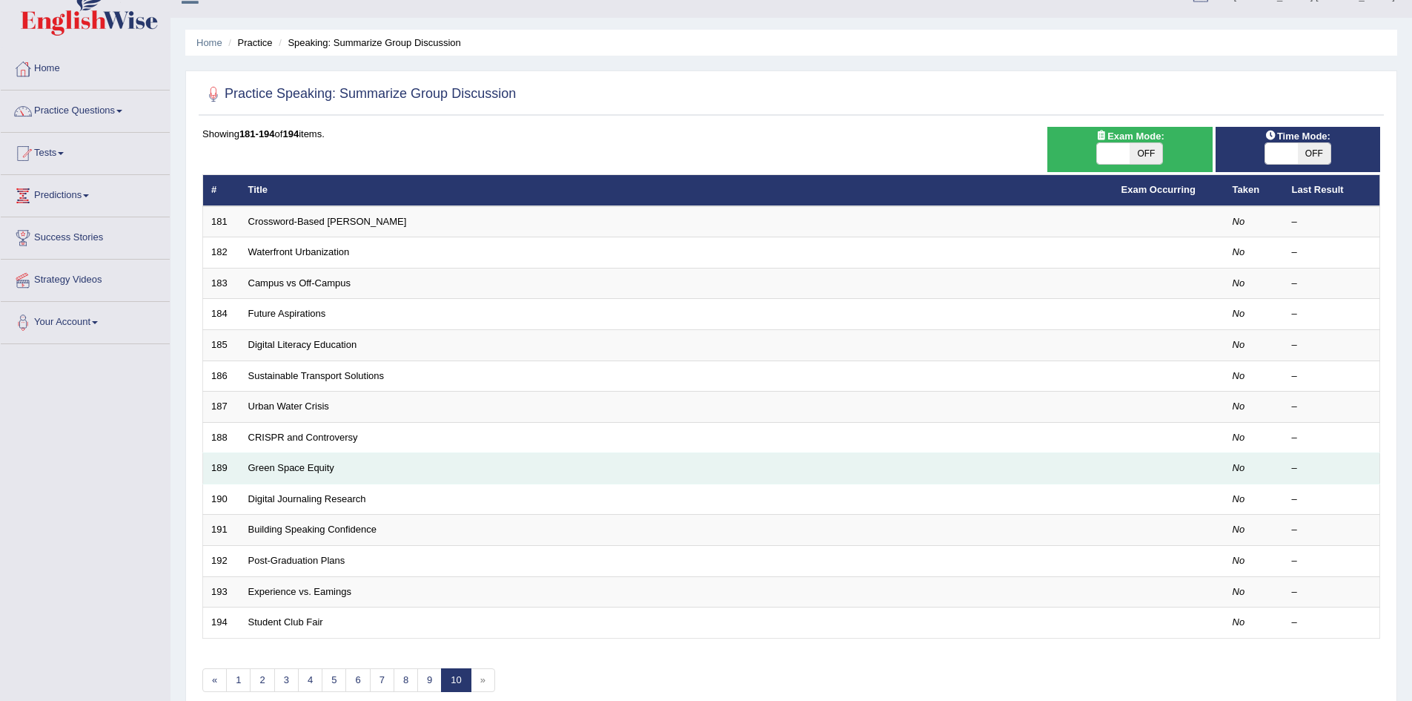
scroll to position [96, 0]
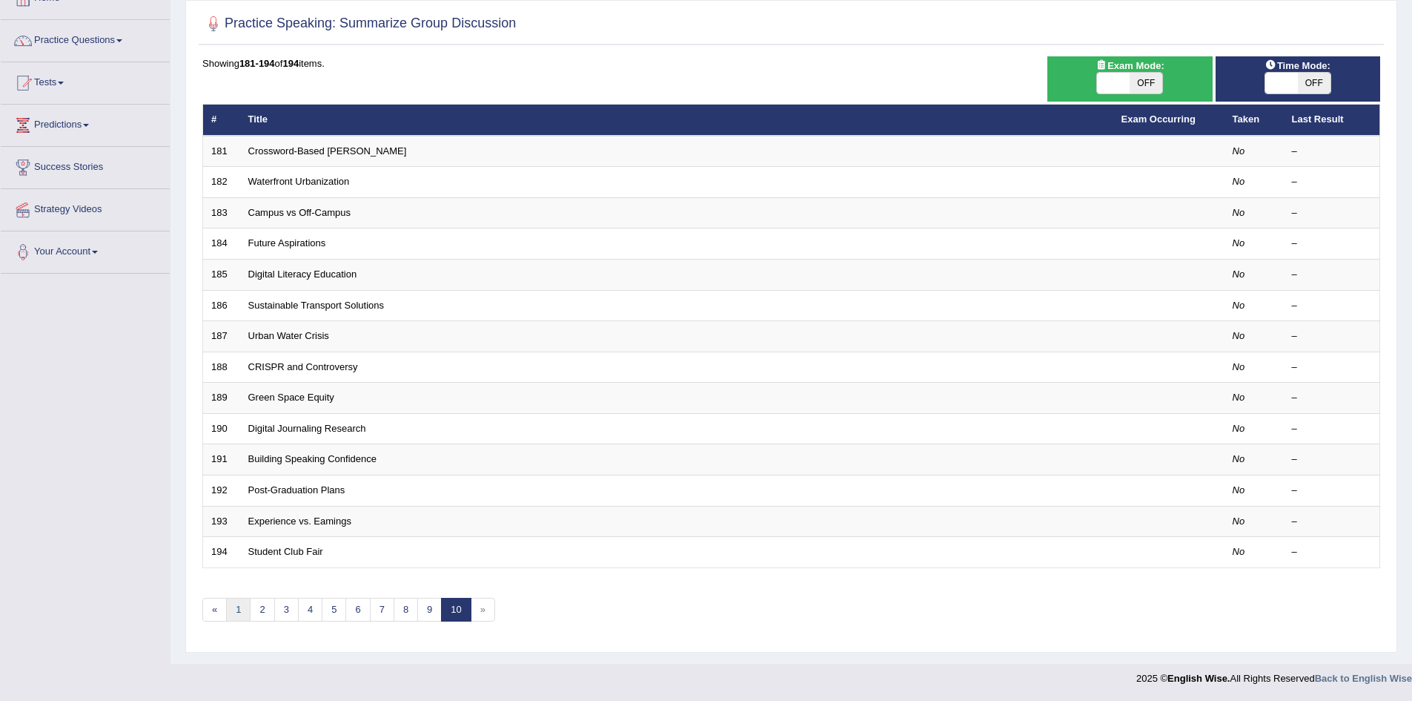
click at [239, 609] on link "1" at bounding box center [238, 610] width 24 height 24
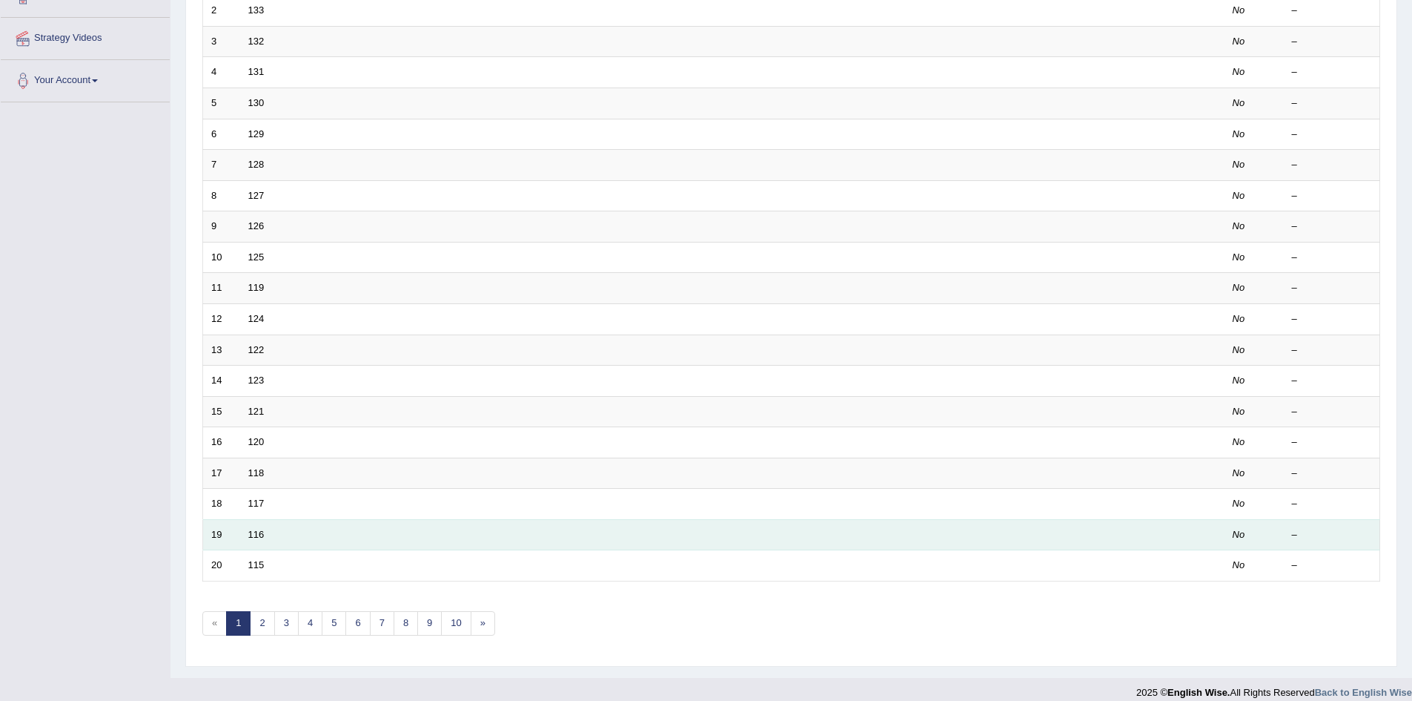
scroll to position [281, 0]
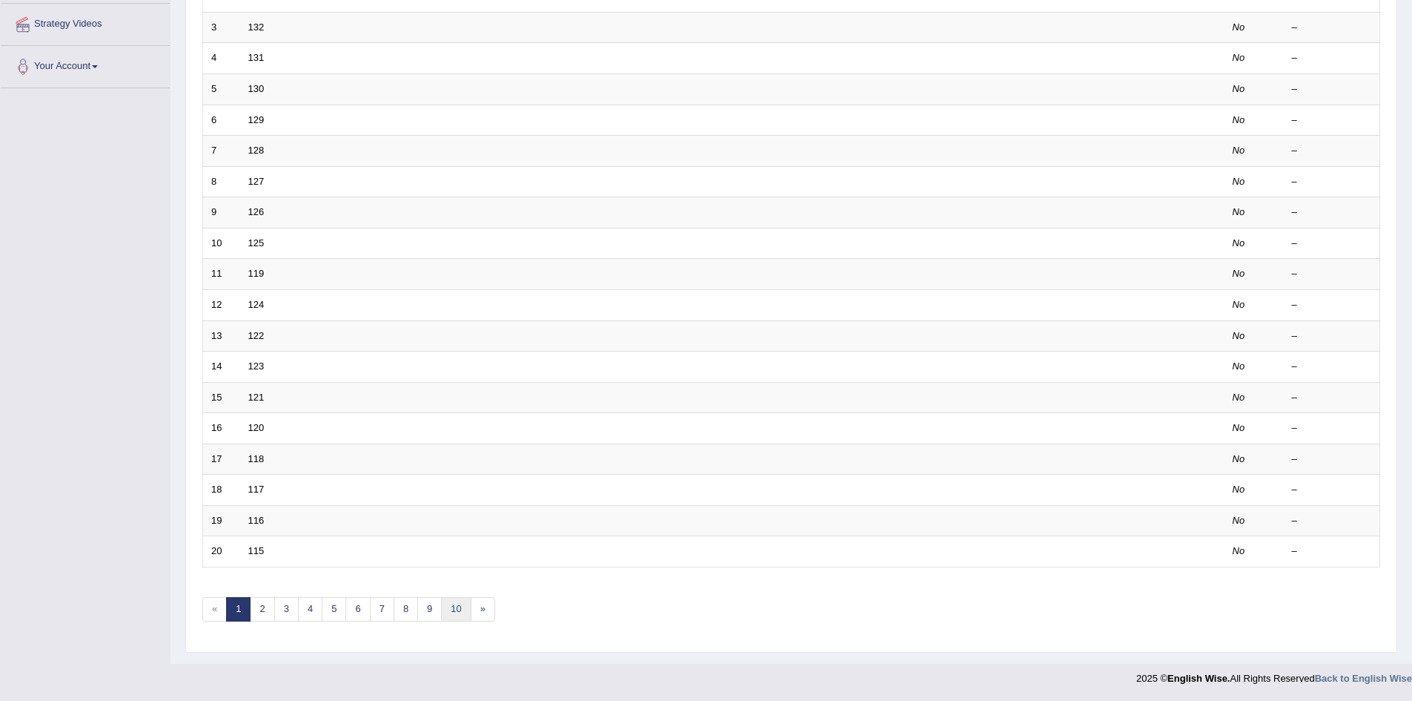
click at [460, 605] on link "10" at bounding box center [456, 609] width 30 height 24
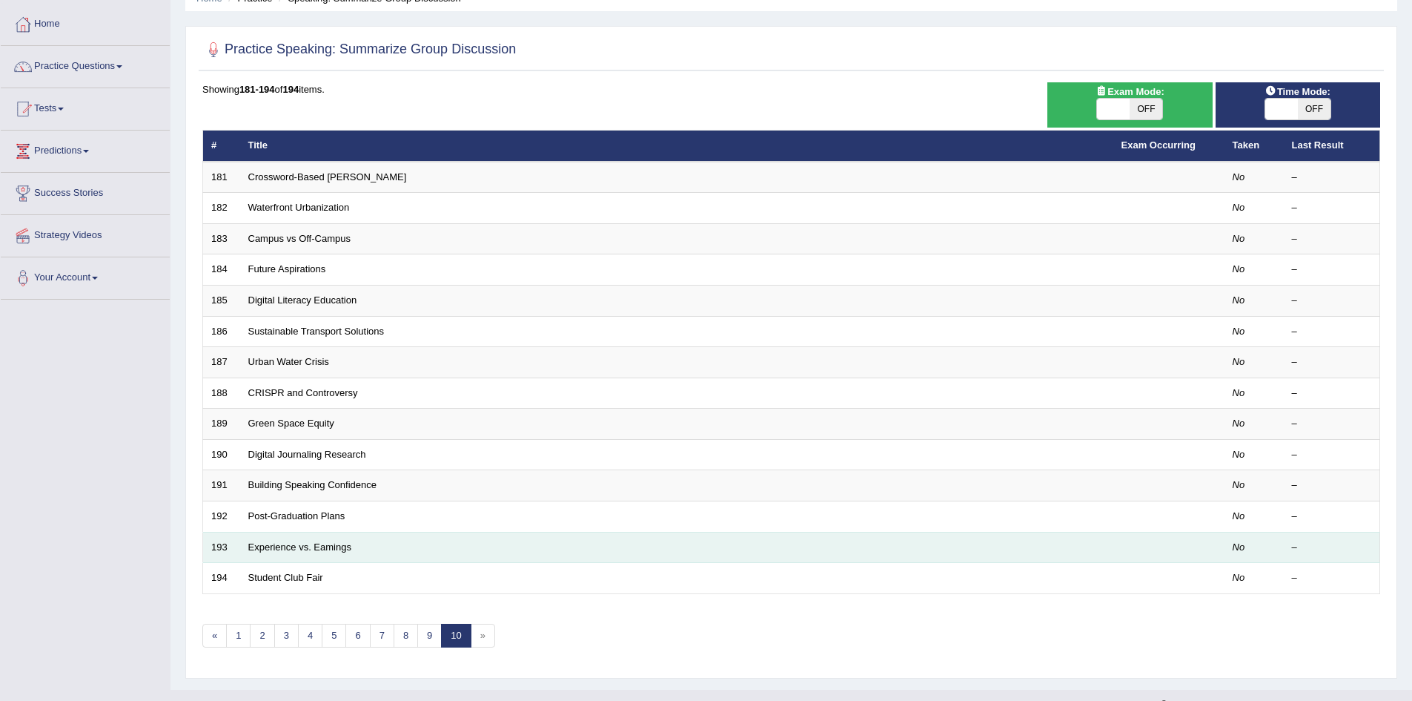
scroll to position [96, 0]
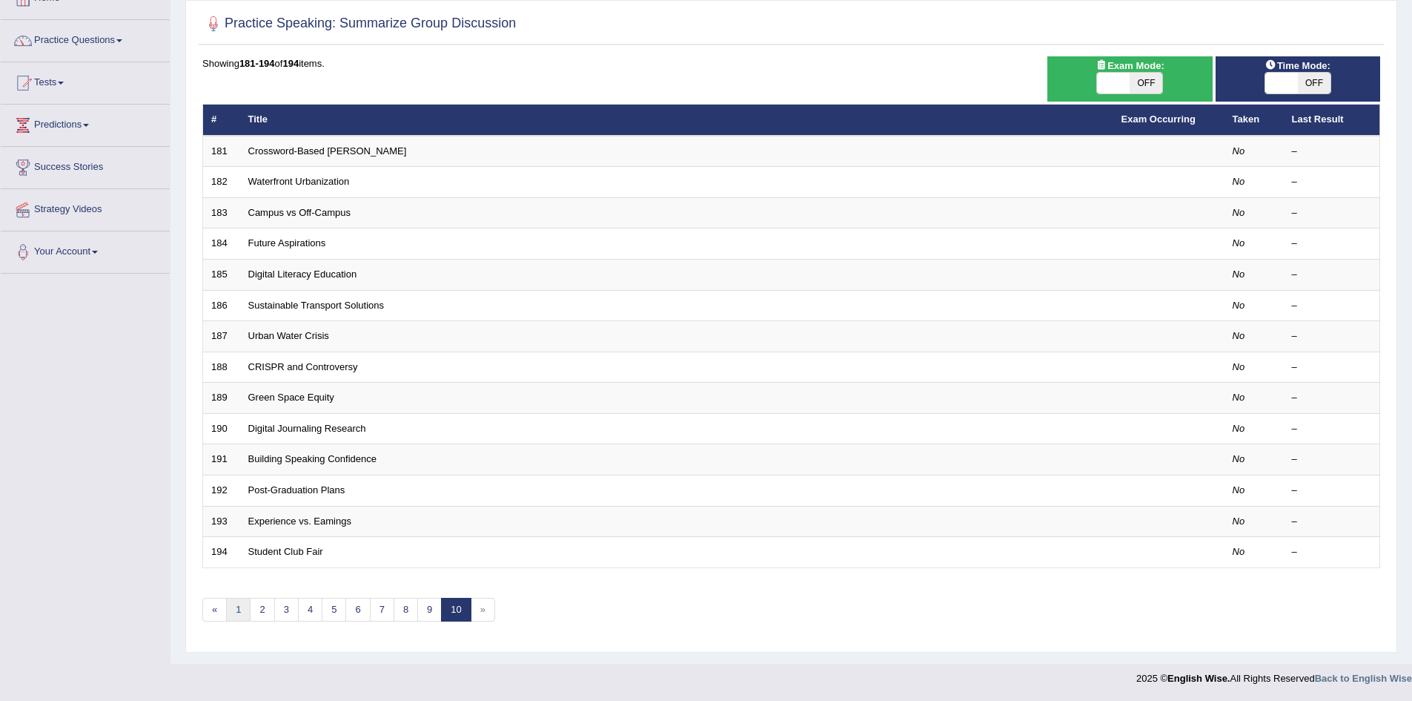
click at [236, 607] on link "1" at bounding box center [238, 610] width 24 height 24
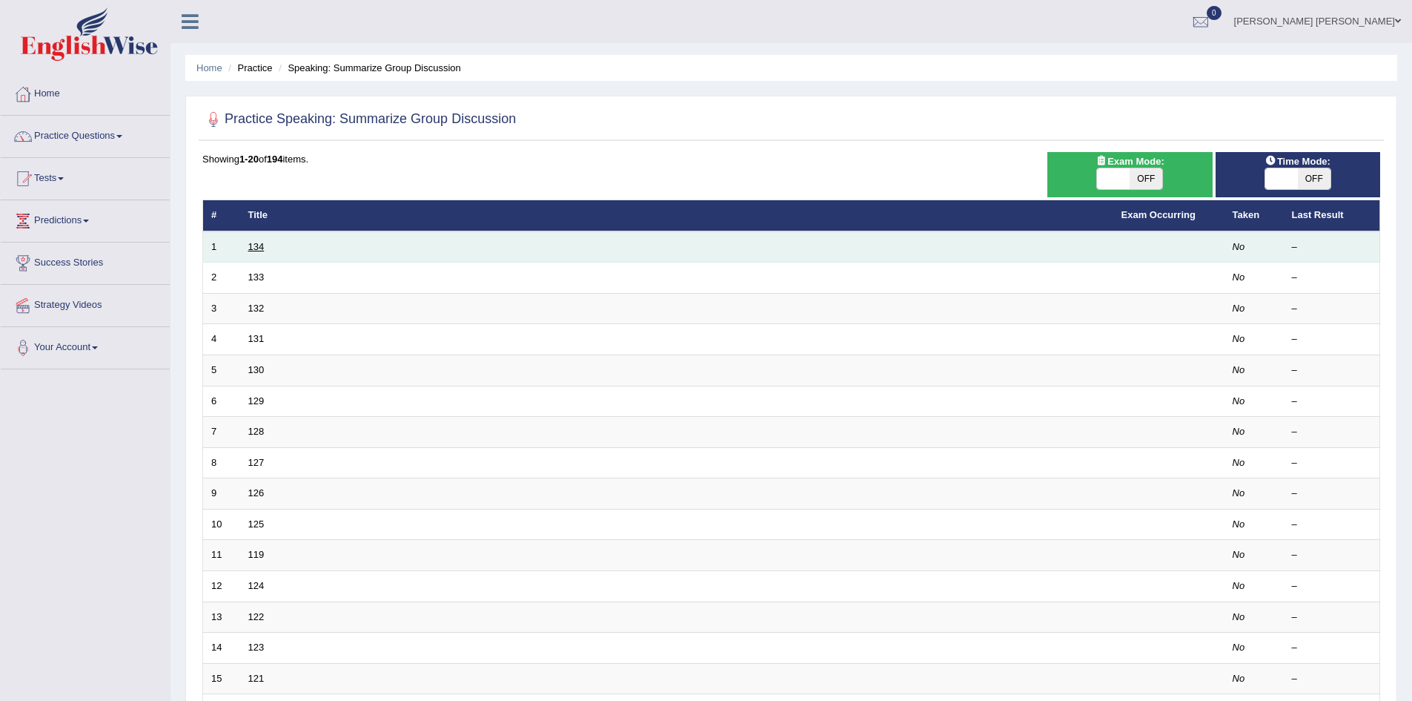
click at [258, 242] on link "134" at bounding box center [256, 246] width 16 height 11
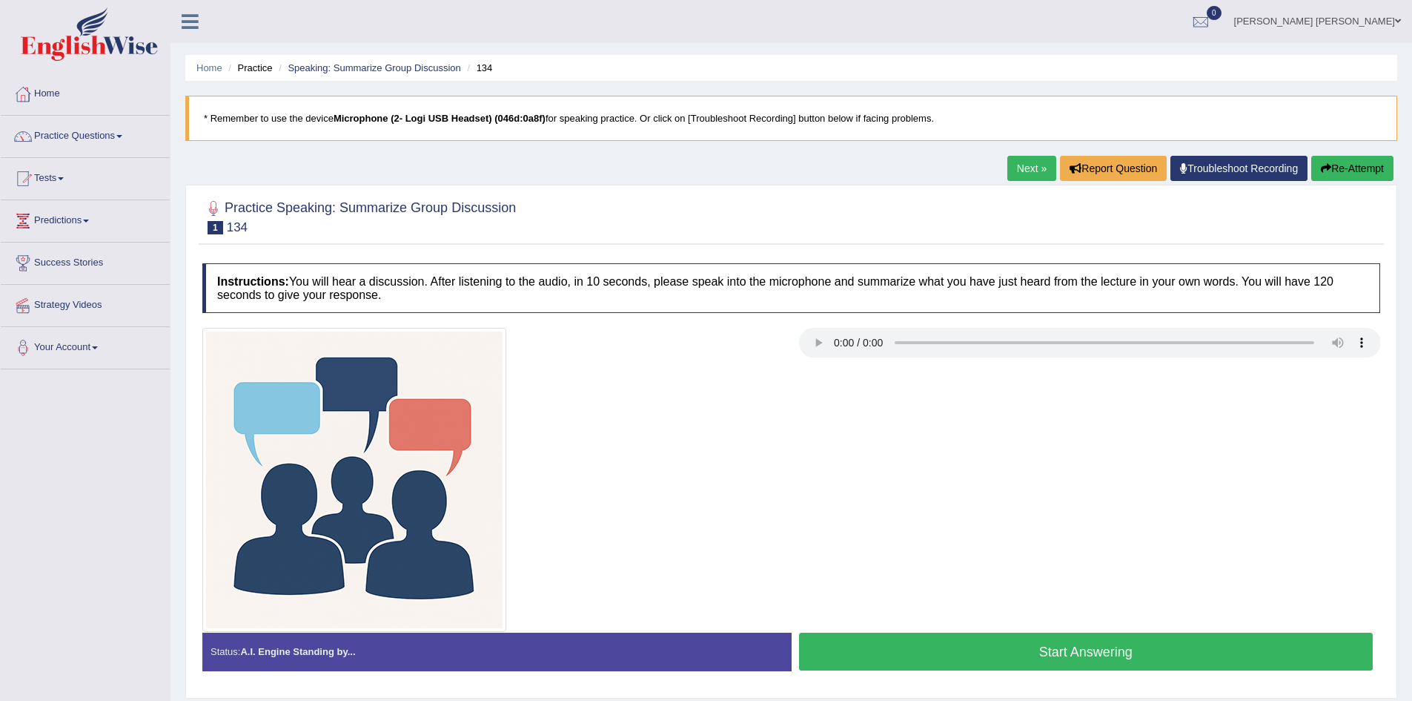
click at [1328, 19] on link "Nipen Yogesh Mehta" at bounding box center [1317, 19] width 189 height 39
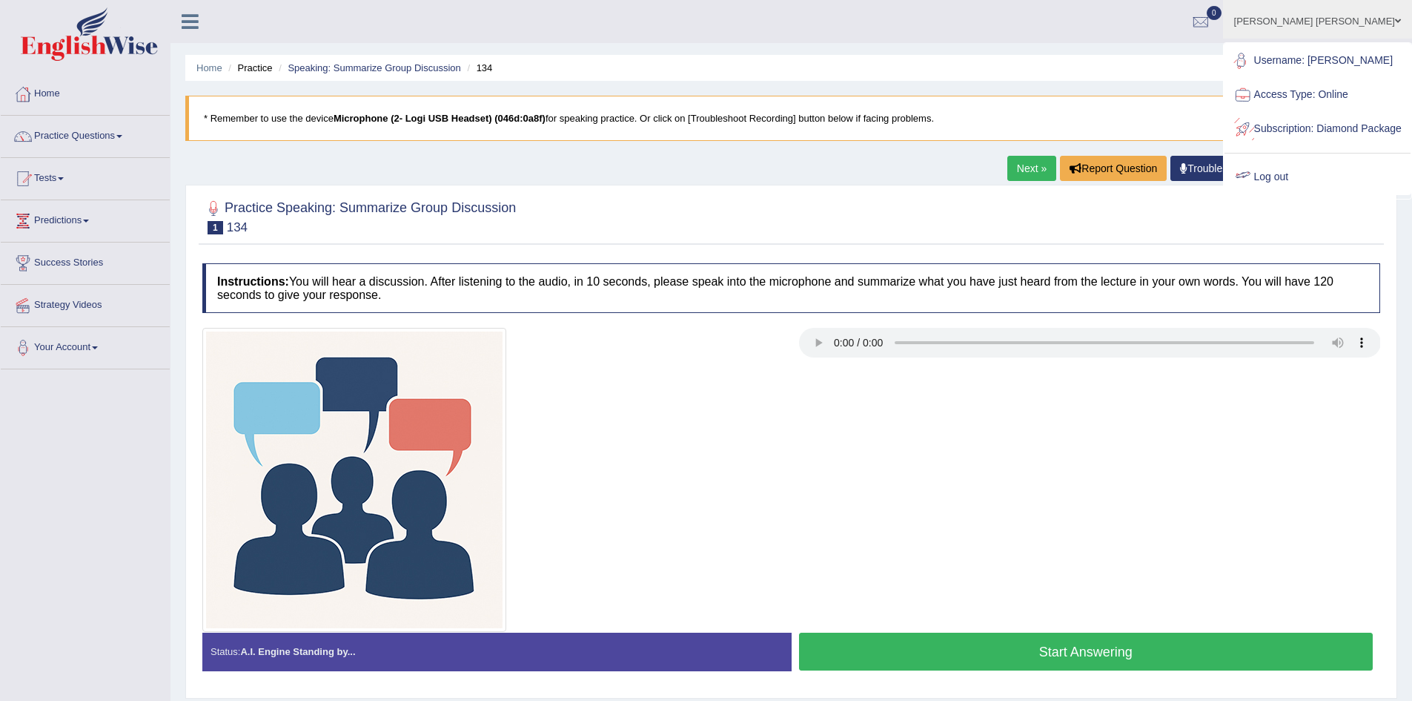
click at [1303, 187] on link "Log out" at bounding box center [1318, 177] width 186 height 34
